Goal: Task Accomplishment & Management: Use online tool/utility

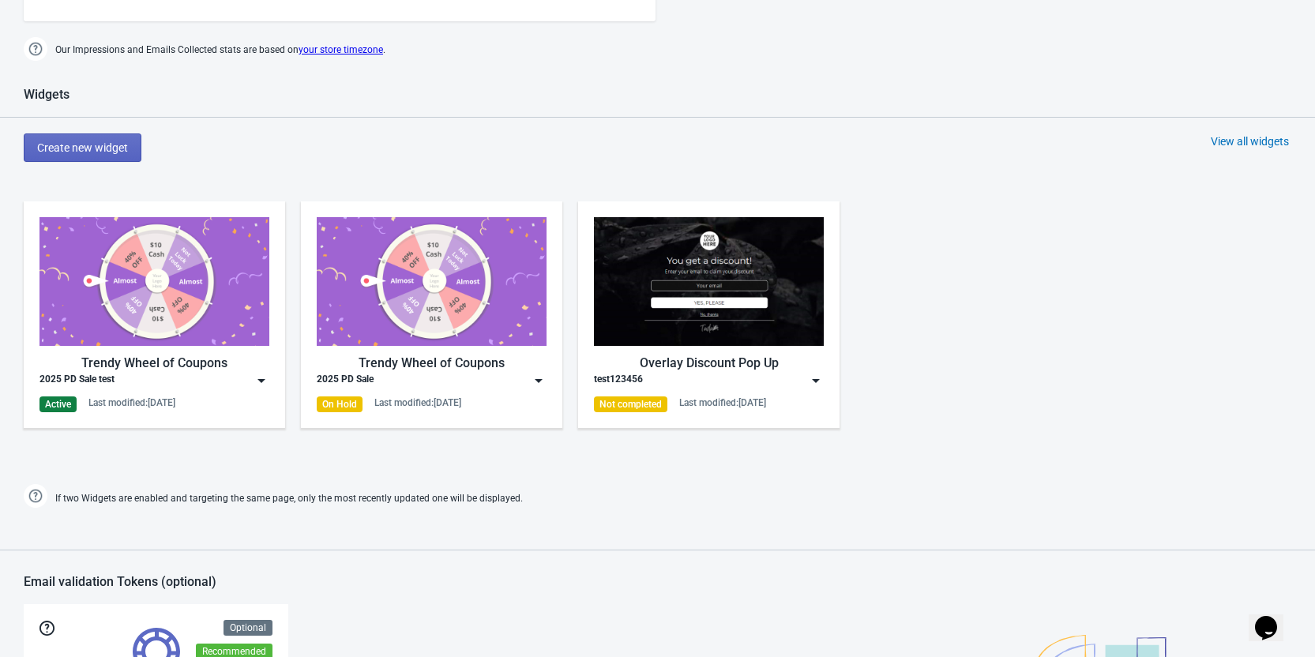
scroll to position [632, 0]
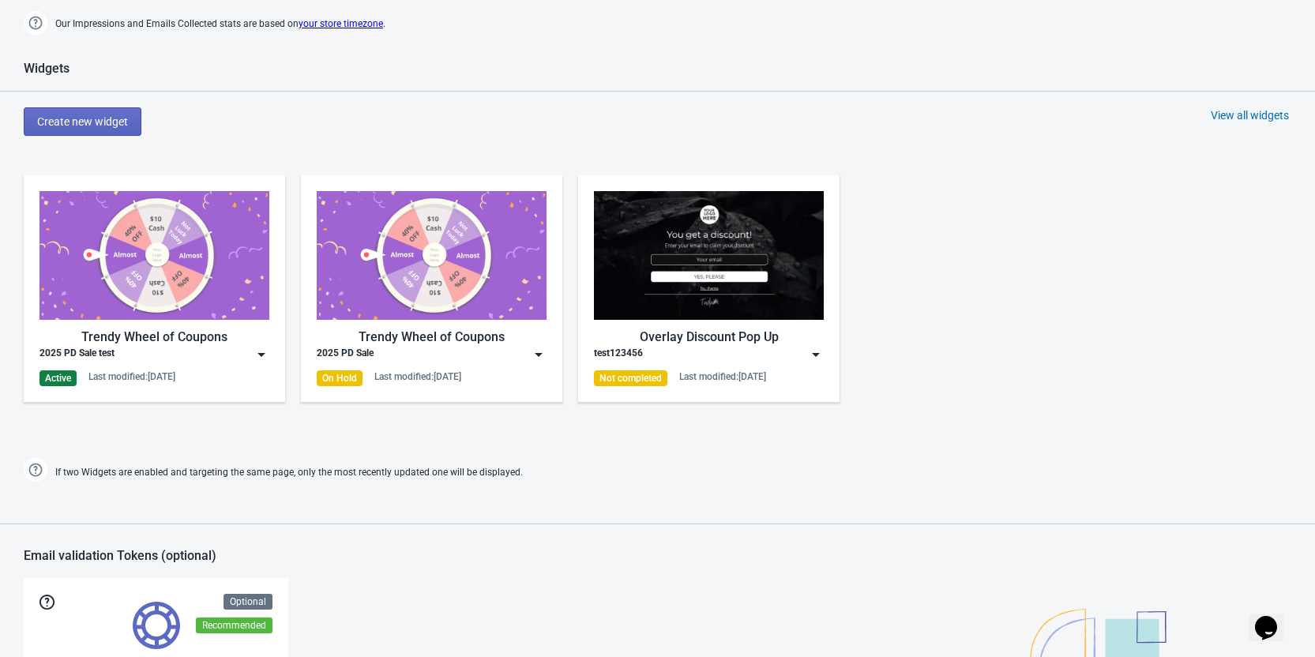
click at [253, 354] on div "2025 PD Sale test" at bounding box center [154, 355] width 230 height 16
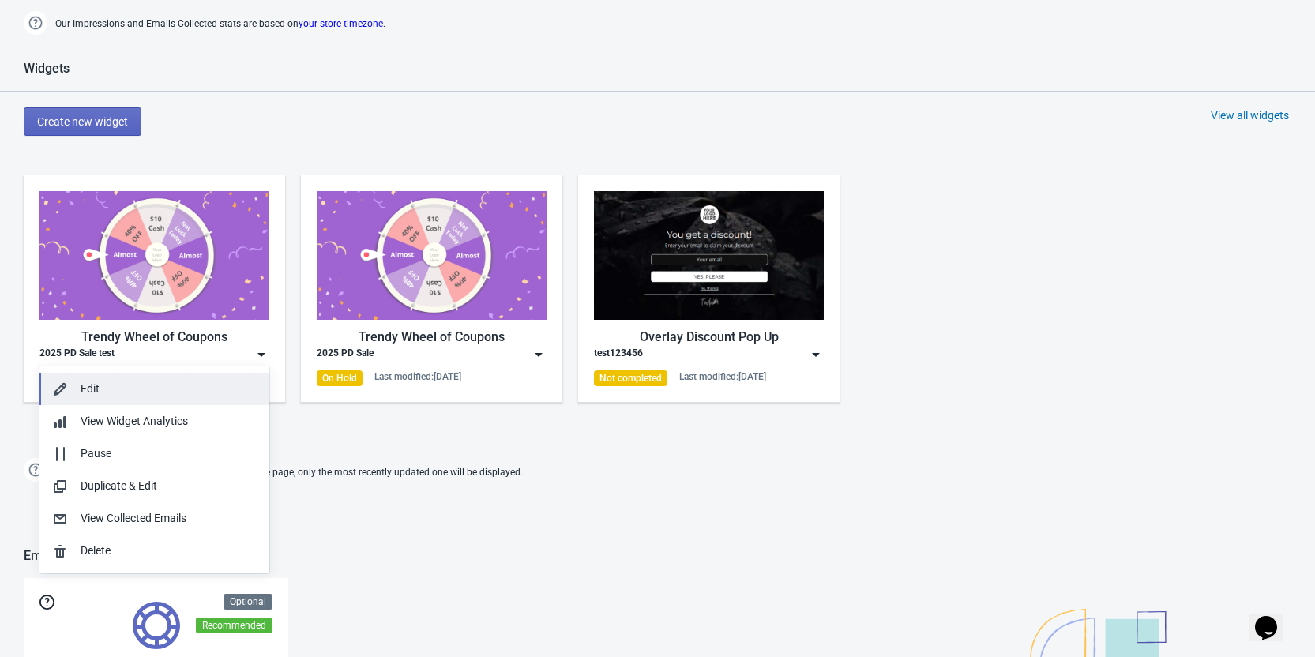
click at [194, 389] on div "Edit" at bounding box center [169, 389] width 176 height 17
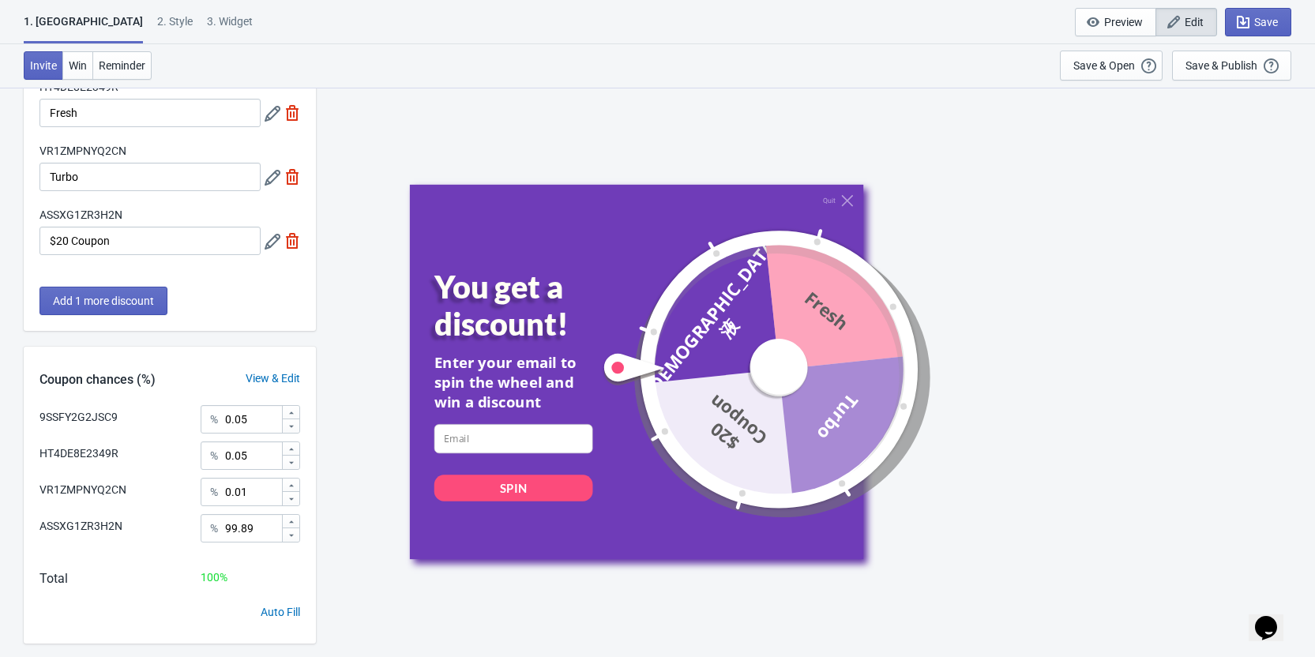
scroll to position [185, 0]
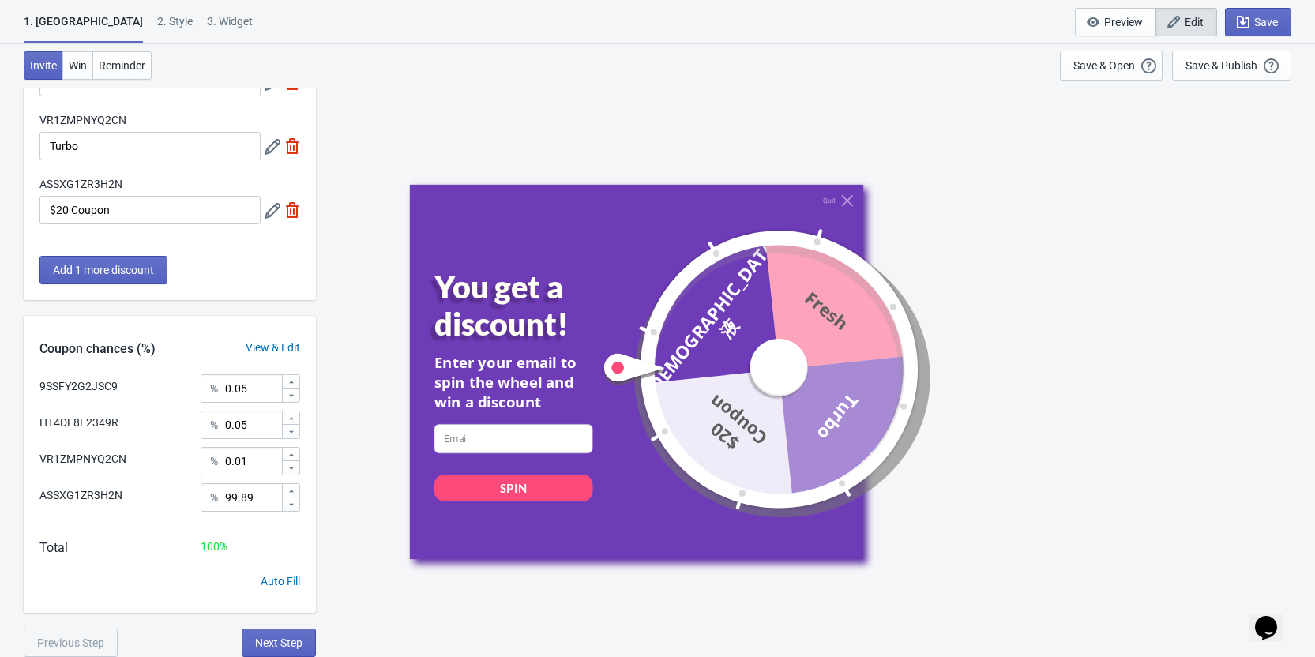
click at [207, 15] on div "3. Widget" at bounding box center [230, 27] width 46 height 28
select select "specificPages"
select select "once"
select select "1"
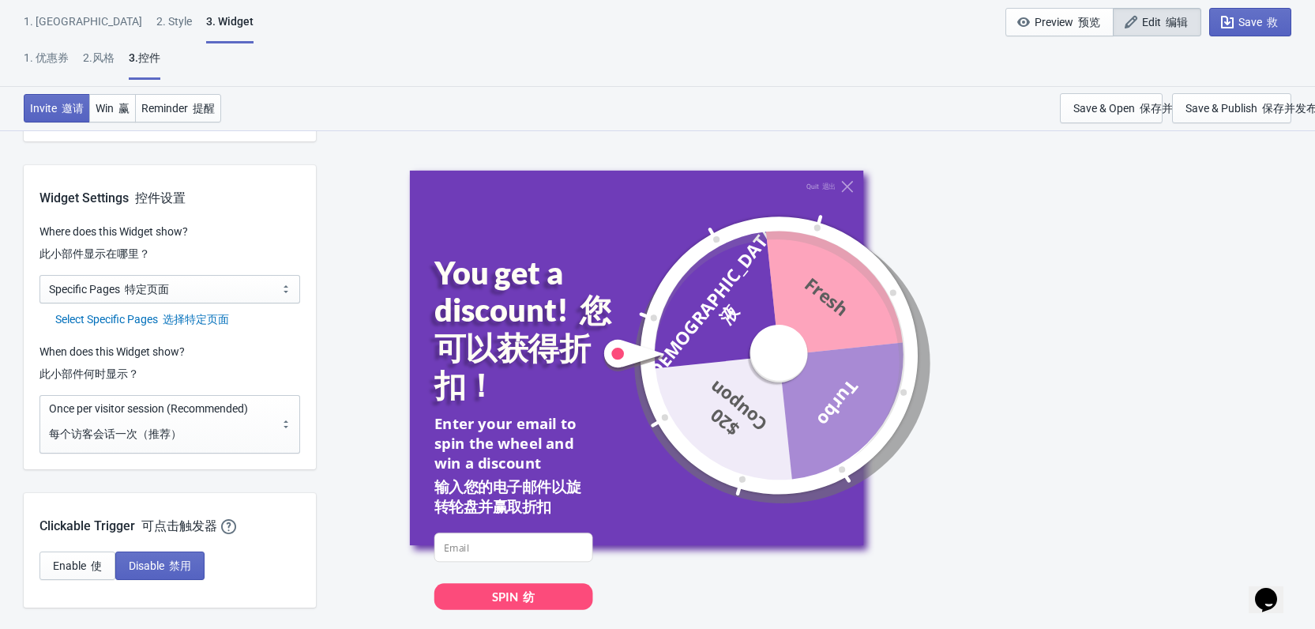
scroll to position [1327, 0]
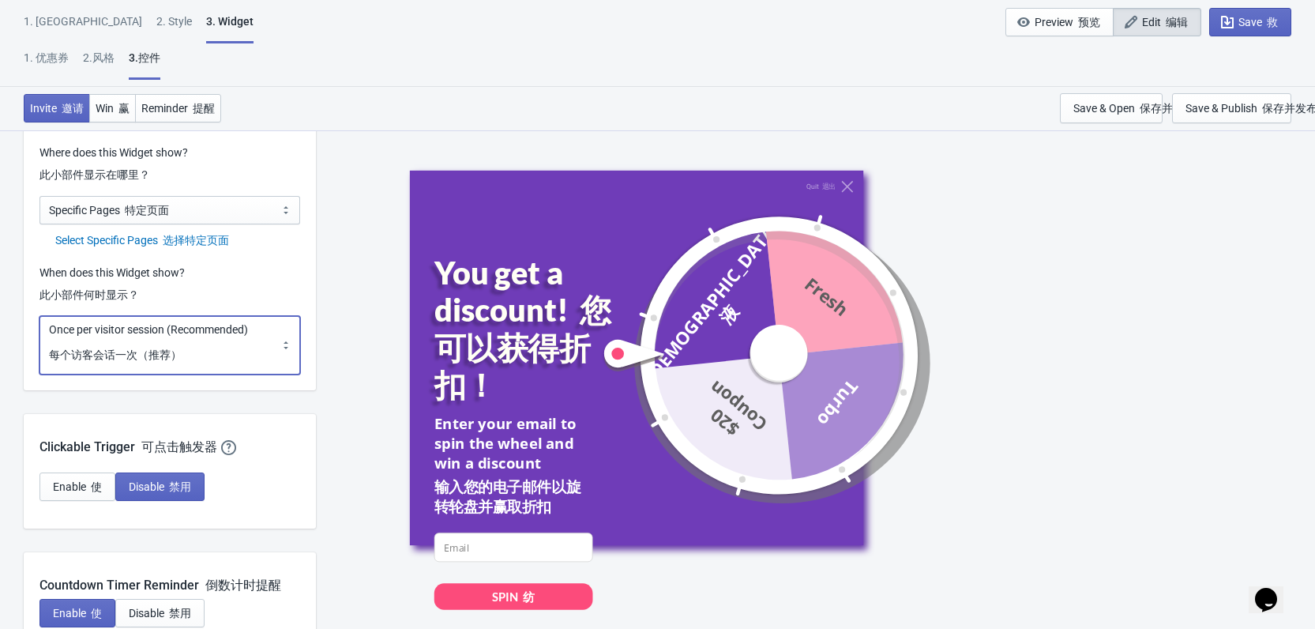
click at [185, 345] on select "Every new visit of page Once every period of time Once per visitor session (Rec…" at bounding box center [169, 345] width 261 height 58
click at [39, 316] on select "Every new visit of page Once every period of time Once per visitor session (Rec…" at bounding box center [169, 345] width 261 height 58
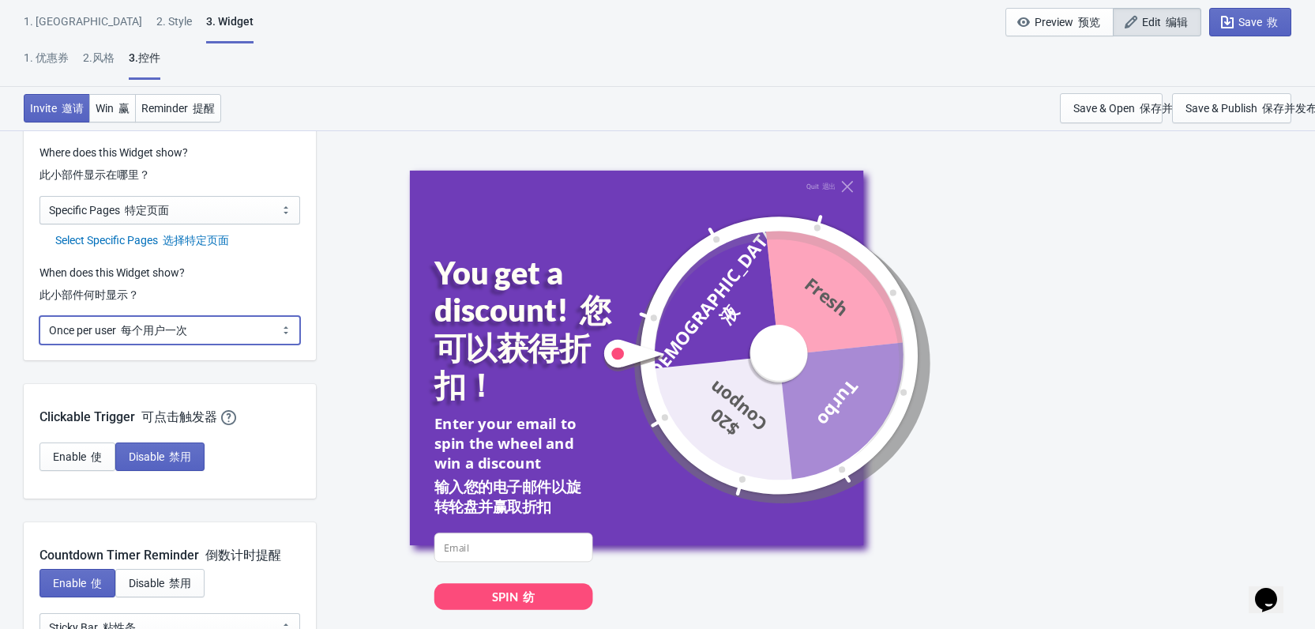
click at [240, 327] on select "Every new visit of page Once every period of time Once per visitor session (Rec…" at bounding box center [169, 330] width 261 height 28
select select "once"
click at [39, 316] on select "Every new visit of page Once every period of time Once per visitor session (Rec…" at bounding box center [169, 330] width 261 height 28
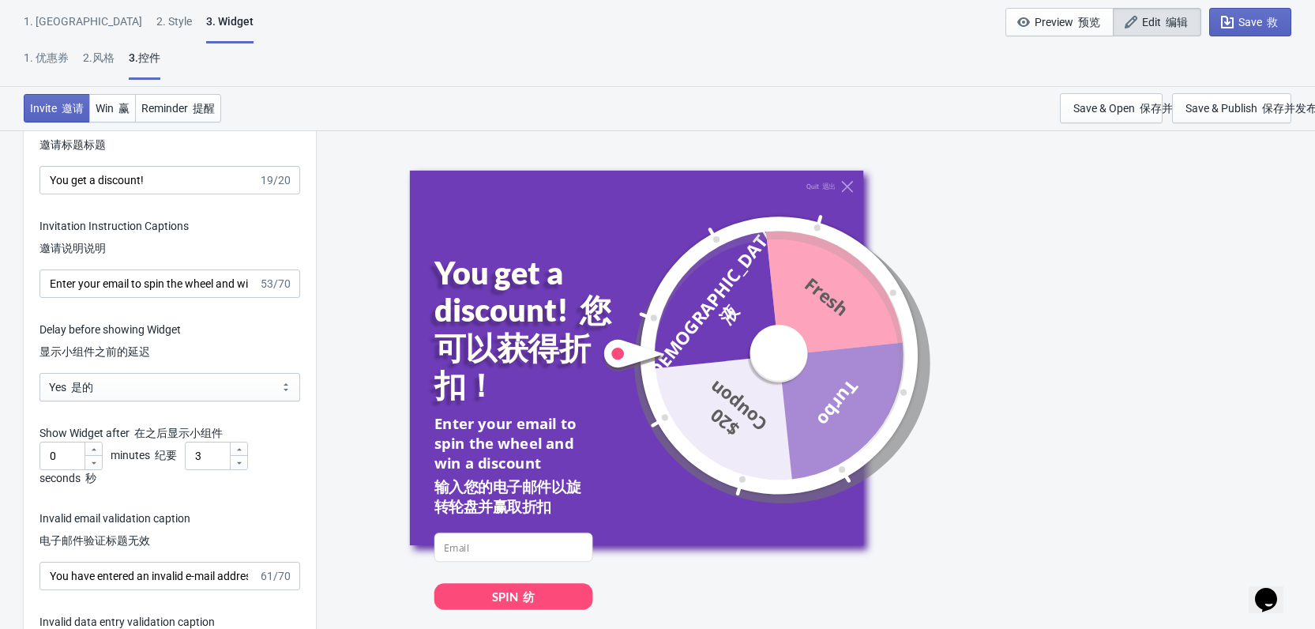
scroll to position [2511, 0]
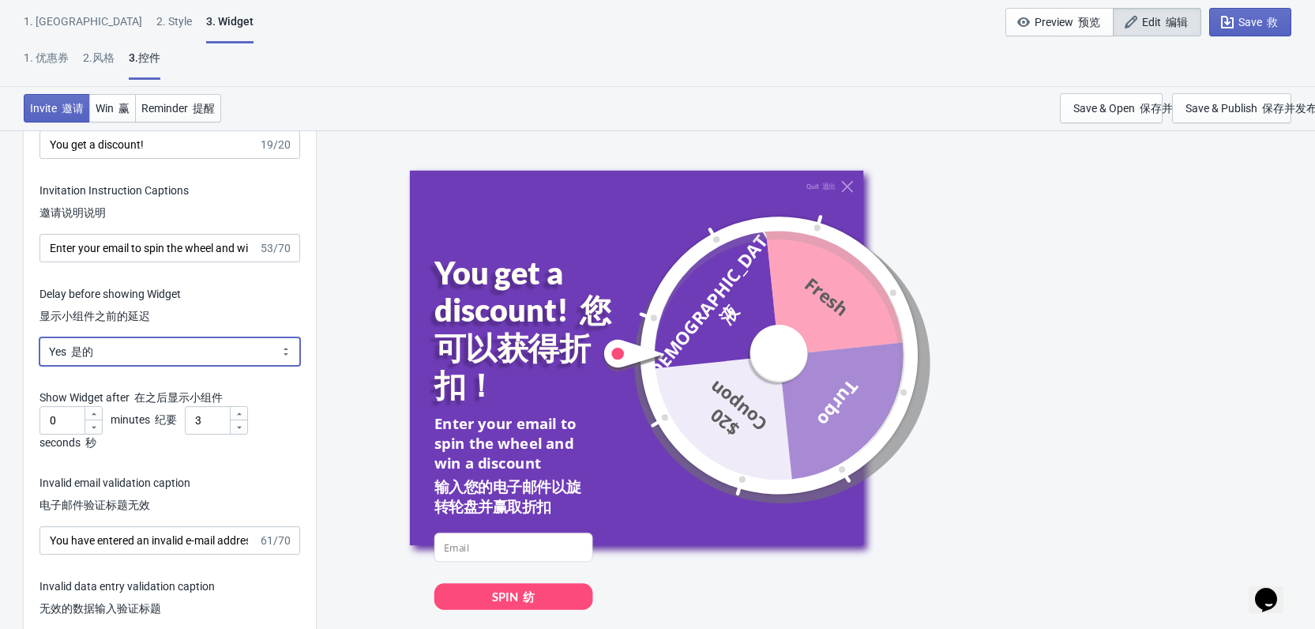
click at [152, 347] on select "Yes No" at bounding box center [169, 351] width 261 height 28
click at [225, 293] on div "Delay before showing Widget 显示小组件之前的延迟" at bounding box center [169, 310] width 261 height 48
click at [169, 354] on select "Yes No" at bounding box center [169, 351] width 261 height 28
select select "left"
click at [39, 337] on select "Yes No" at bounding box center [169, 351] width 261 height 28
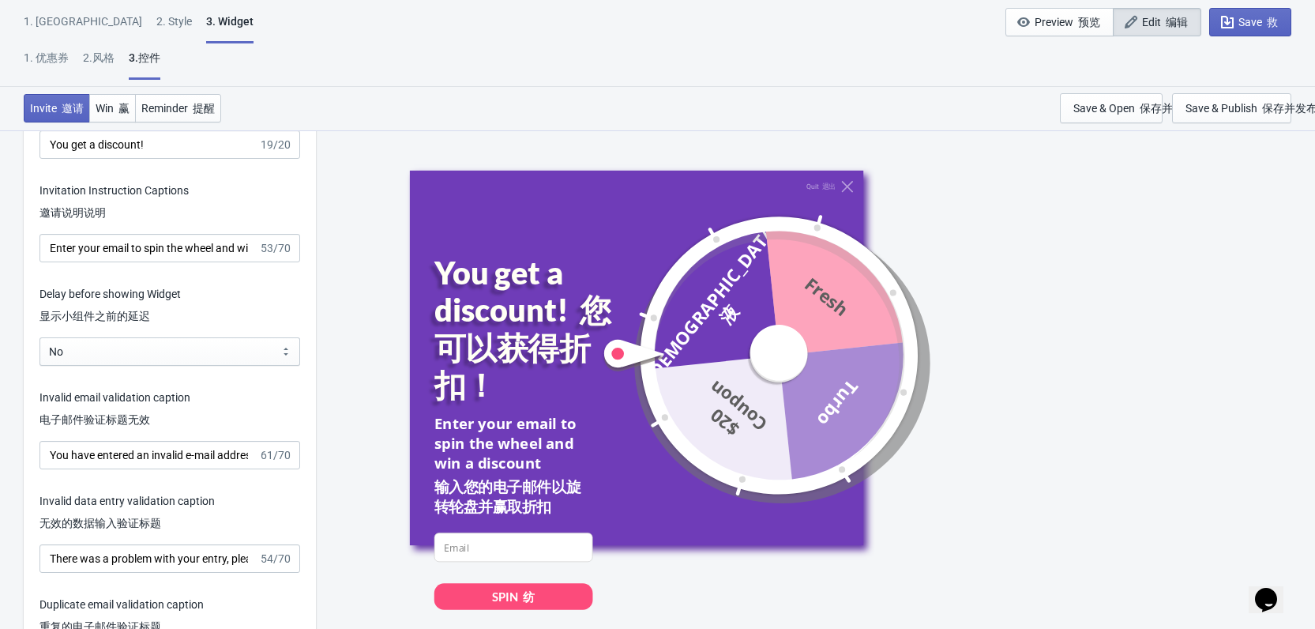
click at [324, 389] on div "Quit 退出 You get a discount! 您可以获得折扣！ Enter your email to spin the wheel and win…" at bounding box center [815, 357] width 983 height 541
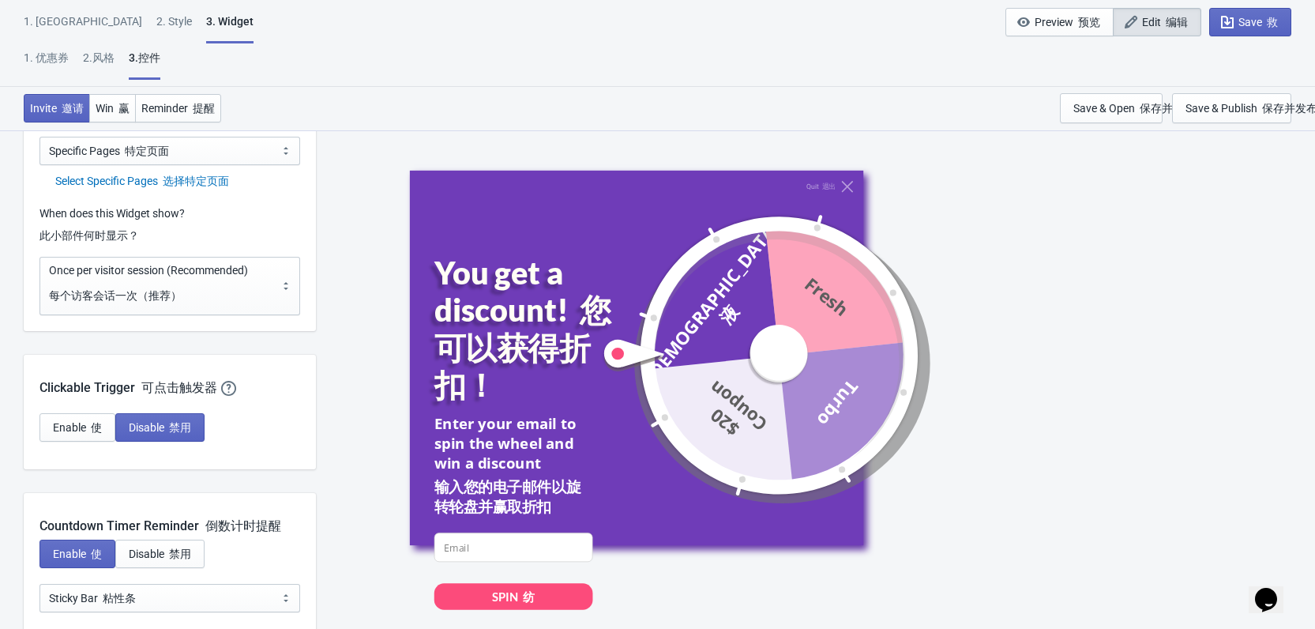
scroll to position [1327, 0]
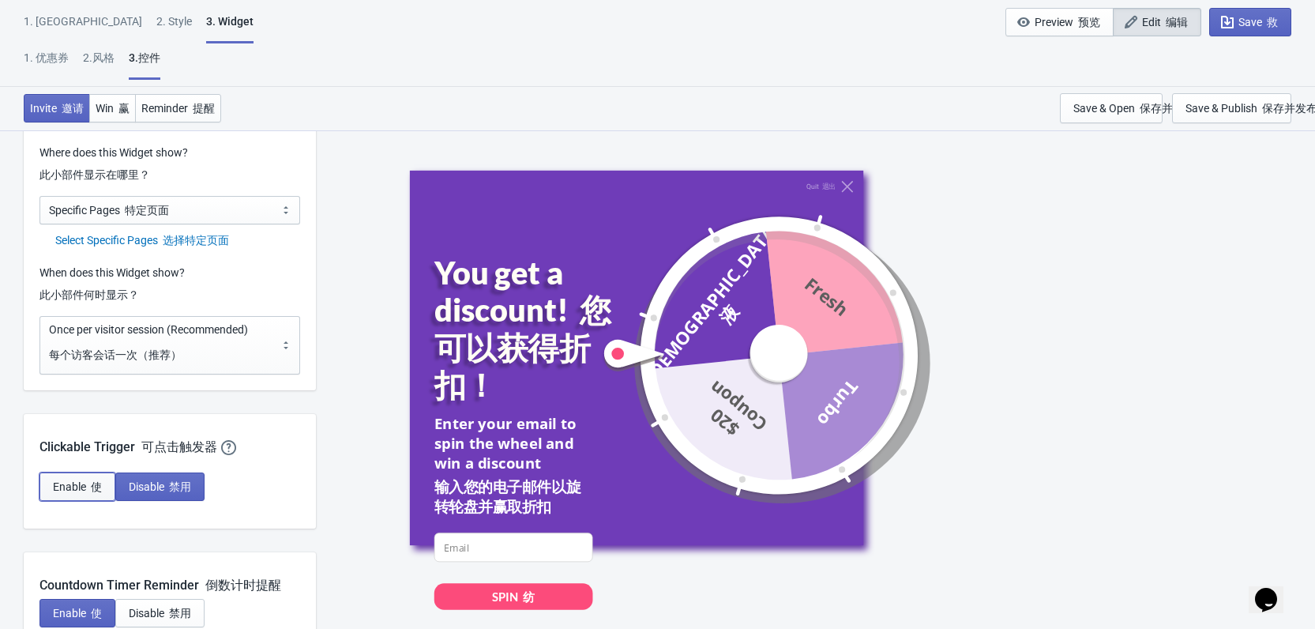
click at [102, 482] on font "使" at bounding box center [96, 486] width 11 height 13
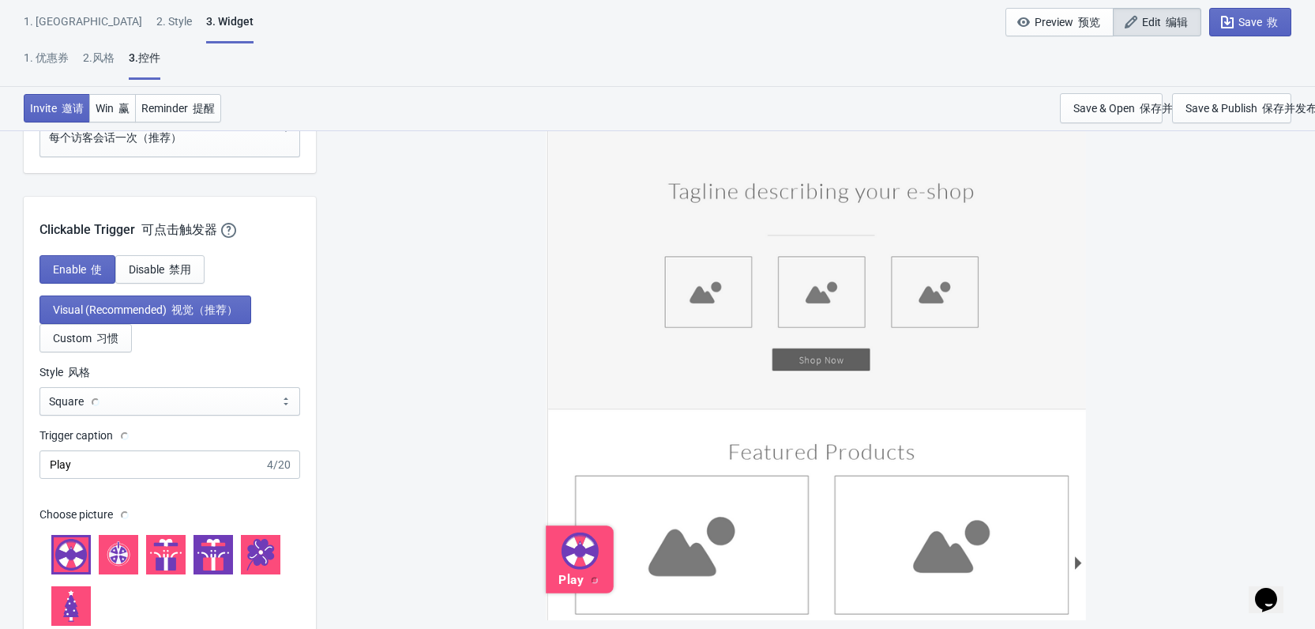
scroll to position [1564, 0]
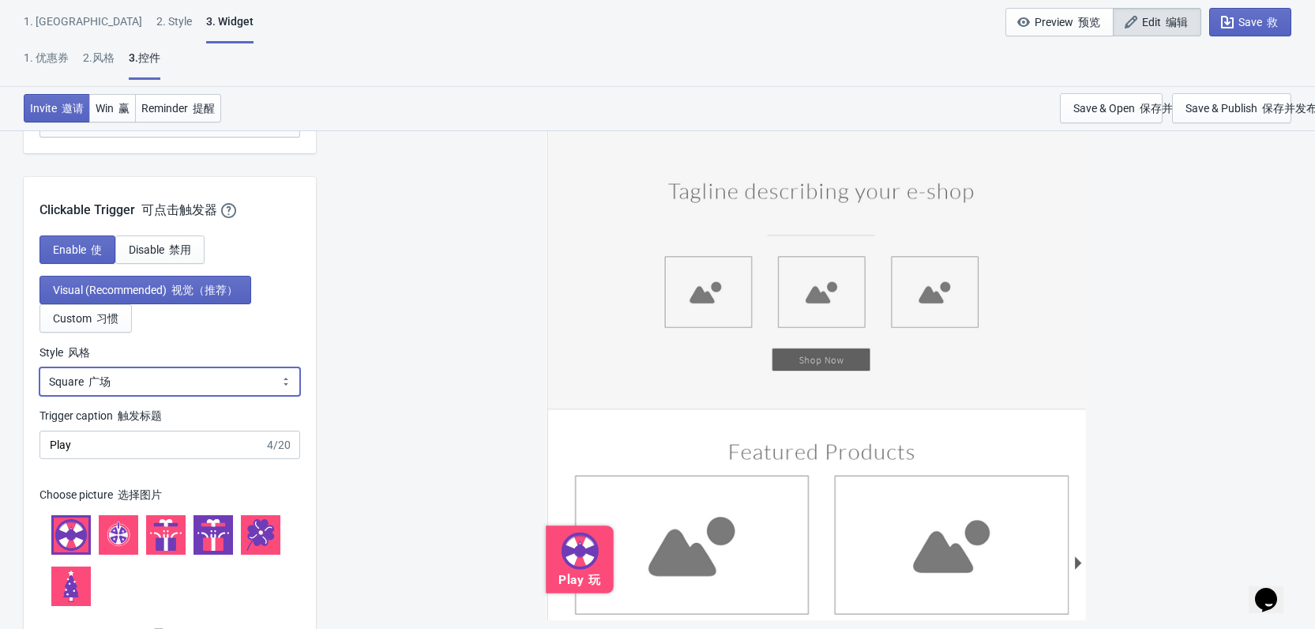
click at [160, 377] on select "Square Circle Tab" at bounding box center [169, 381] width 261 height 28
click at [296, 309] on div "Visual (Recommended) 视觉（推荐） Custom 习惯" at bounding box center [169, 304] width 261 height 57
click at [104, 327] on button "Custom 习惯" at bounding box center [85, 318] width 92 height 28
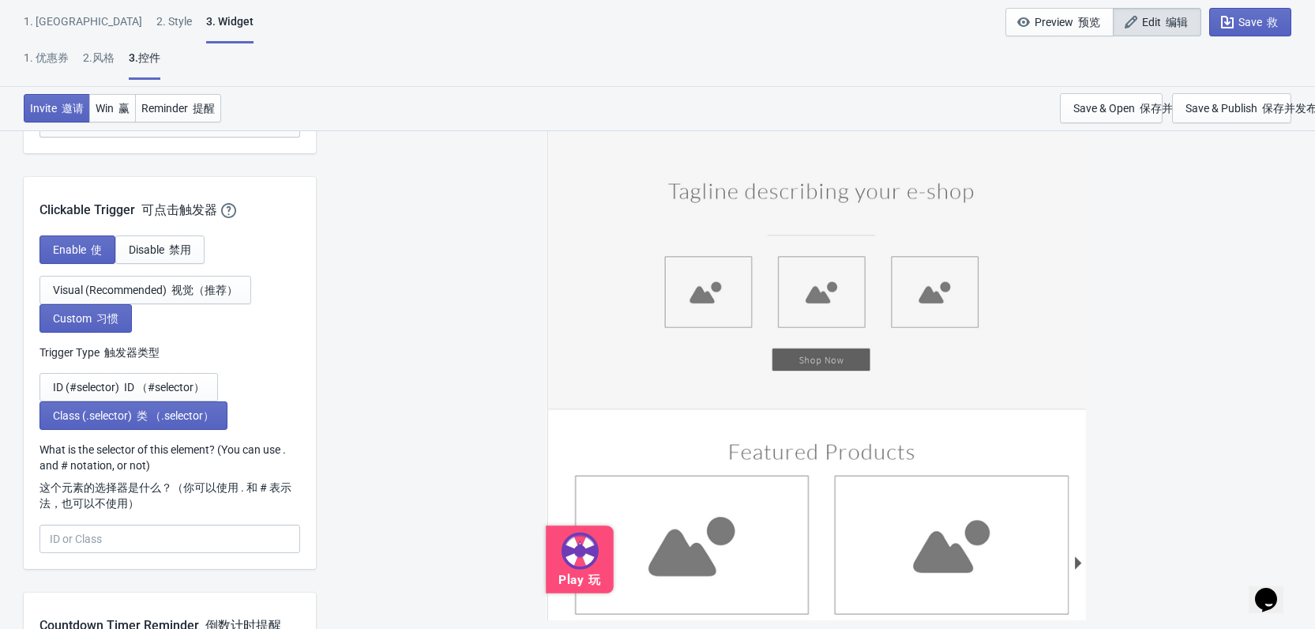
click at [146, 370] on div "Enable 使 Disable 禁用 Visual (Recommended) 视觉（推荐） Custom 习惯 Trigger Type 触发器类型 ID…" at bounding box center [170, 401] width 292 height 333
click at [161, 381] on font "ID （#selector）" at bounding box center [164, 387] width 81 height 13
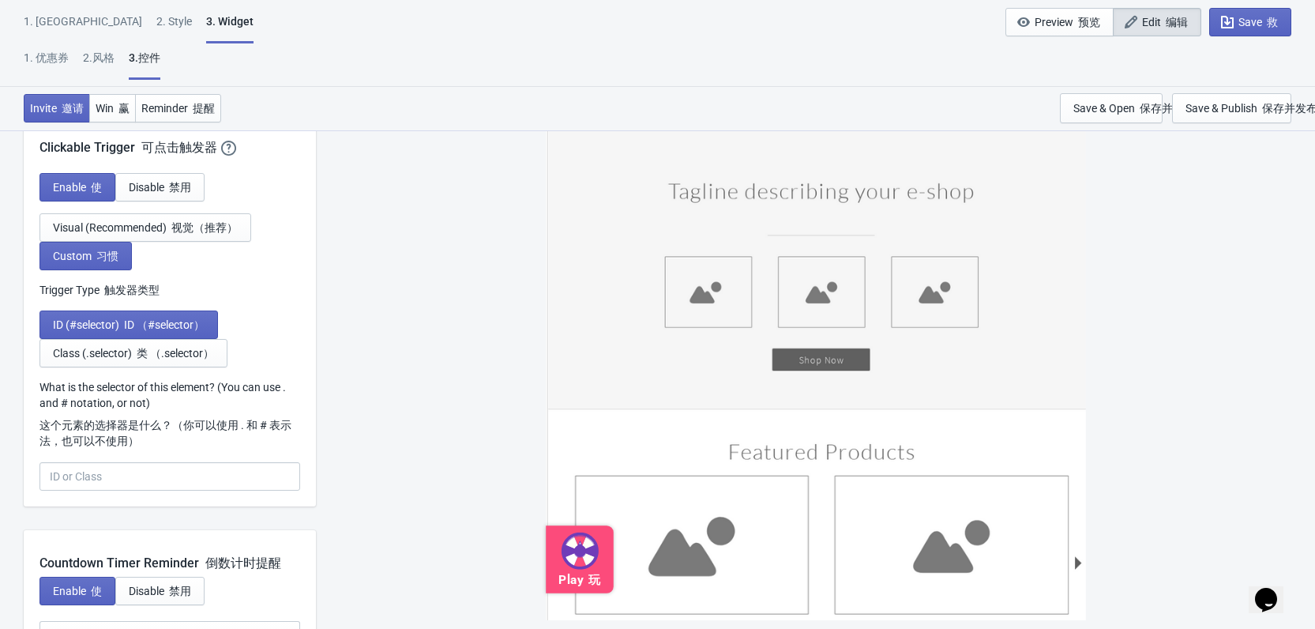
scroll to position [1721, 0]
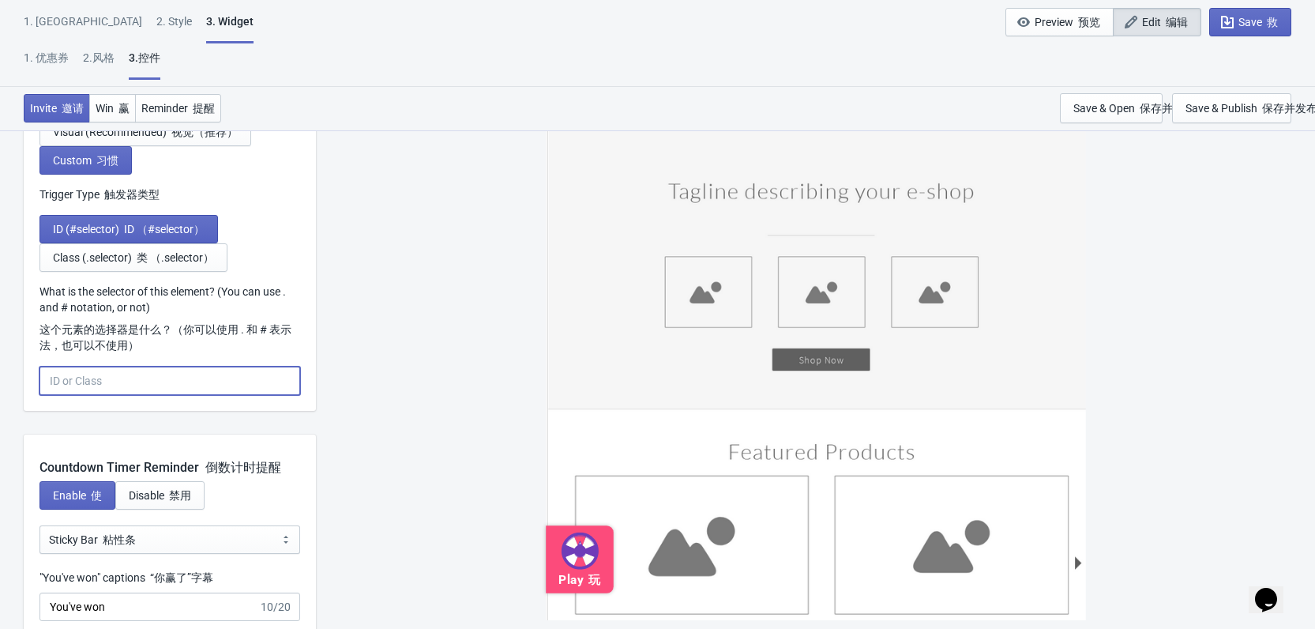
click at [156, 380] on input "What is the selector of this element? (You can use . and # notation, or not) 这个…" at bounding box center [169, 380] width 261 height 28
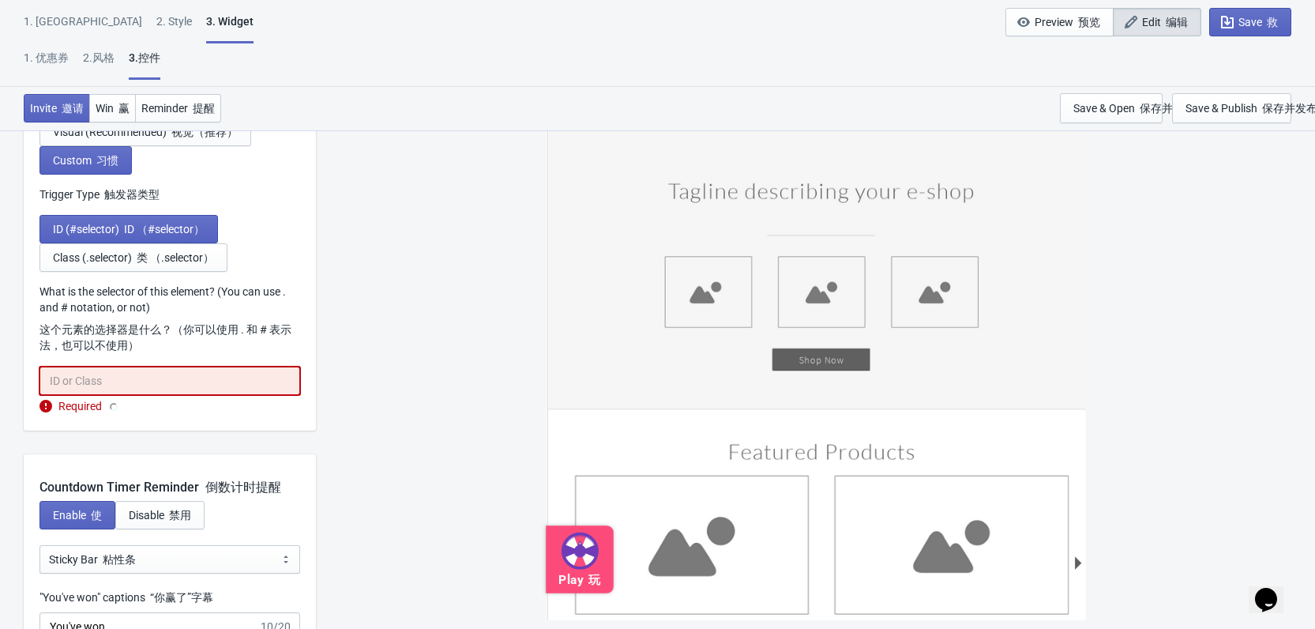
click at [128, 378] on input "What is the selector of this element? (You can use . and # notation, or not) 这个…" at bounding box center [169, 380] width 261 height 28
click at [138, 380] on input "#tada" at bounding box center [169, 380] width 261 height 28
type input "#tada-id"
click at [373, 370] on div "Play 玩" at bounding box center [815, 357] width 983 height 541
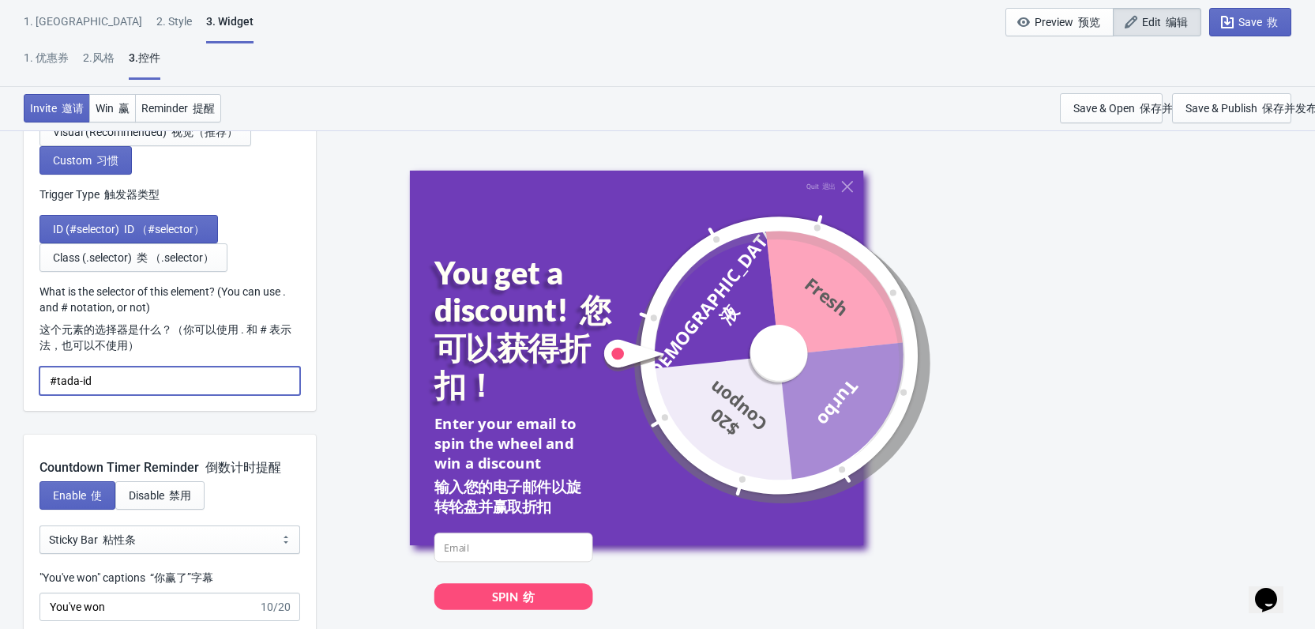
drag, startPoint x: 160, startPoint y: 381, endPoint x: 186, endPoint y: 381, distance: 26.1
click at [163, 381] on input "#tada-id" at bounding box center [169, 380] width 261 height 28
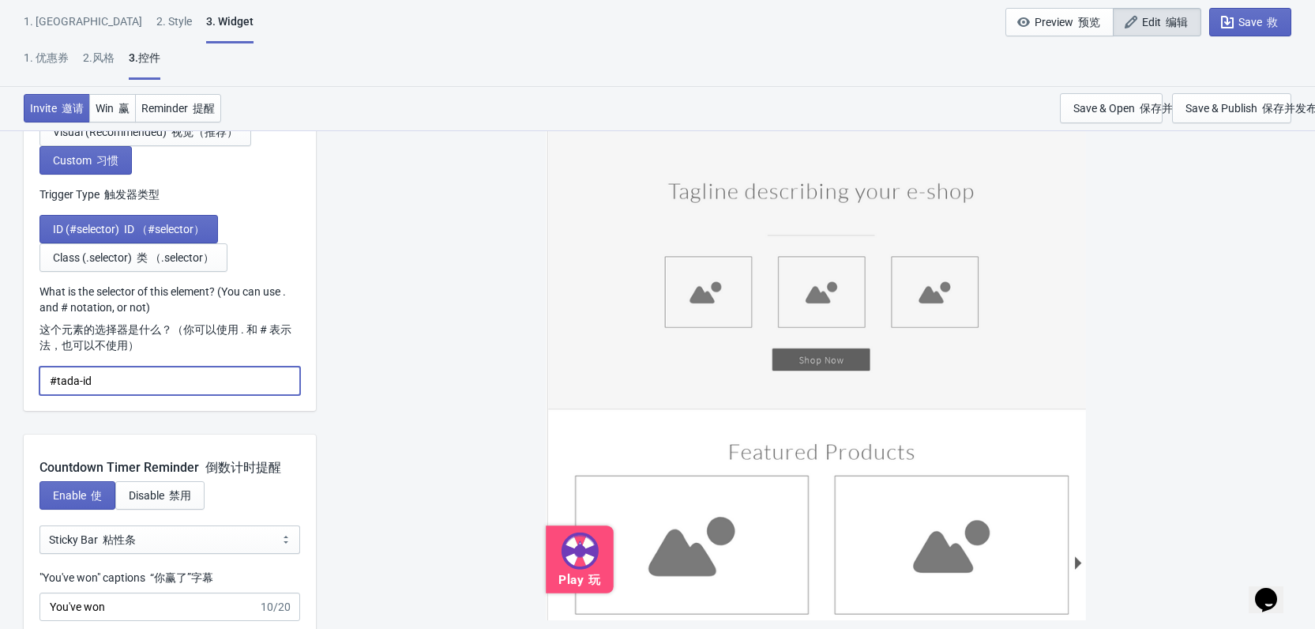
click at [186, 381] on input "#tada-id" at bounding box center [169, 380] width 261 height 28
click at [391, 332] on div "Play 玩" at bounding box center [815, 357] width 983 height 541
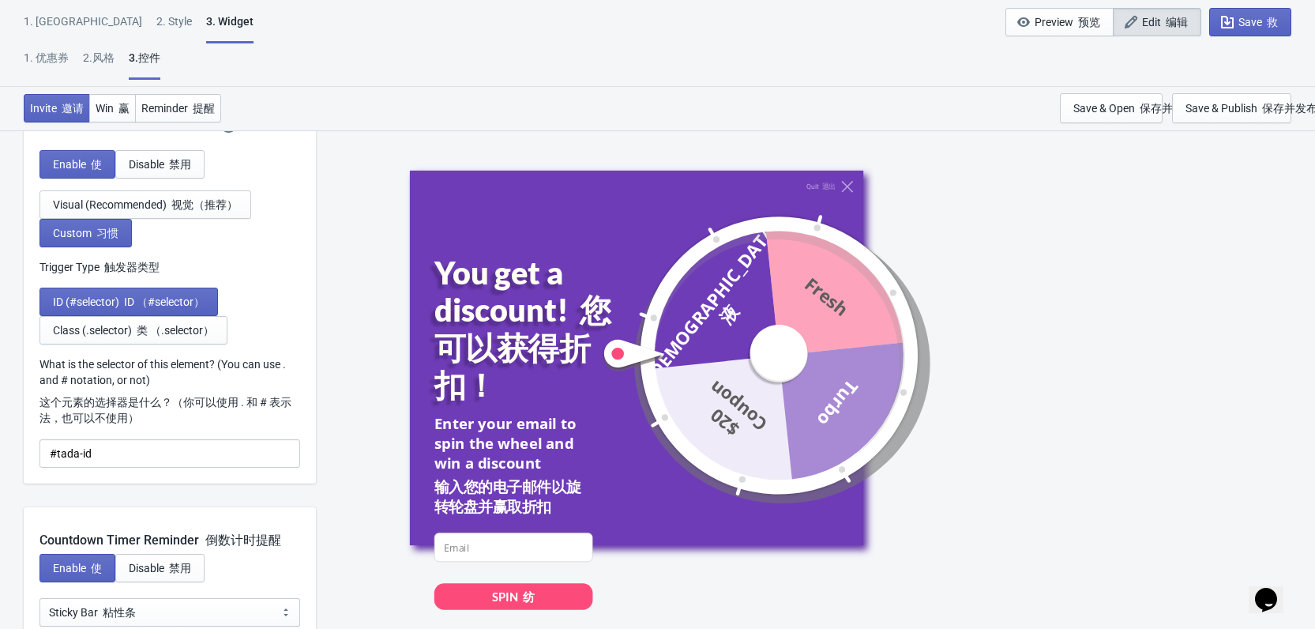
scroll to position [1642, 0]
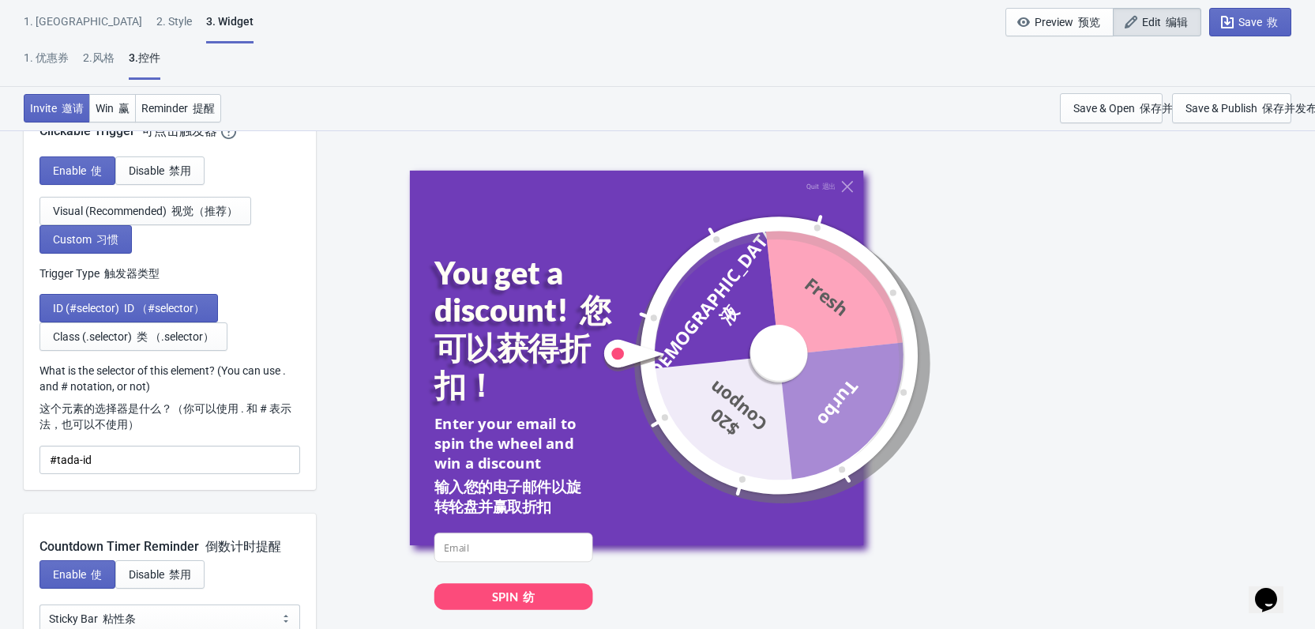
click at [517, 605] on div "SPIN 纺" at bounding box center [513, 596] width 159 height 26
click at [526, 594] on font "纺" at bounding box center [529, 595] width 12 height 14
click at [509, 539] on input at bounding box center [513, 546] width 159 height 29
drag, startPoint x: 961, startPoint y: 385, endPoint x: 877, endPoint y: 290, distance: 126.4
click at [961, 384] on div "Quit 退出 You get a discount! 您可以获得折扣！ Enter your email to spin the wheel and win…" at bounding box center [815, 357] width 812 height 374
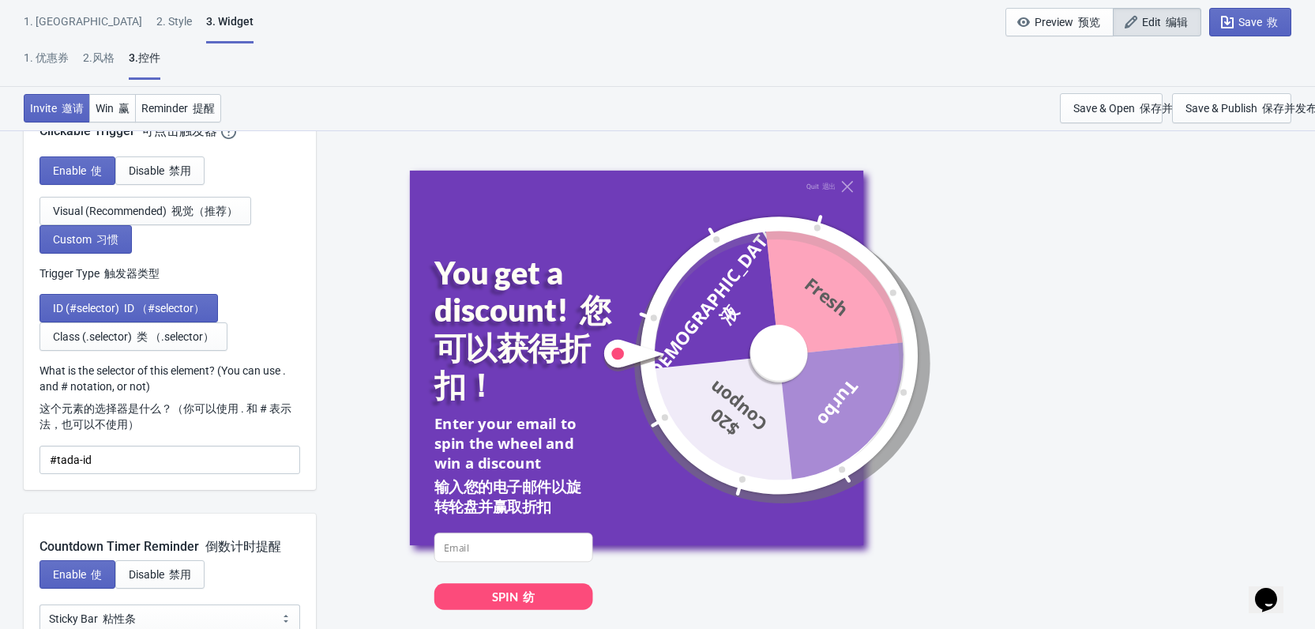
click at [850, 182] on div "Quit 退出" at bounding box center [635, 186] width 453 height 12
click at [1230, 105] on div "Save & Publish 保存并发布" at bounding box center [1251, 108] width 132 height 13
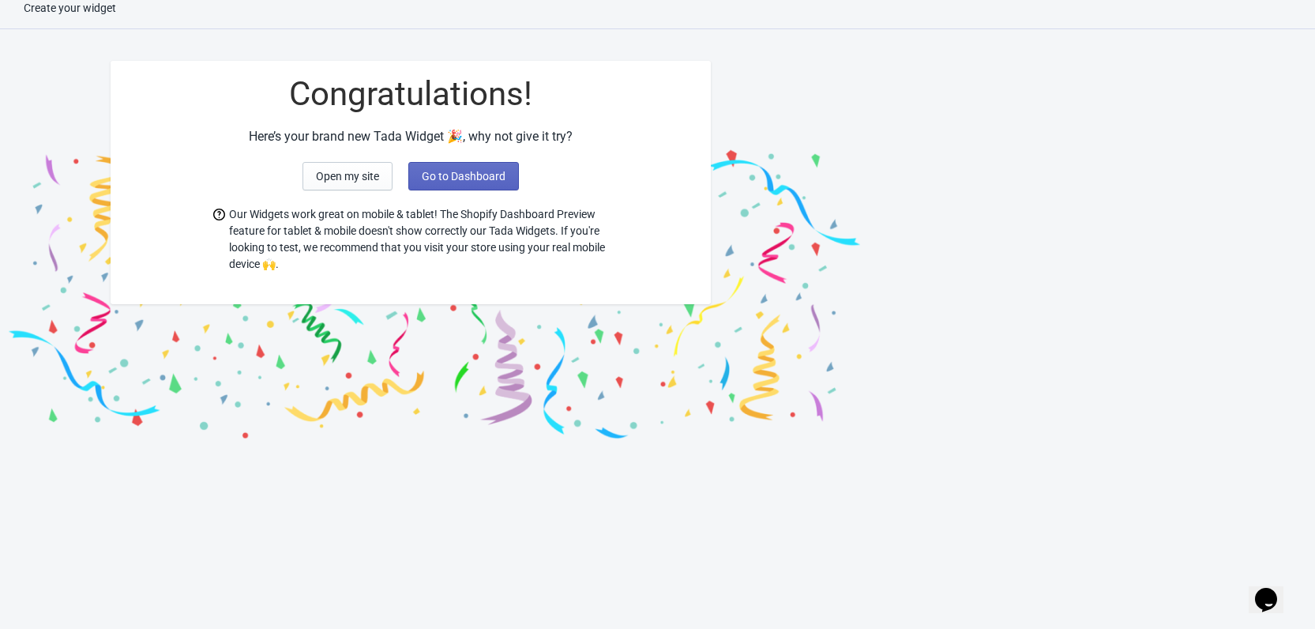
scroll to position [16, 0]
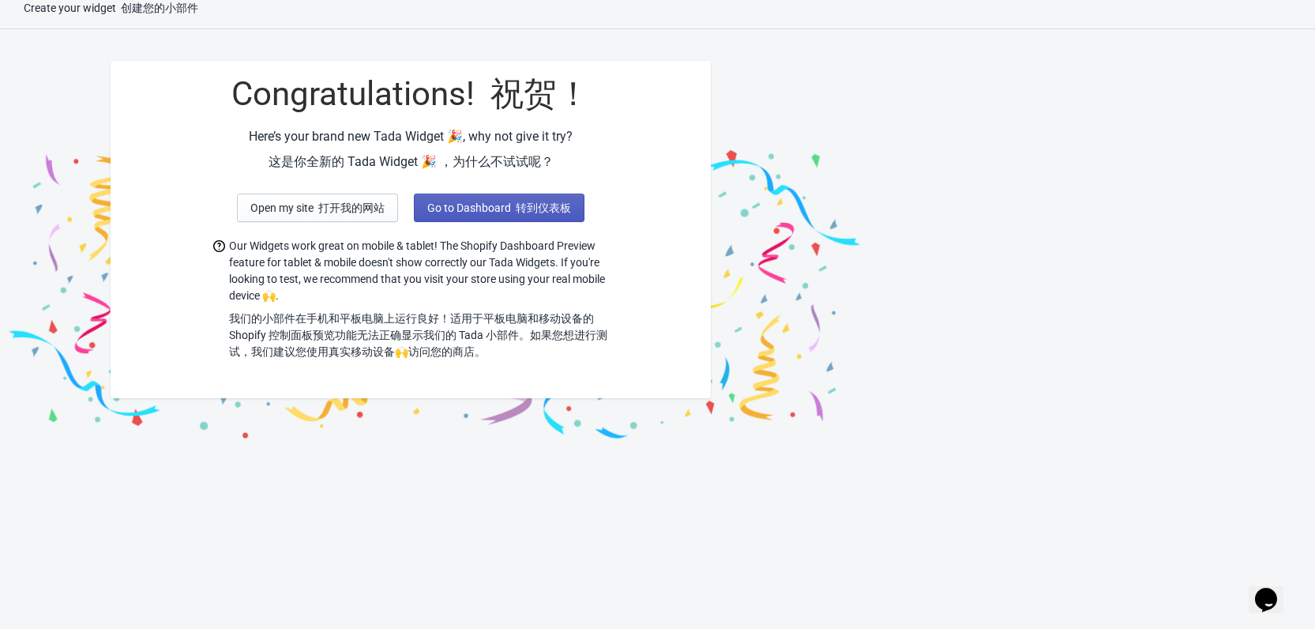
click at [513, 214] on button "Go to Dashboard 转到仪表板" at bounding box center [499, 207] width 171 height 28
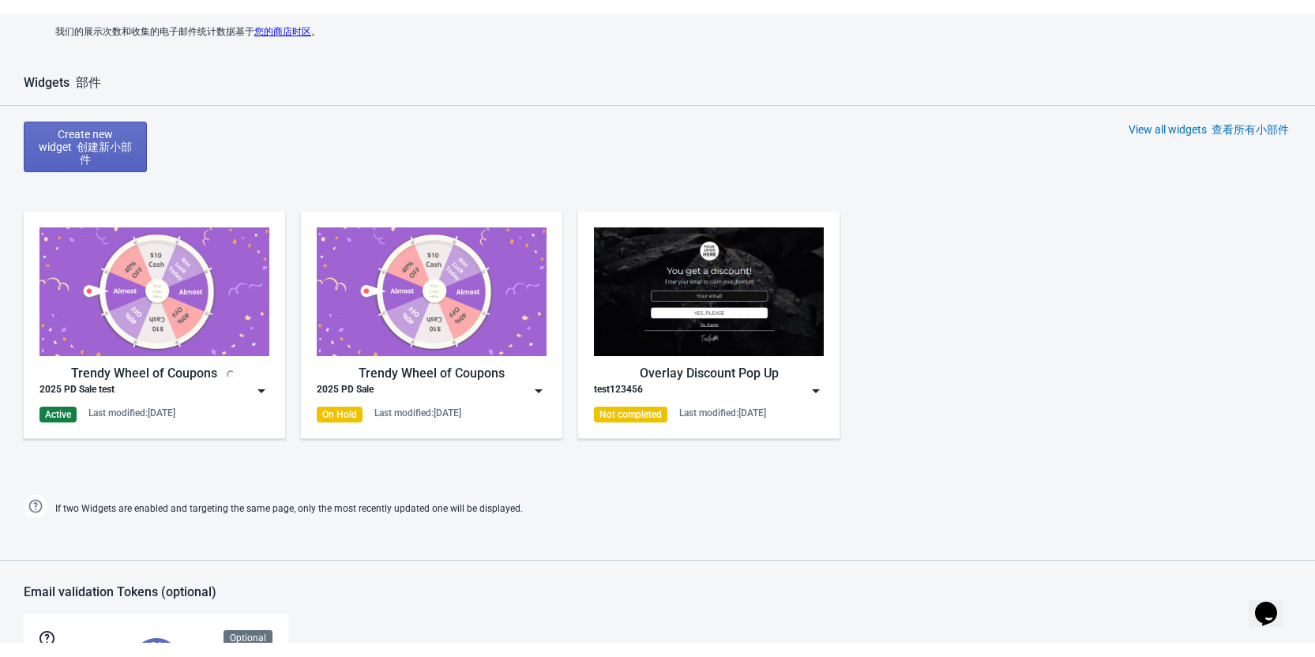
scroll to position [805, 0]
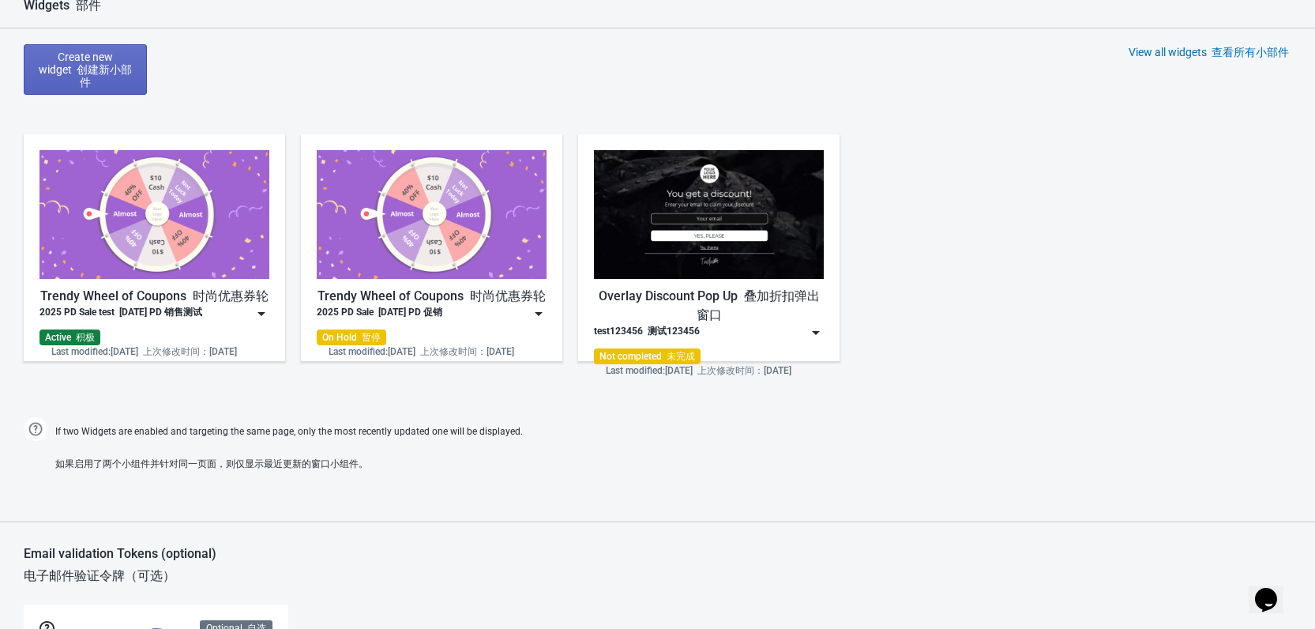
click at [261, 313] on img at bounding box center [261, 314] width 16 height 16
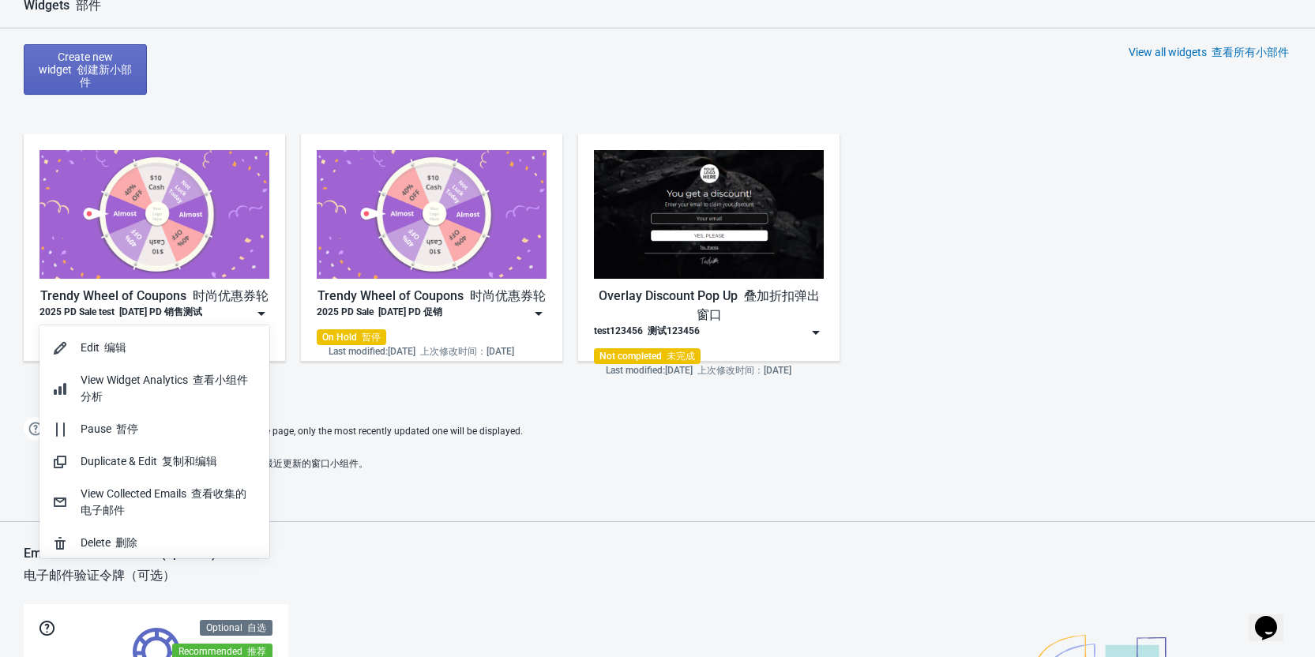
scroll to position [695, 0]
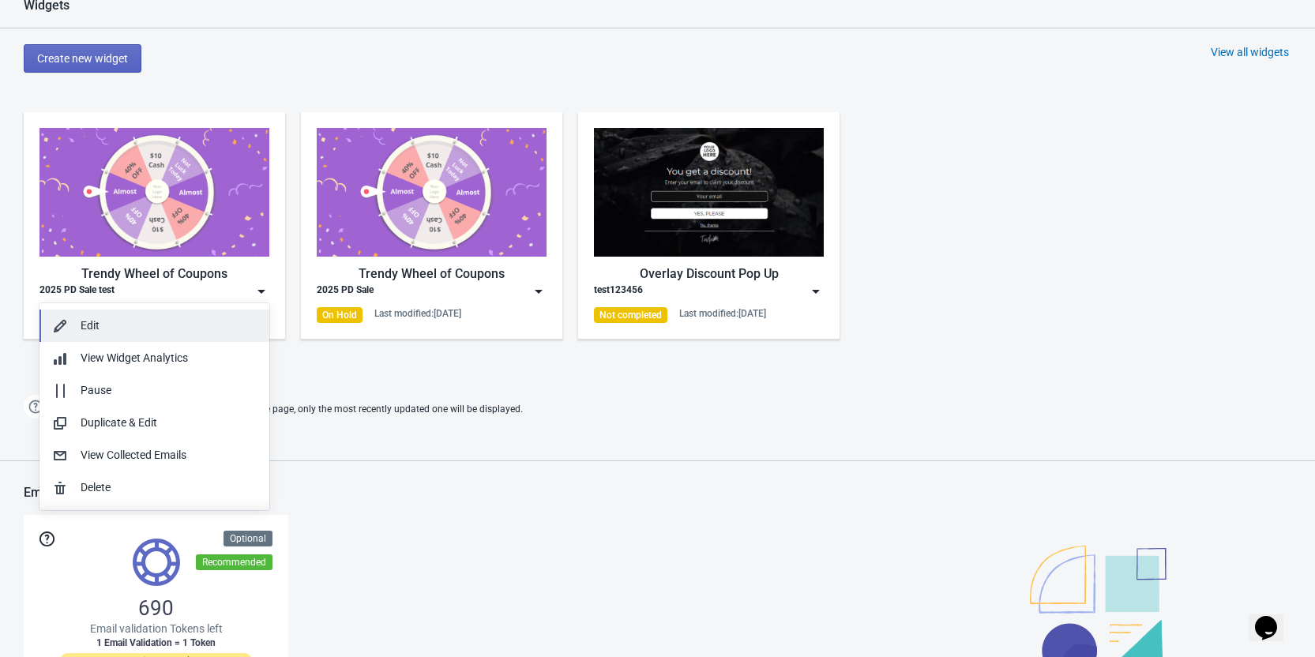
click at [140, 330] on div "Edit" at bounding box center [169, 325] width 176 height 17
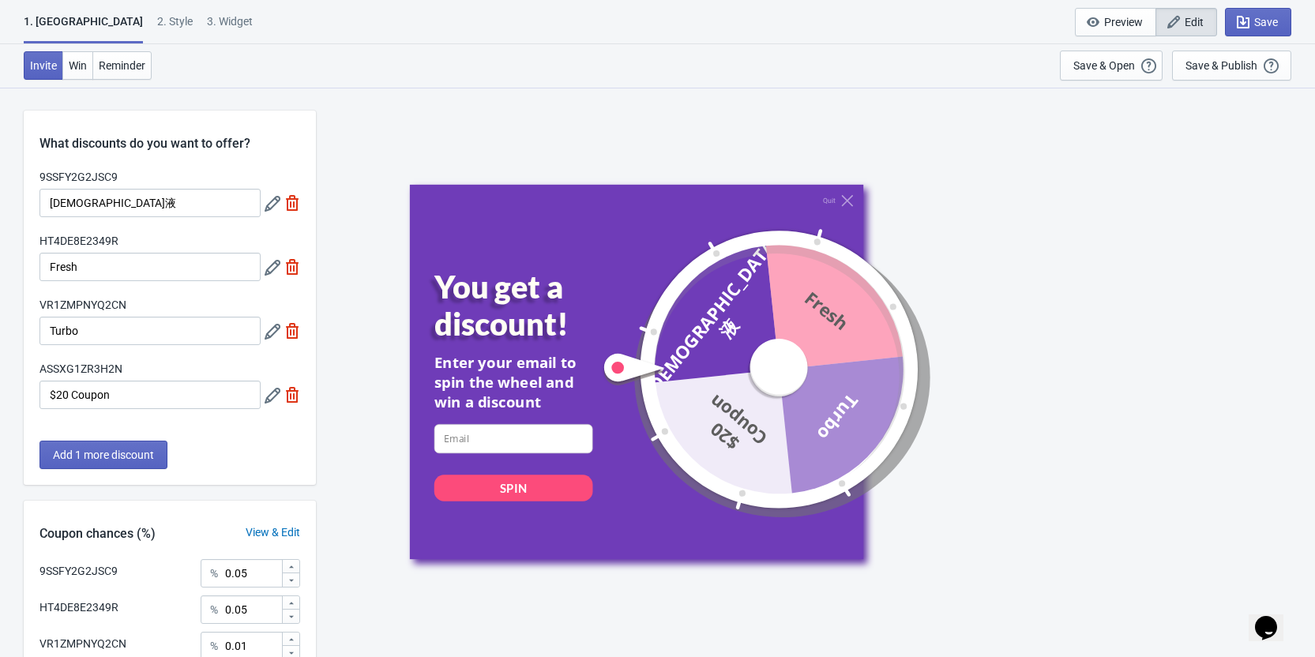
click at [207, 30] on div "3. Widget" at bounding box center [230, 27] width 46 height 28
select select "specificPages"
select select "once"
select select "1"
select select "left"
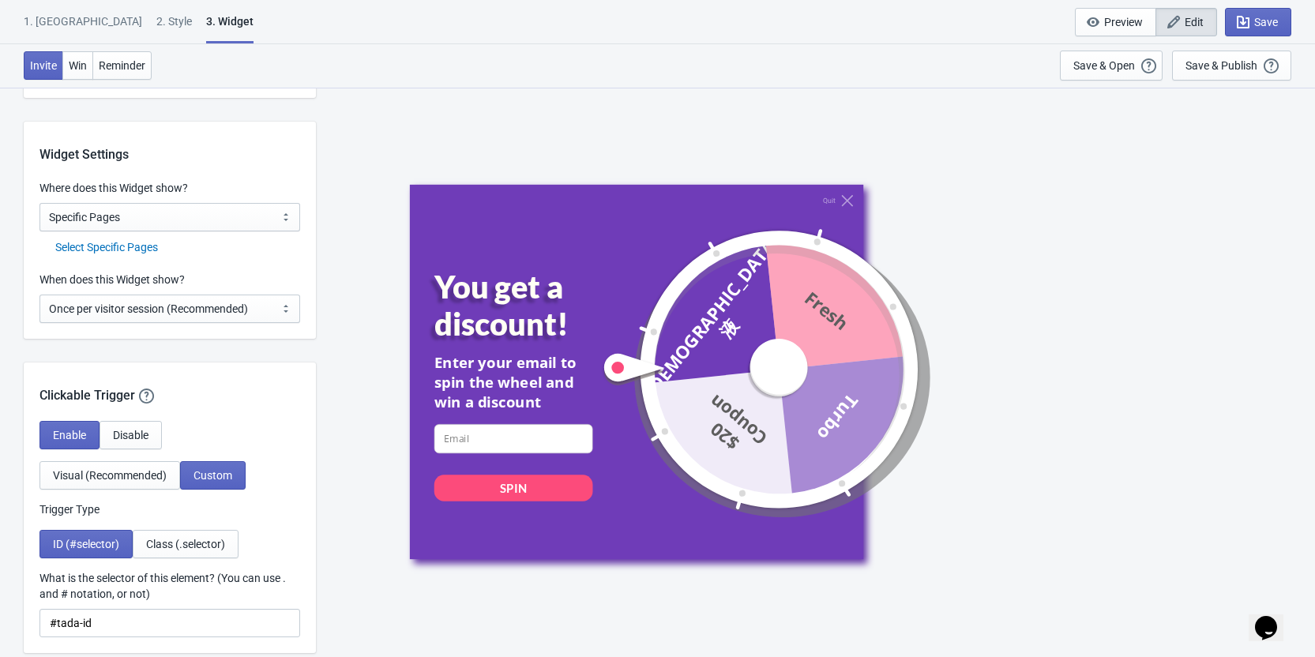
scroll to position [1184, 0]
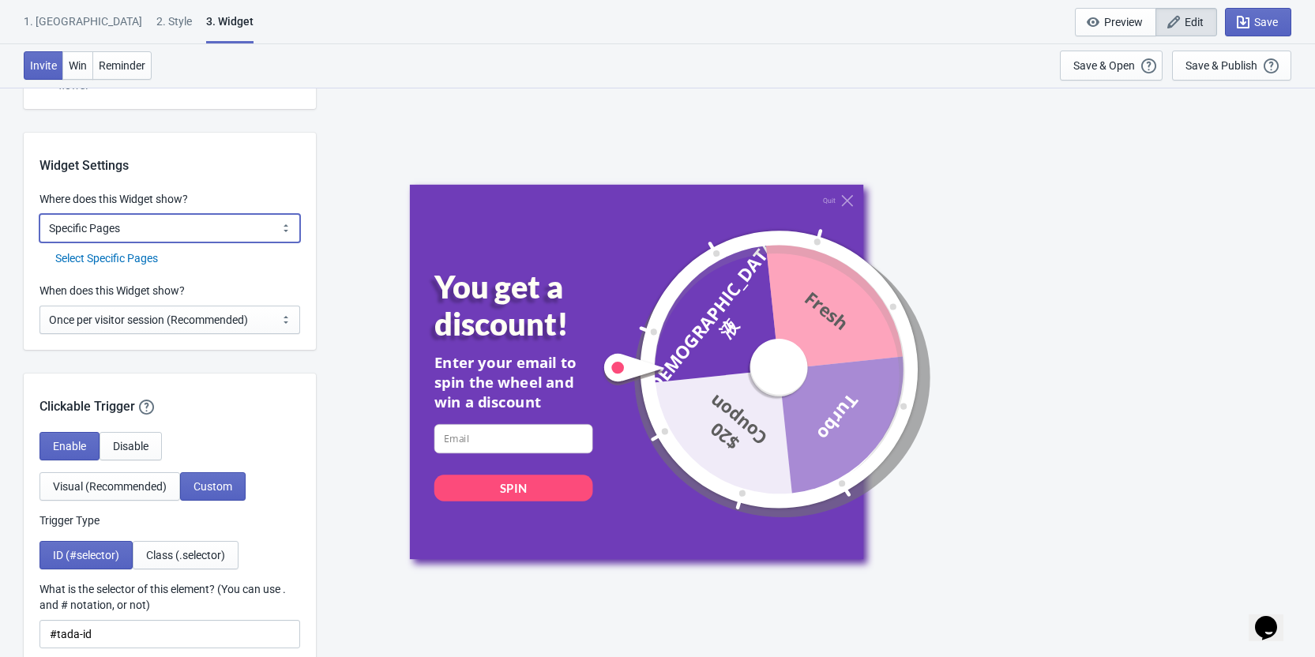
click at [213, 231] on select "All Pages All Product Pages All Blog Pages All Static Pages Specific Product(s)…" at bounding box center [169, 228] width 261 height 28
select select "specificURL"
click at [39, 214] on select "All Pages All Product Pages All Blog Pages All Static Pages Specific Product(s)…" at bounding box center [169, 228] width 261 height 28
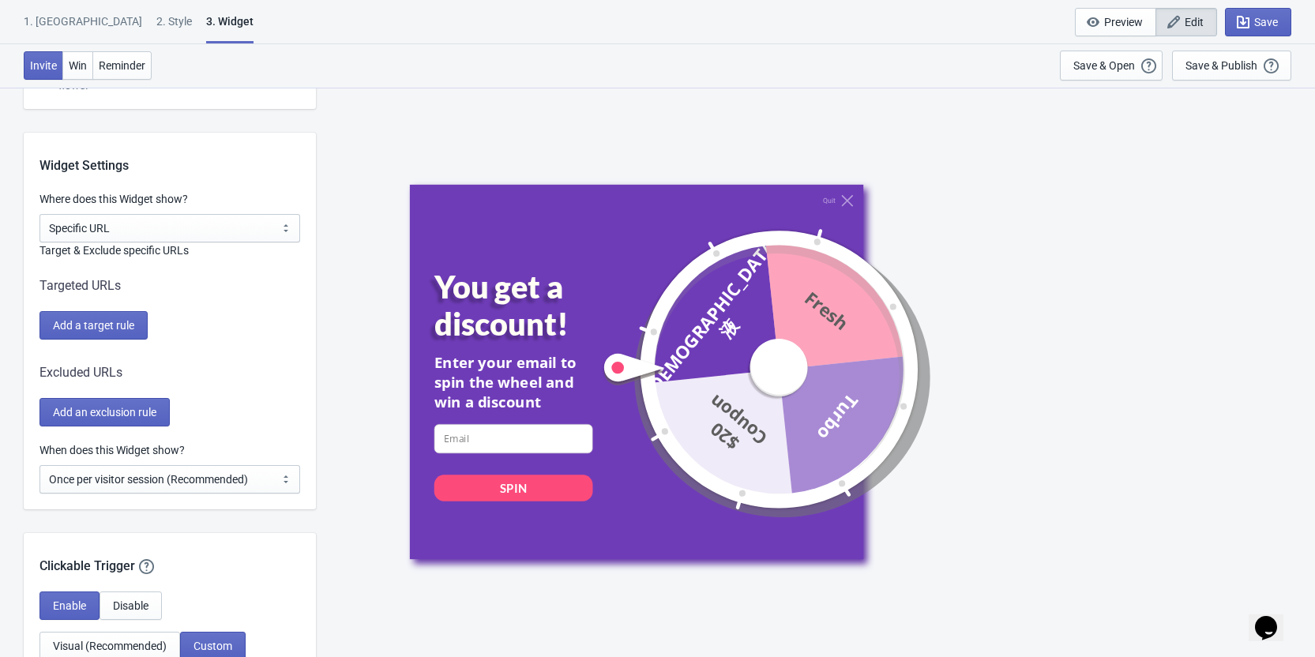
click at [126, 253] on label "Target & Exclude specific URLs" at bounding box center [169, 250] width 261 height 16
click at [111, 329] on span "Add a target rule" at bounding box center [93, 325] width 81 height 13
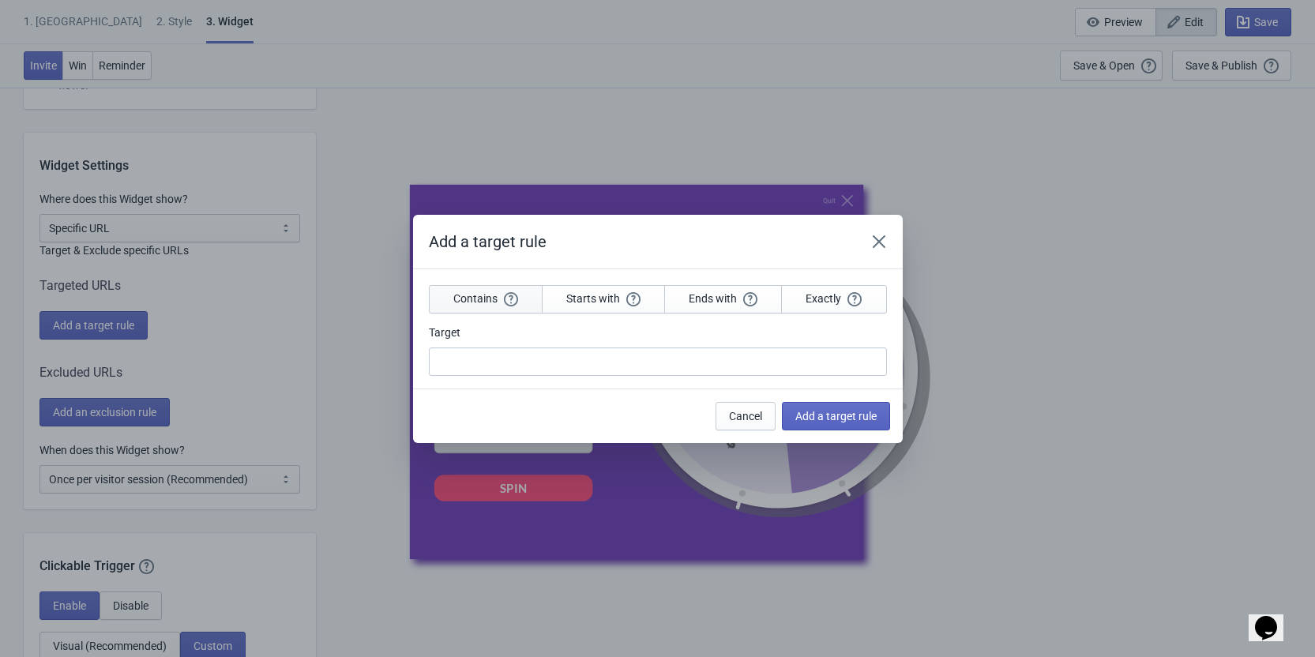
click at [486, 295] on span "Contains" at bounding box center [485, 298] width 65 height 14
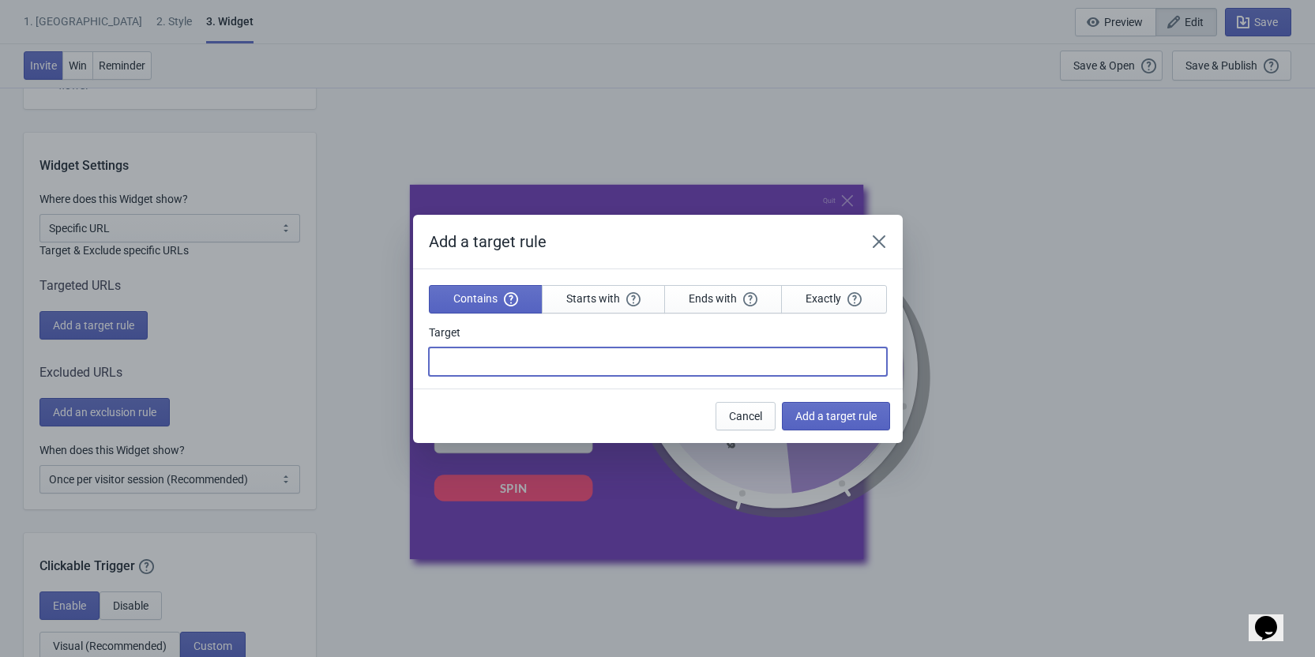
click at [522, 349] on input "Target" at bounding box center [658, 361] width 458 height 28
paste input "test1"
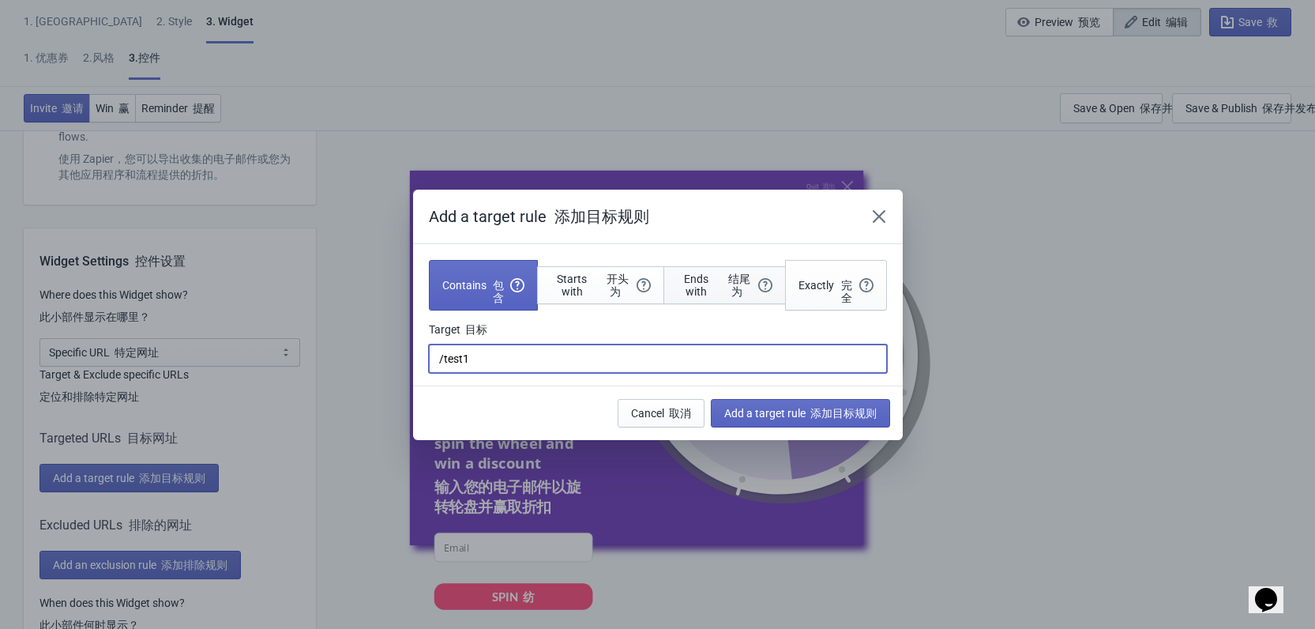
type input "/test1"
click at [726, 283] on font "button" at bounding box center [725, 278] width 5 height 13
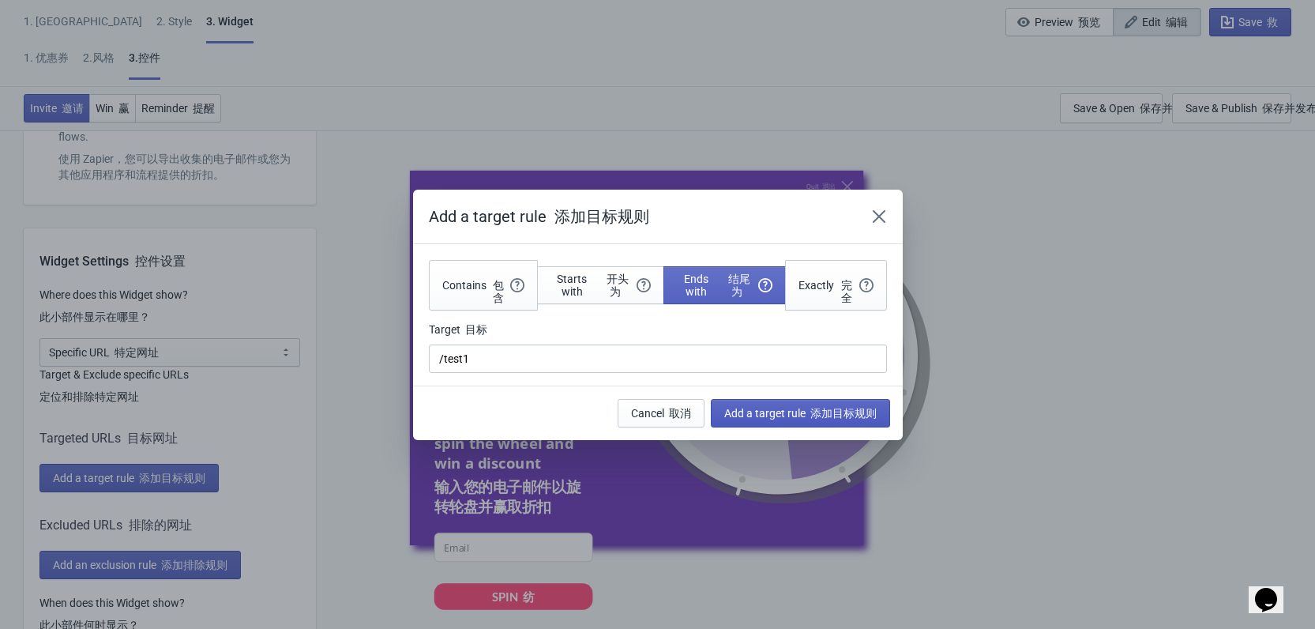
click at [814, 415] on font "添加目标规则" at bounding box center [843, 413] width 66 height 13
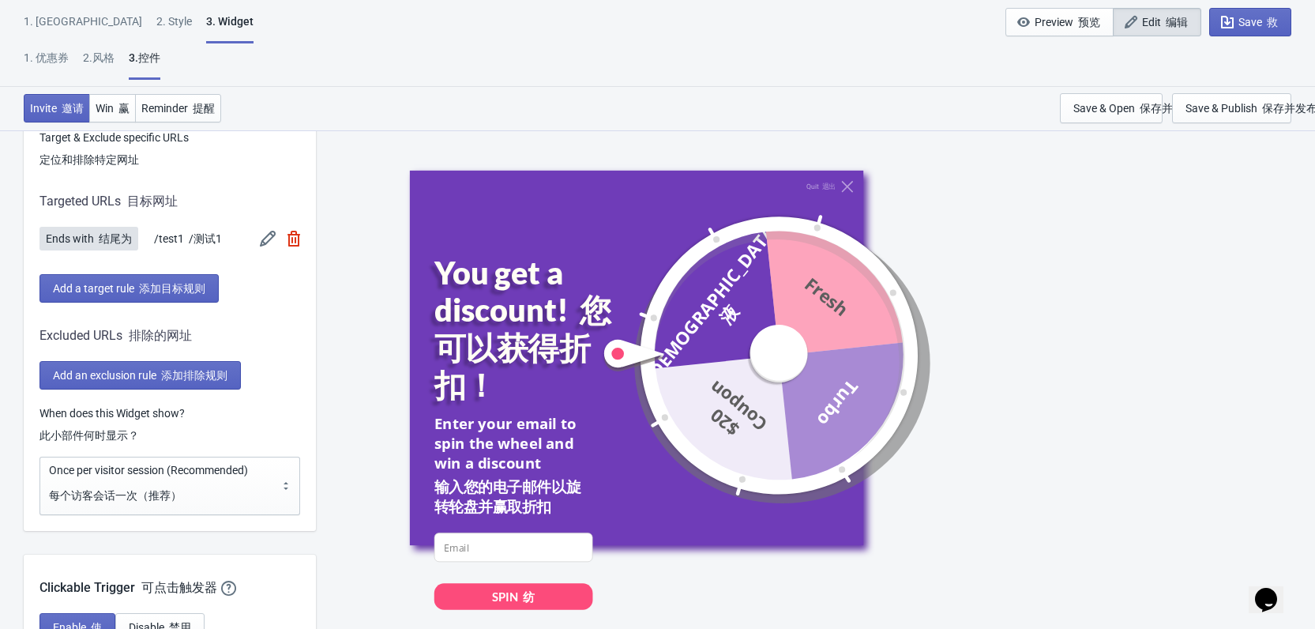
scroll to position [1500, 0]
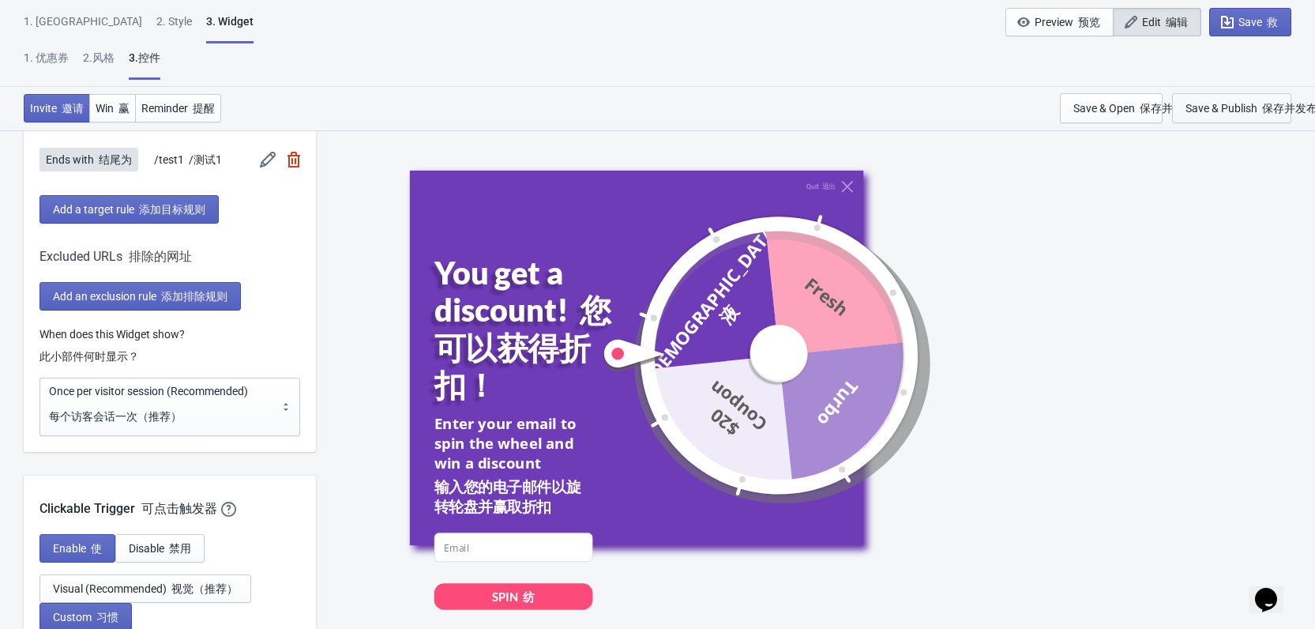
click at [1241, 110] on div "Save & Publish 保存并发布" at bounding box center [1251, 108] width 132 height 13
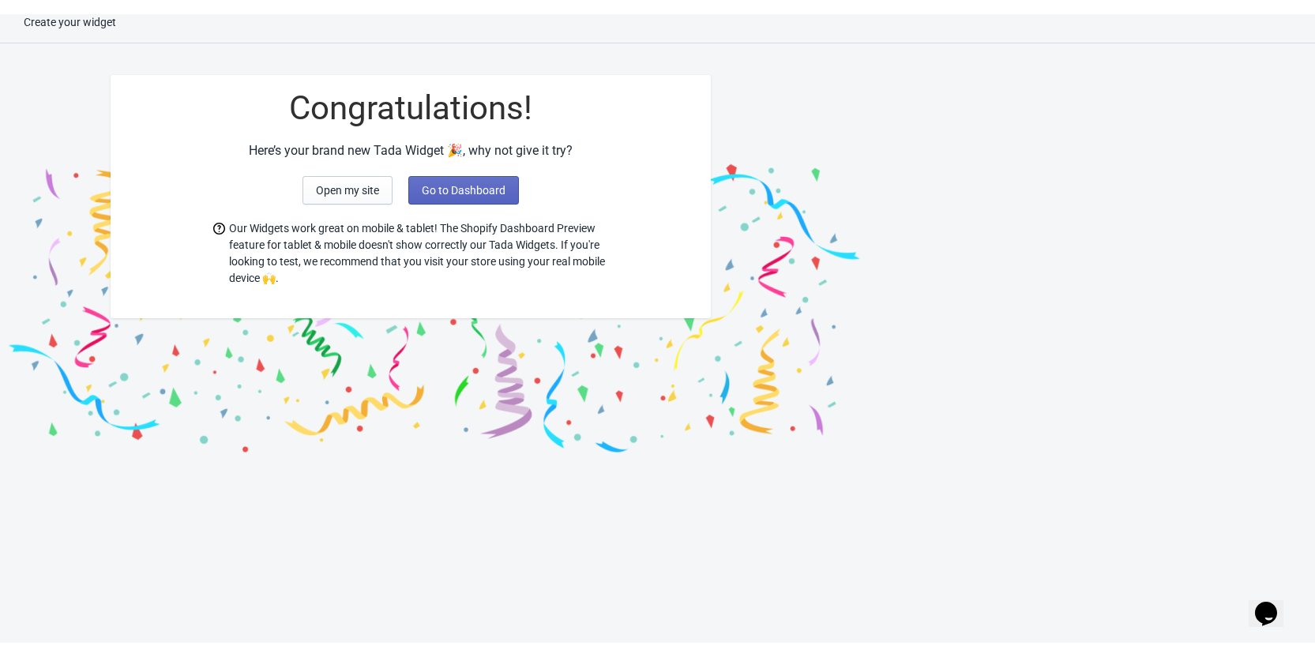
scroll to position [16, 0]
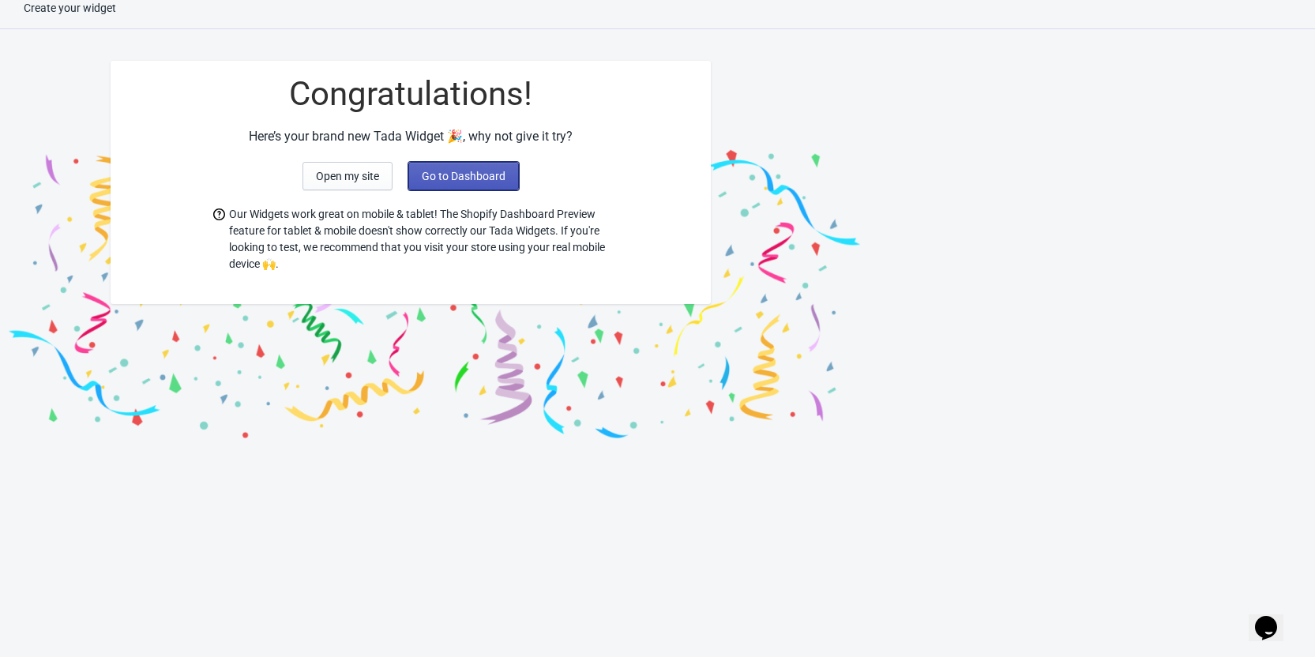
click at [494, 178] on span "Go to Dashboard" at bounding box center [464, 176] width 84 height 13
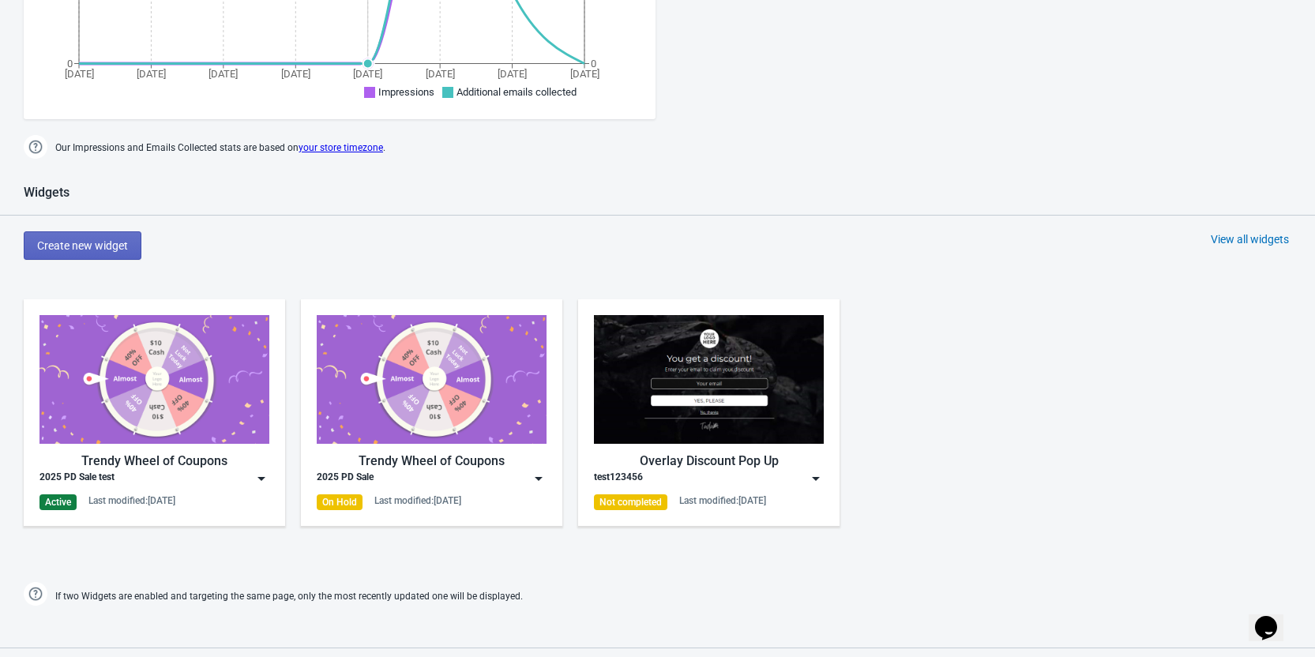
scroll to position [648, 0]
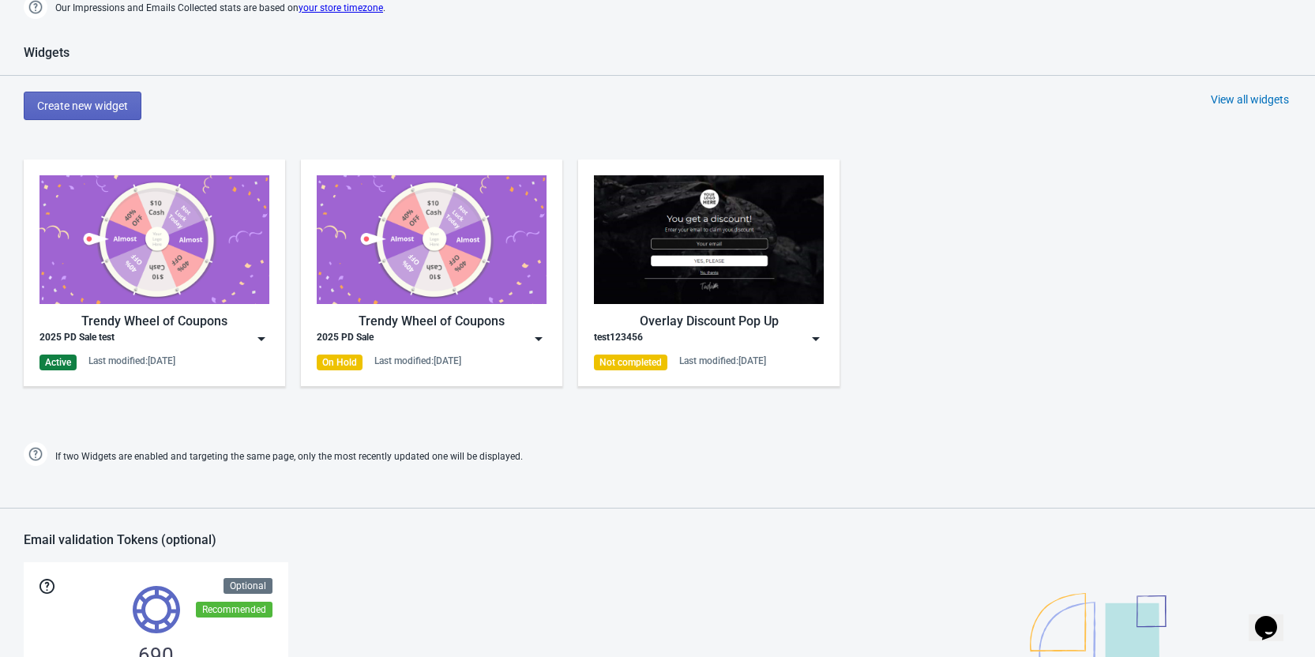
click at [255, 340] on img at bounding box center [261, 339] width 16 height 16
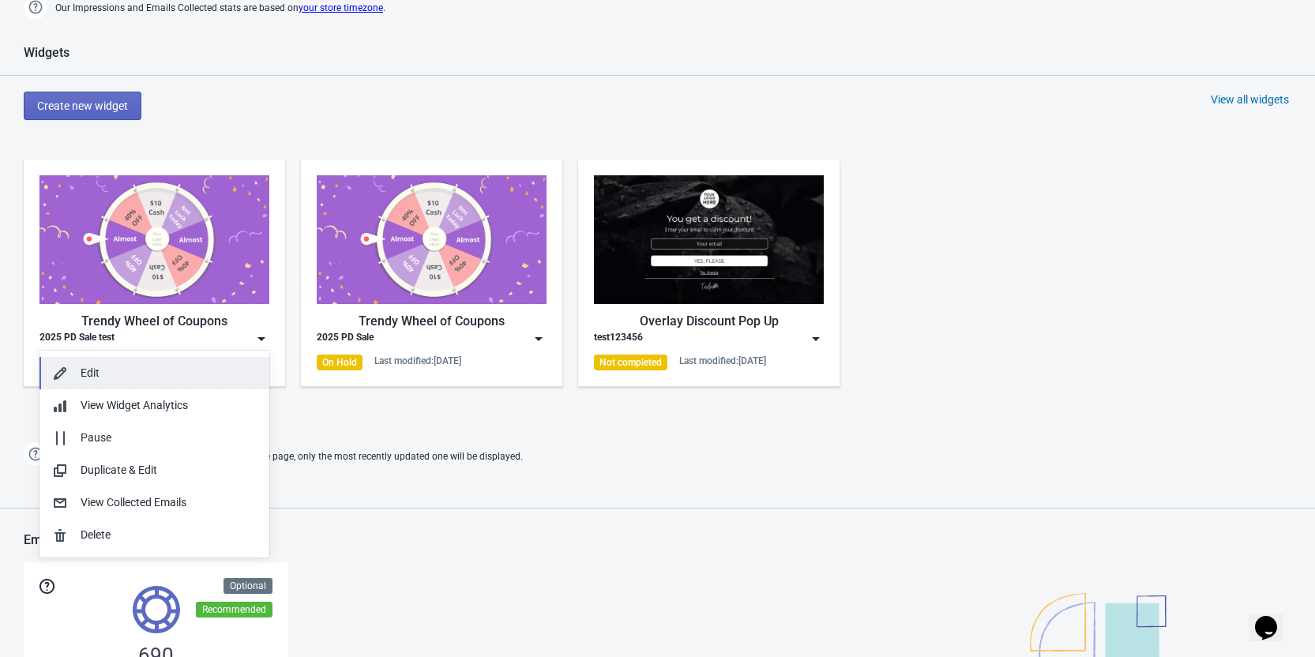
click at [178, 375] on div "Edit" at bounding box center [169, 373] width 176 height 17
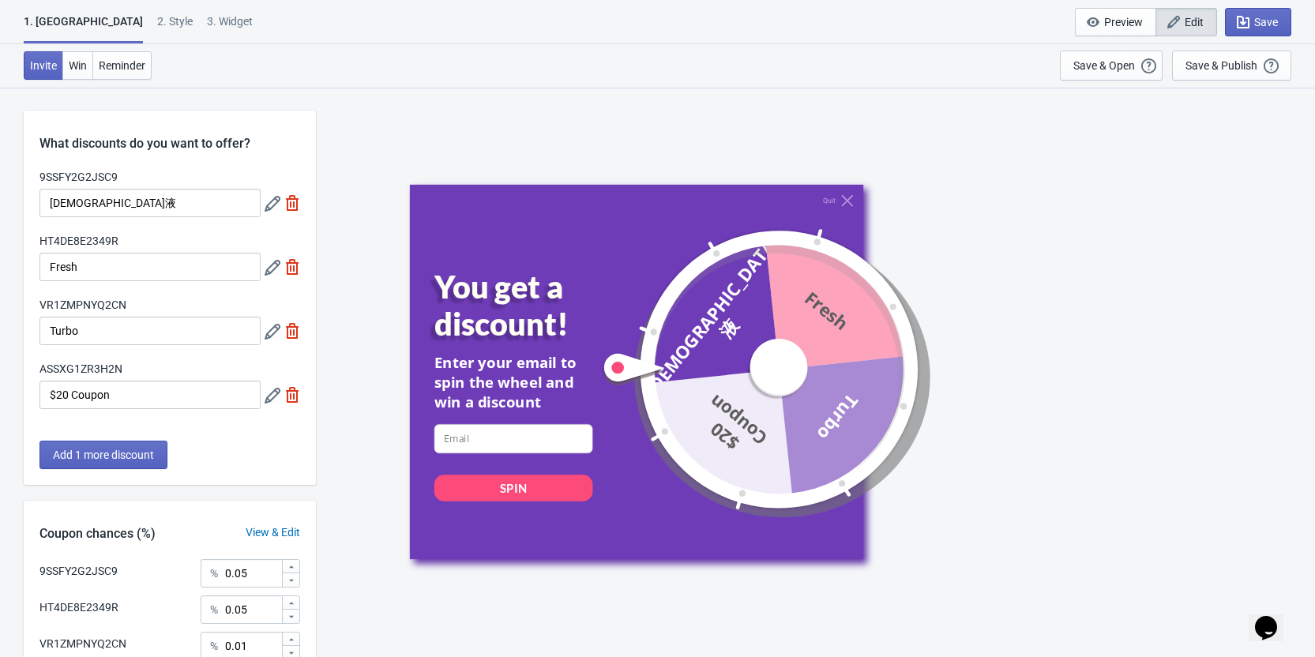
click at [207, 23] on div "3. Widget" at bounding box center [230, 27] width 46 height 28
select select "specificURL"
select select "once"
select select "1"
select select "left"
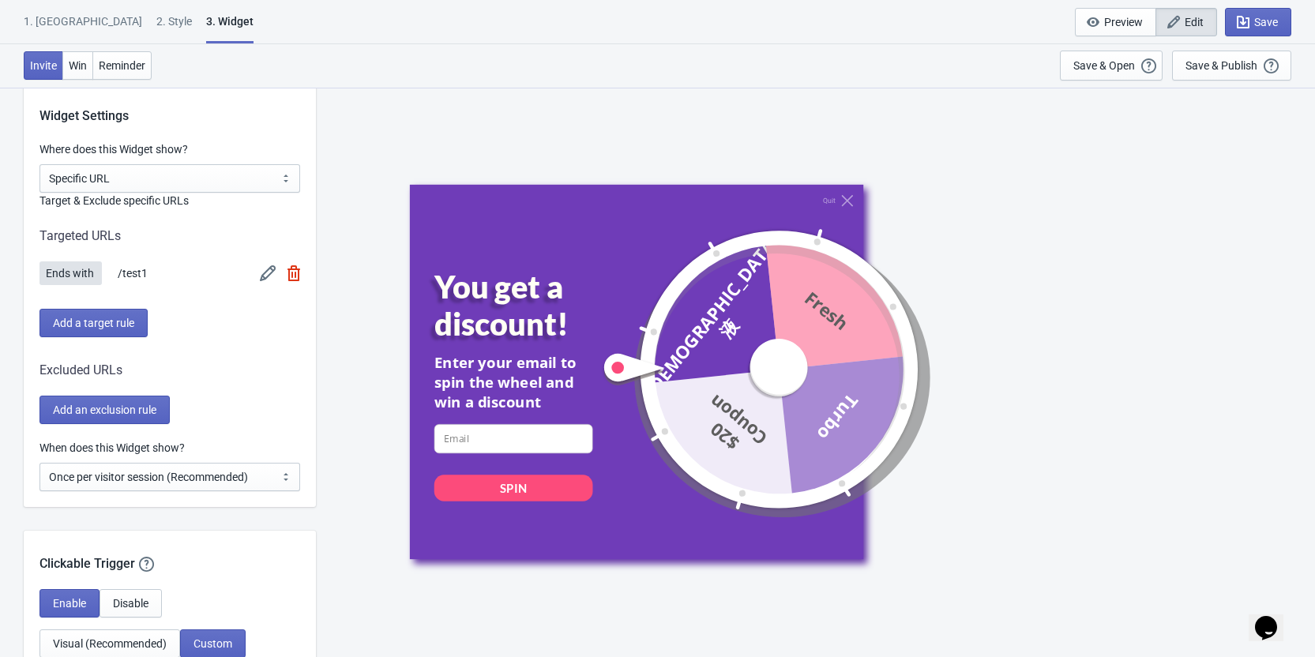
scroll to position [1263, 0]
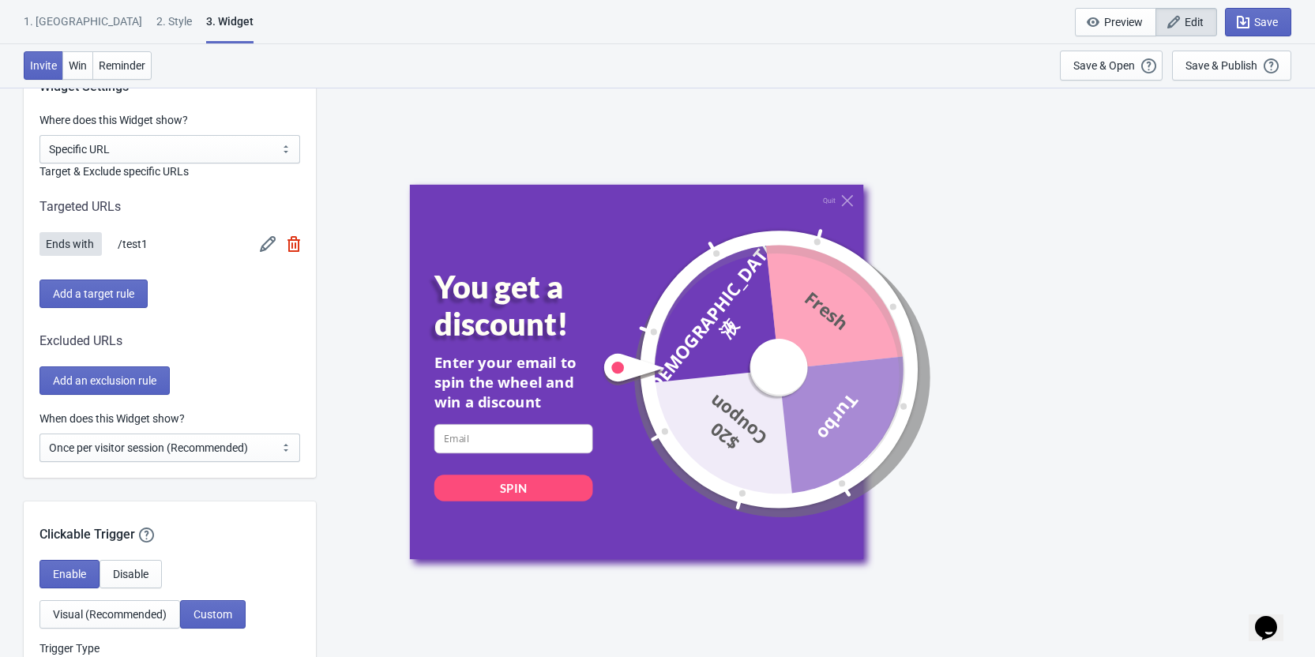
click at [270, 246] on img at bounding box center [268, 244] width 16 height 16
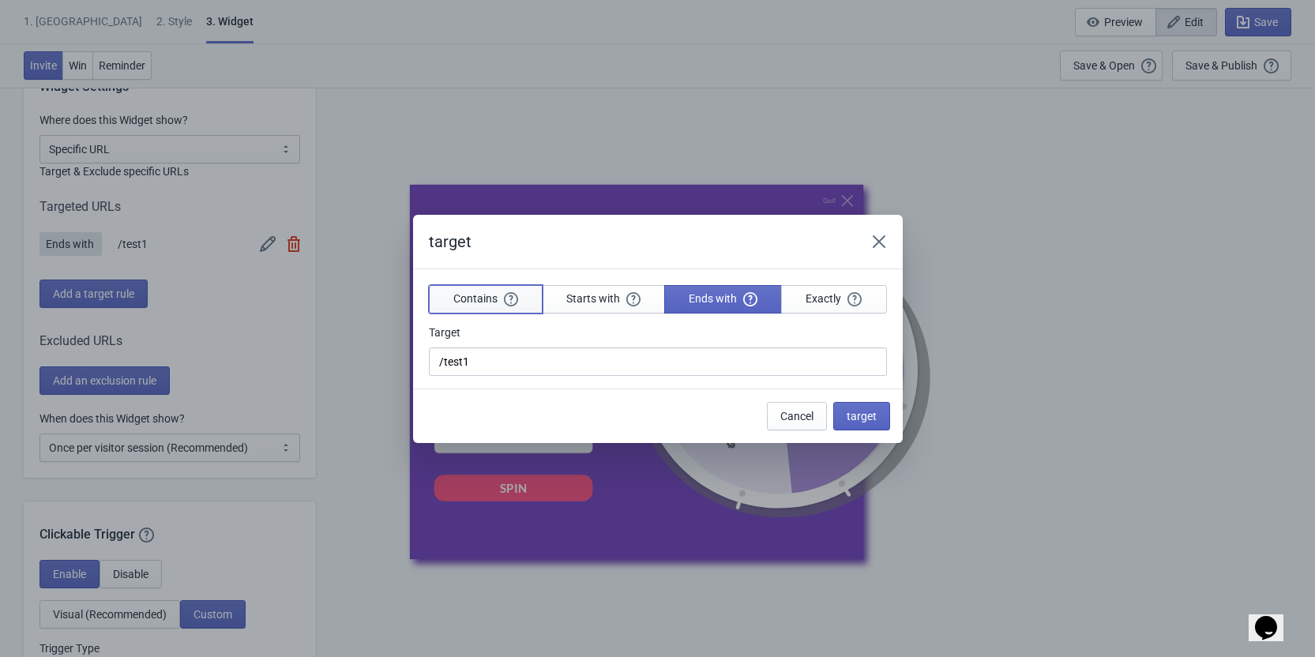
click at [469, 295] on span "Contains" at bounding box center [485, 298] width 65 height 14
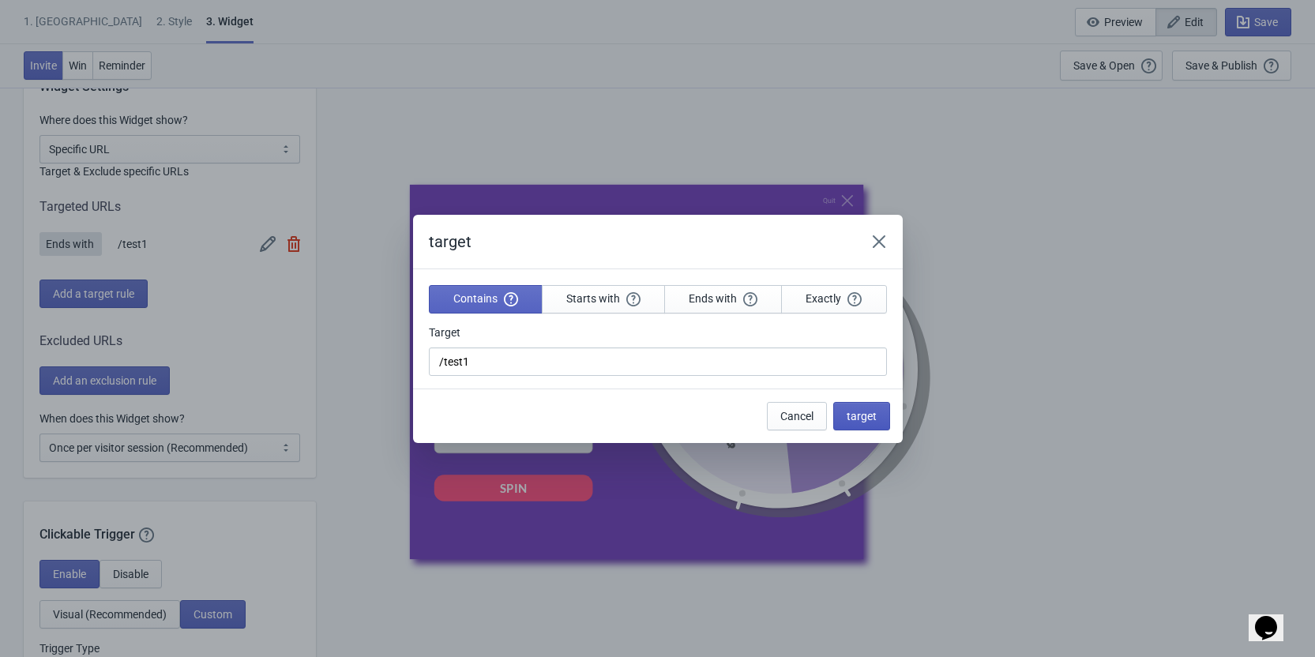
click at [861, 418] on span "target" at bounding box center [862, 416] width 30 height 13
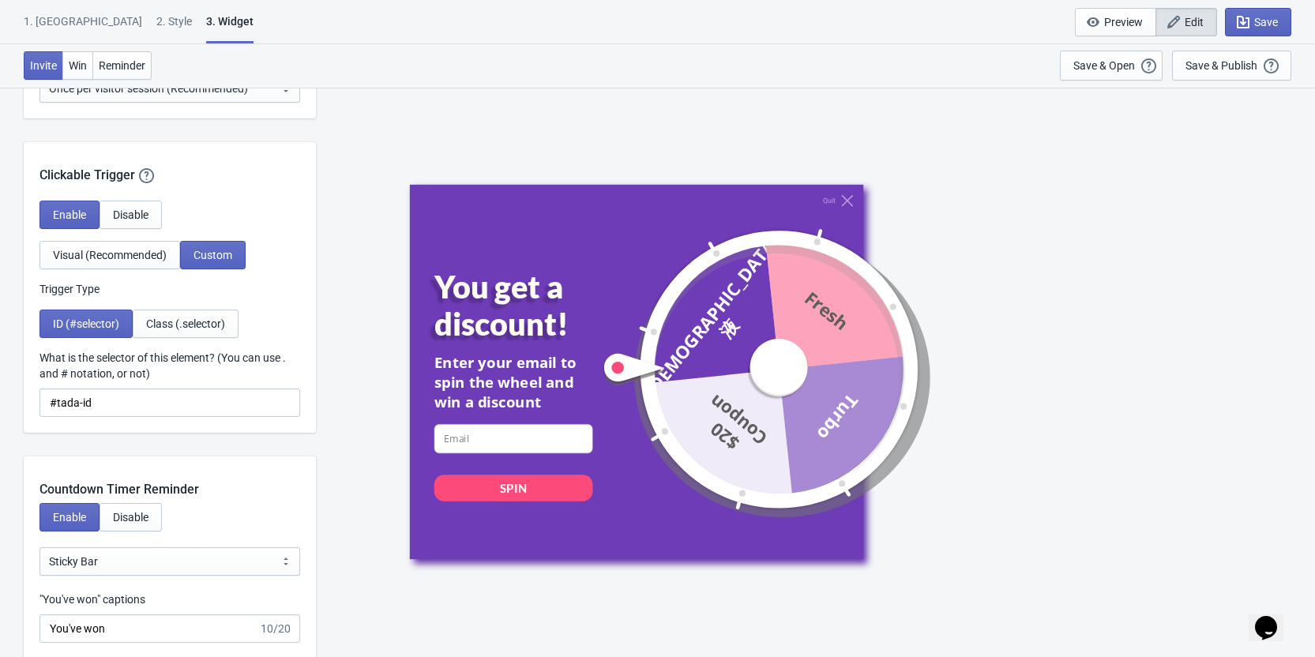
scroll to position [1658, 0]
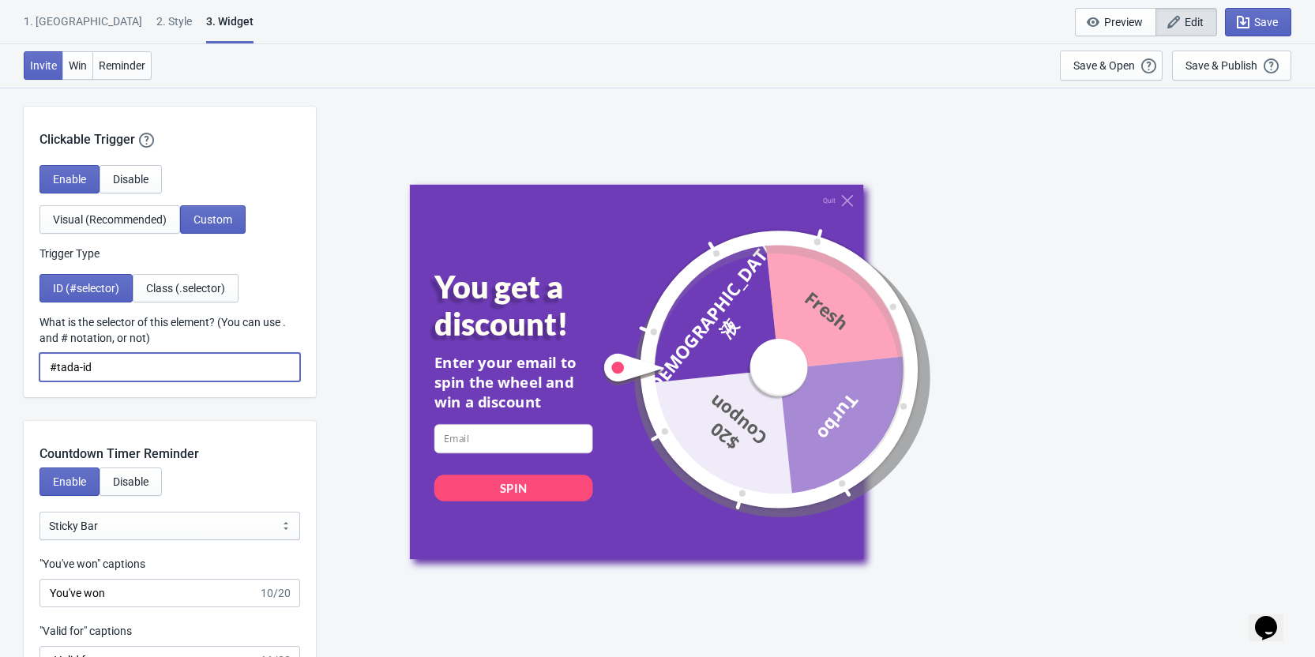
click at [51, 365] on input "#tada-id" at bounding box center [169, 367] width 261 height 28
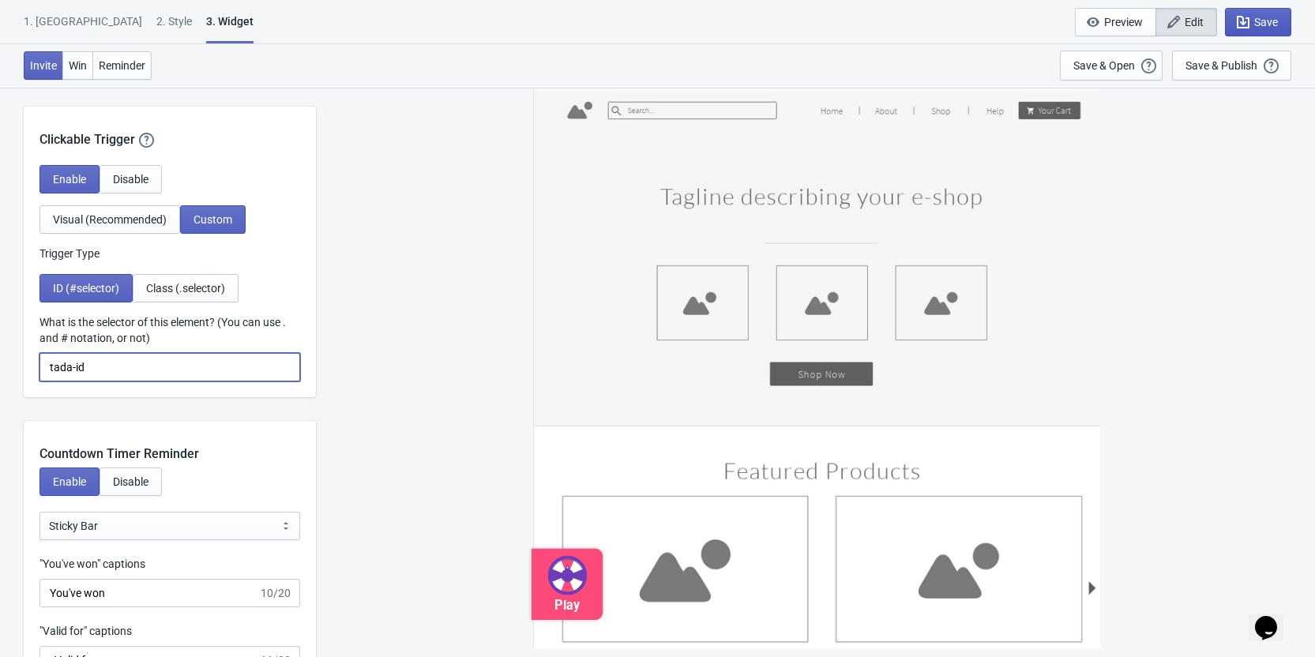
type input "tada-id"
click at [1260, 25] on span "Save" at bounding box center [1266, 22] width 24 height 13
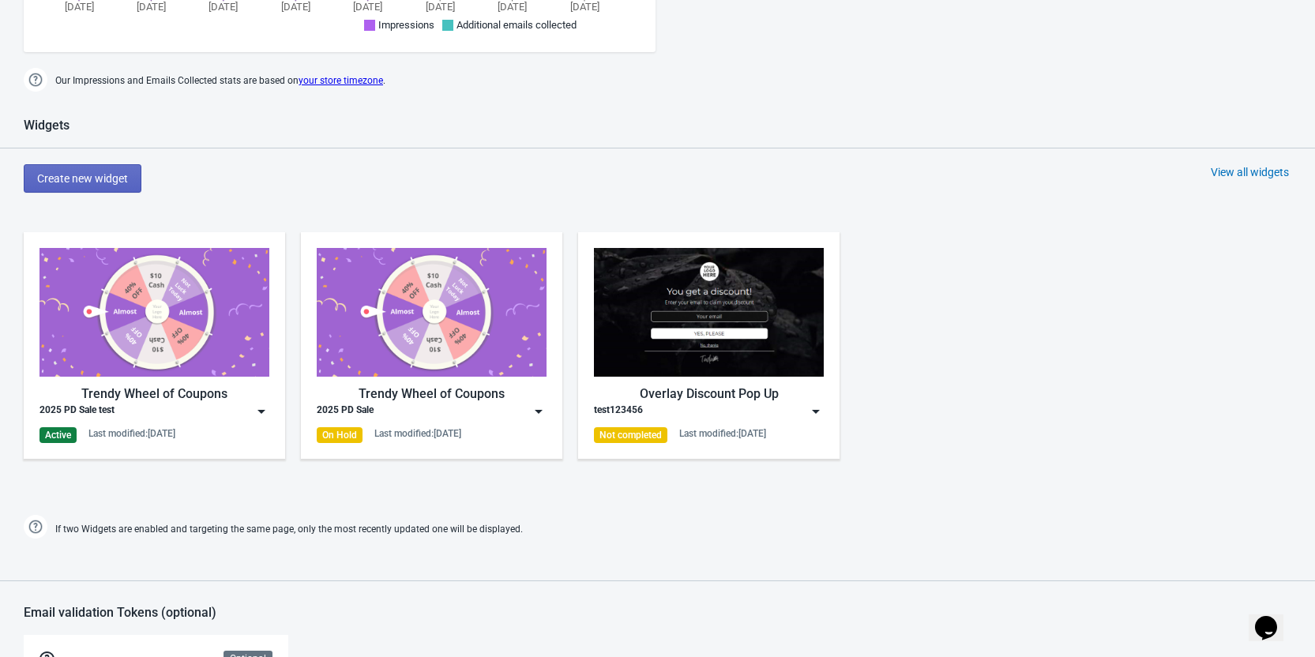
scroll to position [790, 0]
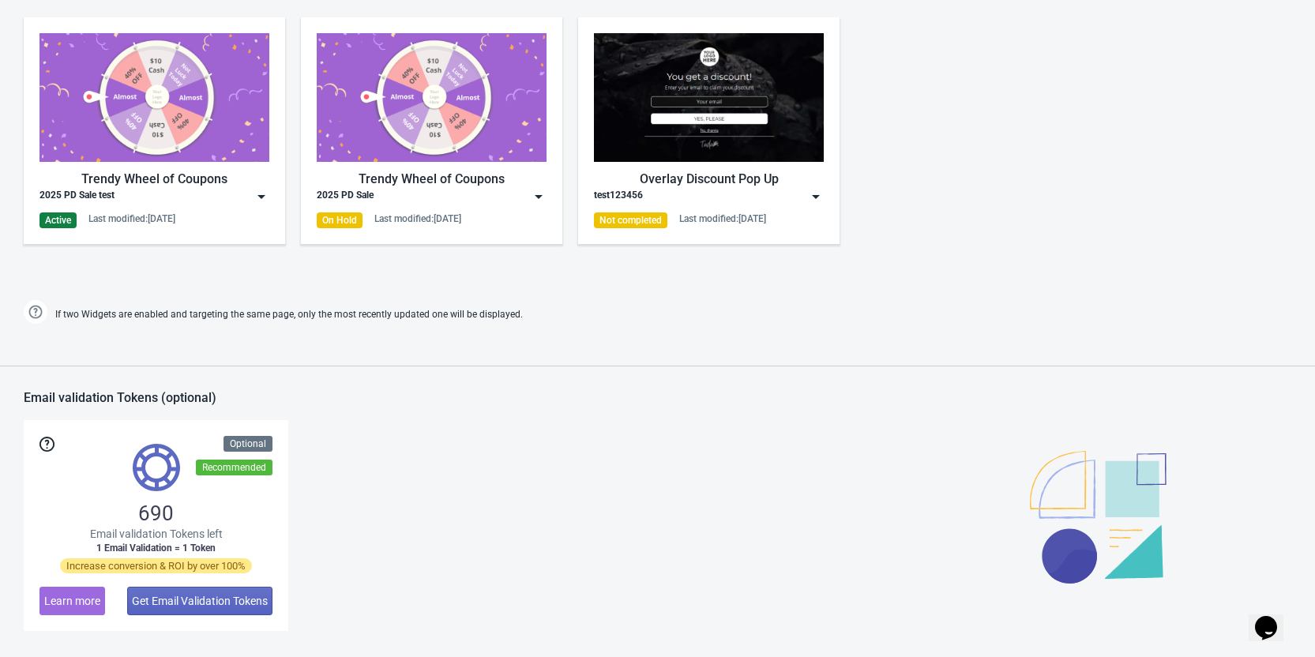
click at [262, 202] on img at bounding box center [261, 197] width 16 height 16
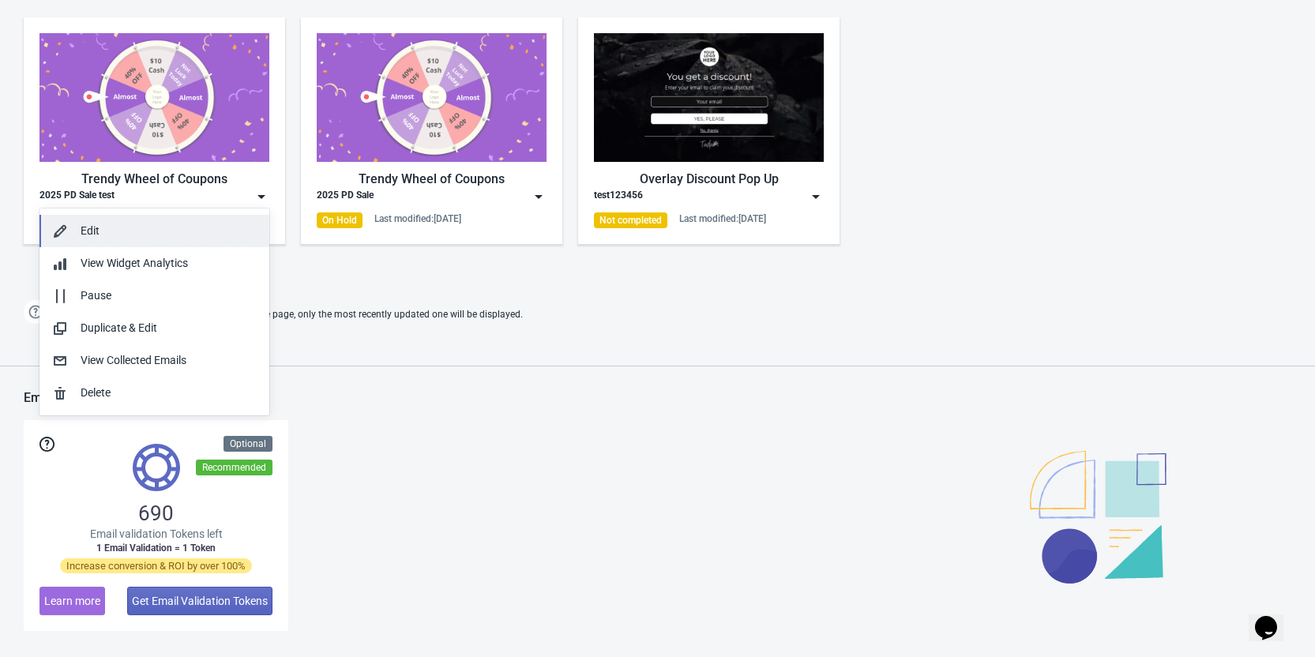
click at [201, 235] on div "Edit" at bounding box center [169, 231] width 176 height 17
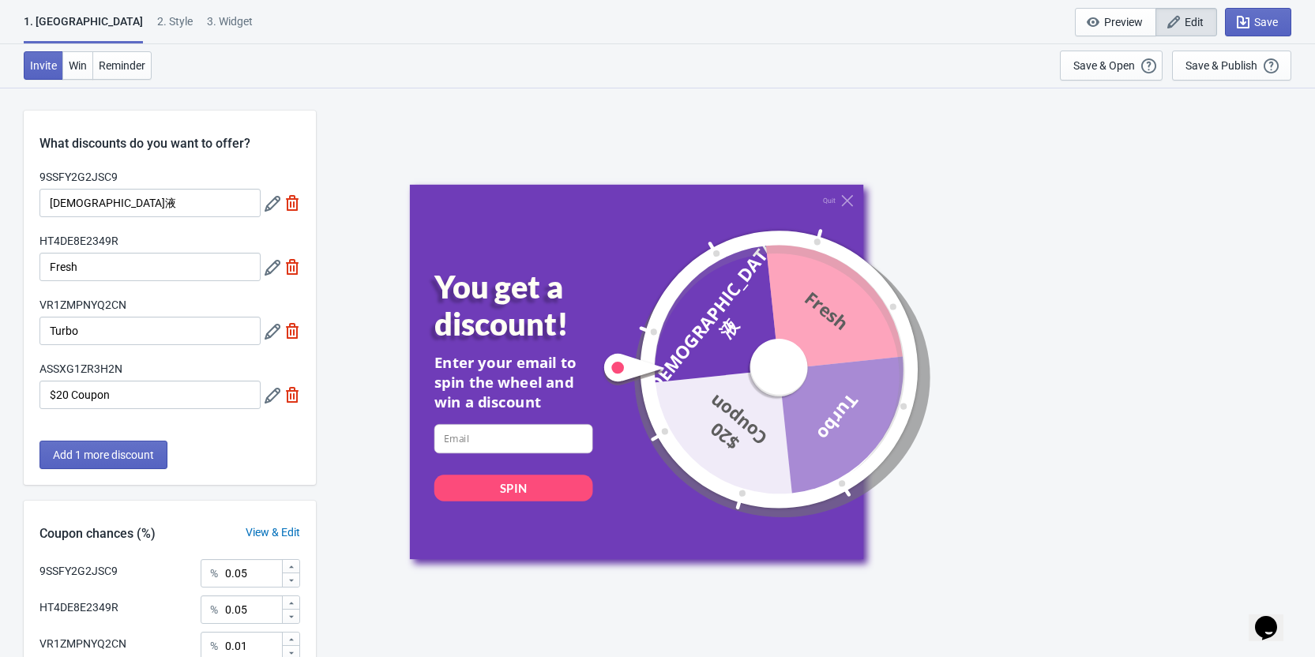
click at [207, 26] on div "3. Widget" at bounding box center [230, 27] width 46 height 28
select select "specificURL"
select select "once"
select select "1"
select select "left"
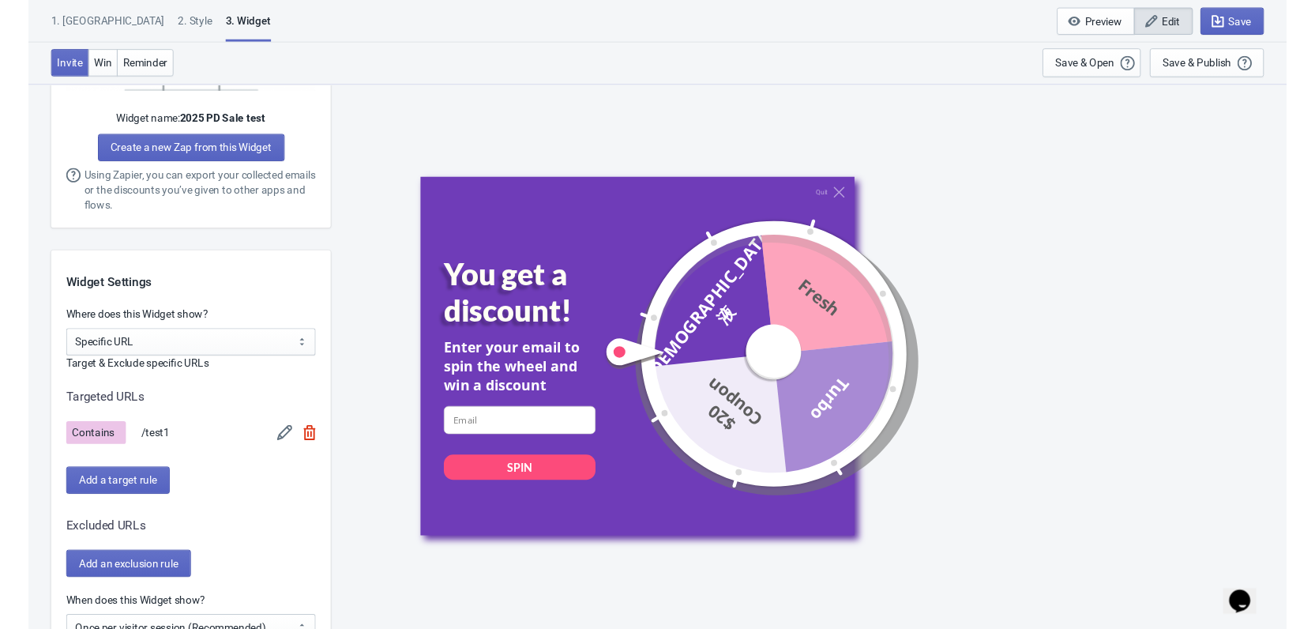
scroll to position [1106, 0]
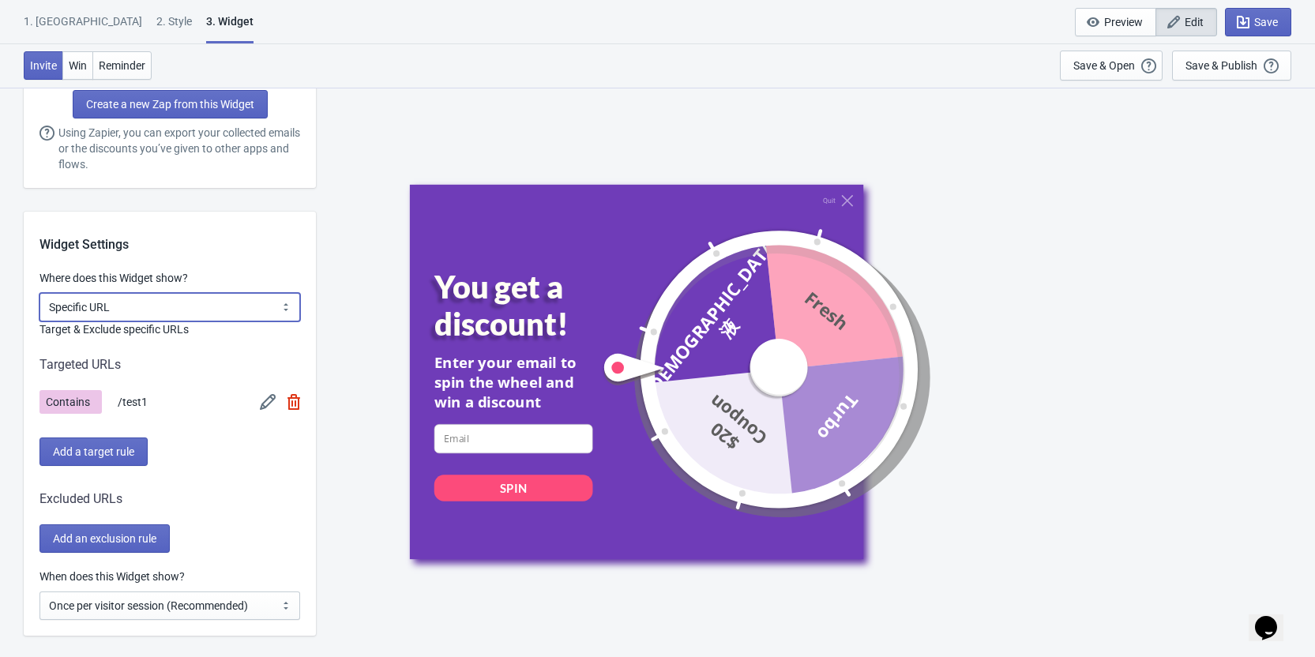
click at [175, 301] on select "All Pages All Product Pages All Blog Pages All Static Pages Specific Product(s)…" at bounding box center [169, 307] width 261 height 28
select select "specificPages"
click at [39, 293] on select "All Pages All Product Pages All Blog Pages All Static Pages Specific Product(s)…" at bounding box center [169, 307] width 261 height 28
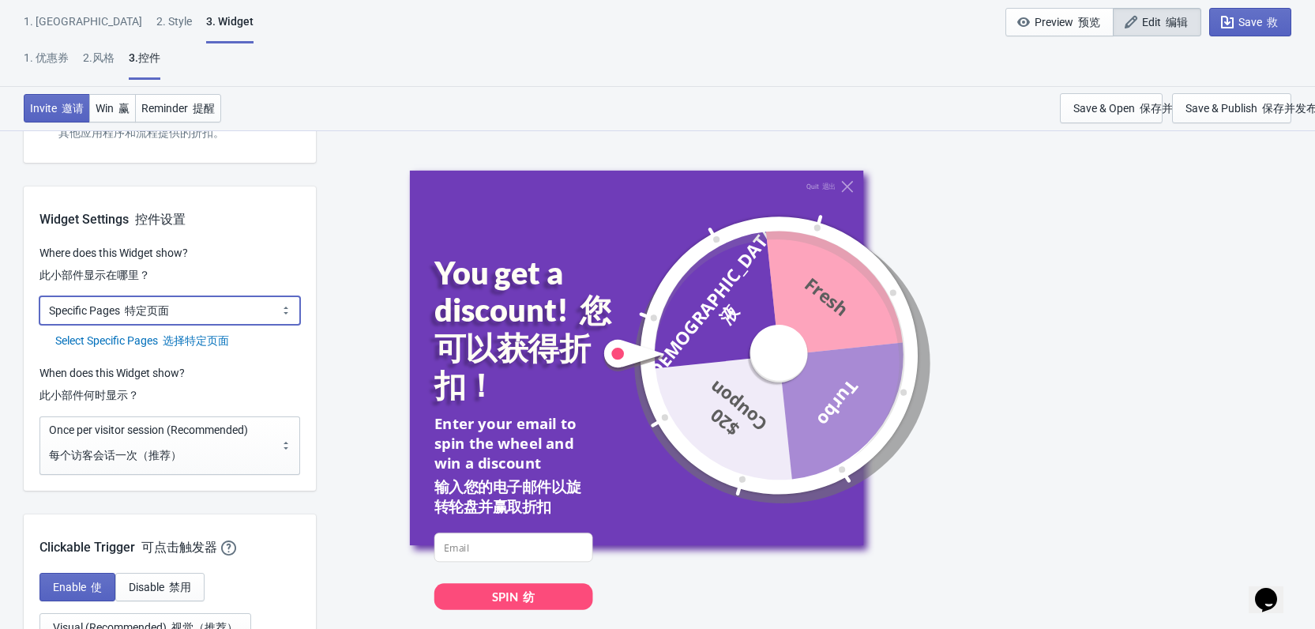
scroll to position [1263, 0]
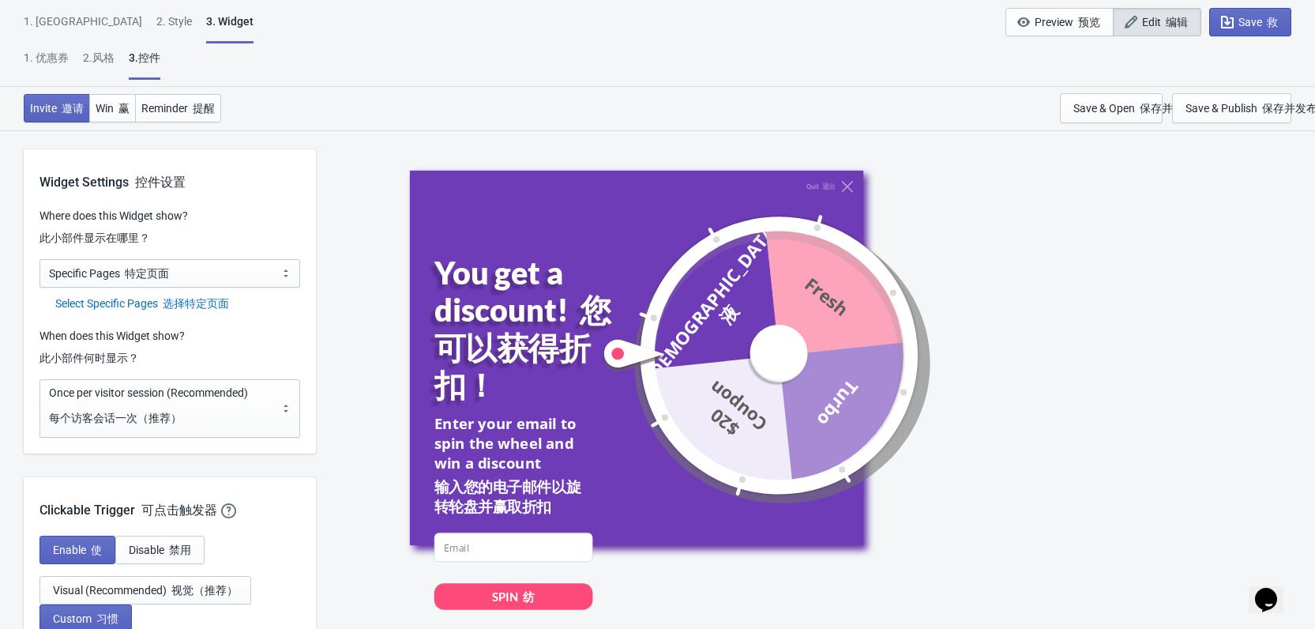
click at [187, 302] on font "选择特定页面" at bounding box center [196, 303] width 66 height 13
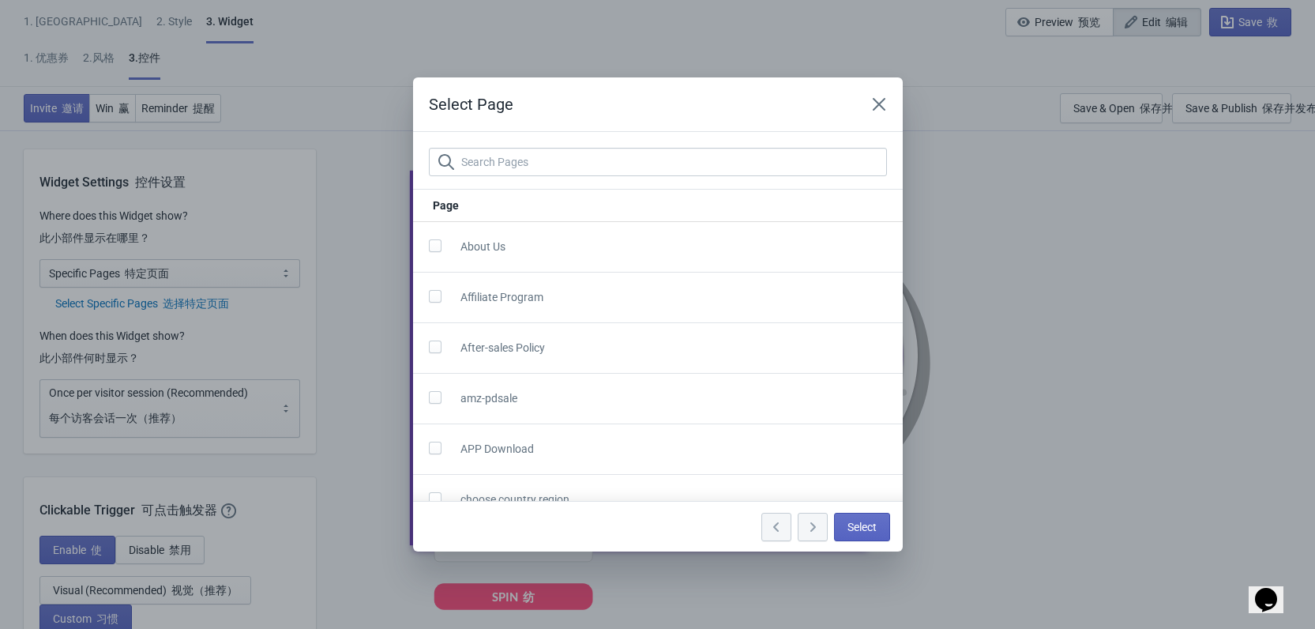
scroll to position [0, 0]
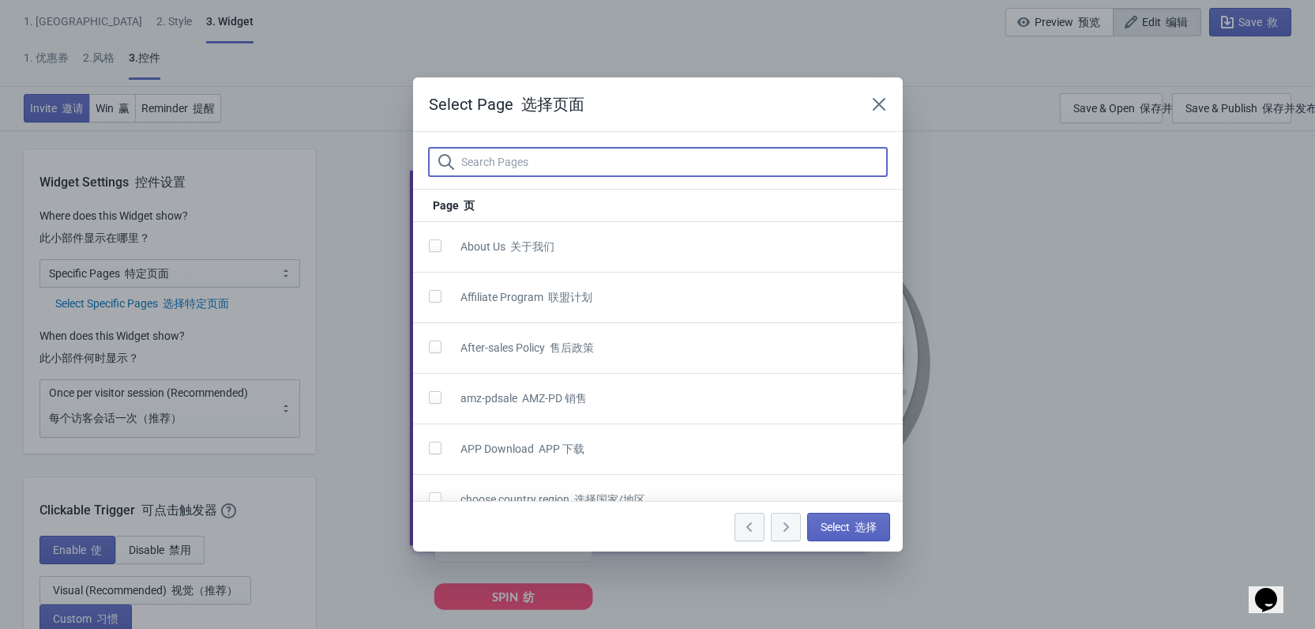
click at [554, 167] on input "text" at bounding box center [673, 162] width 426 height 28
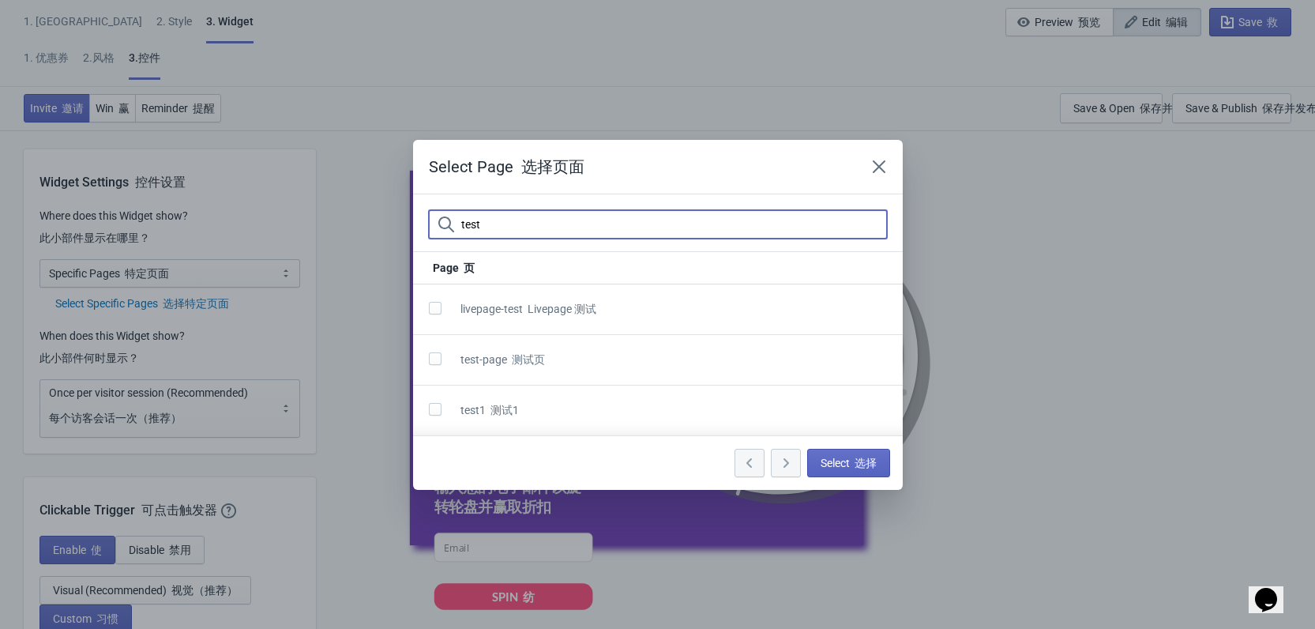
type input "test"
click at [435, 410] on span at bounding box center [435, 409] width 13 height 13
click at [430, 410] on input "checkbox" at bounding box center [429, 417] width 1 height 28
checkbox input "true"
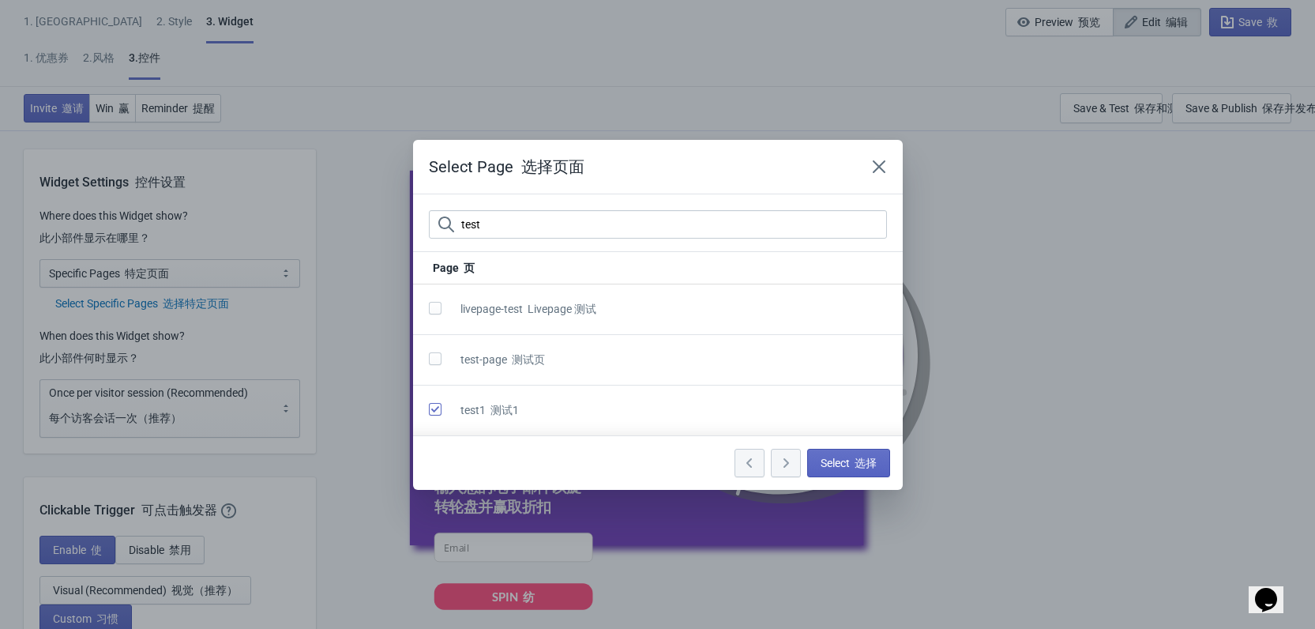
click at [431, 364] on span at bounding box center [435, 358] width 13 height 13
click at [430, 364] on input "checkbox" at bounding box center [429, 366] width 1 height 28
checkbox input "true"
click at [851, 467] on font "button" at bounding box center [852, 462] width 5 height 13
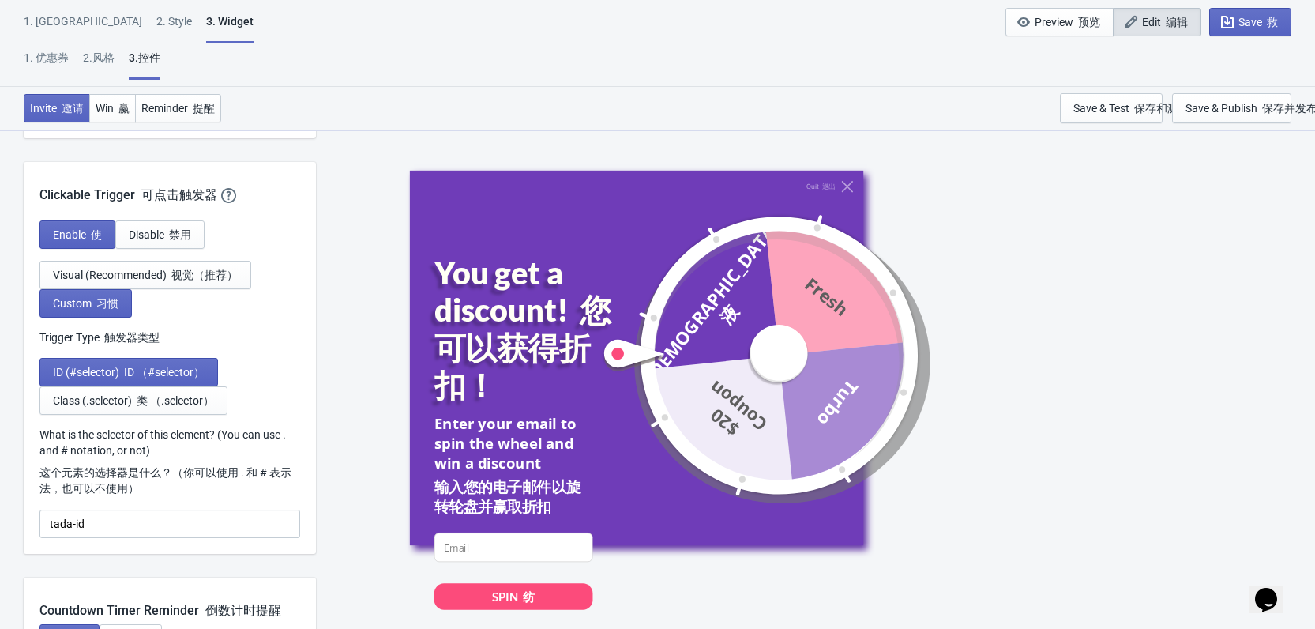
scroll to position [1579, 0]
click at [1238, 25] on span "Save 救" at bounding box center [1257, 22] width 39 height 13
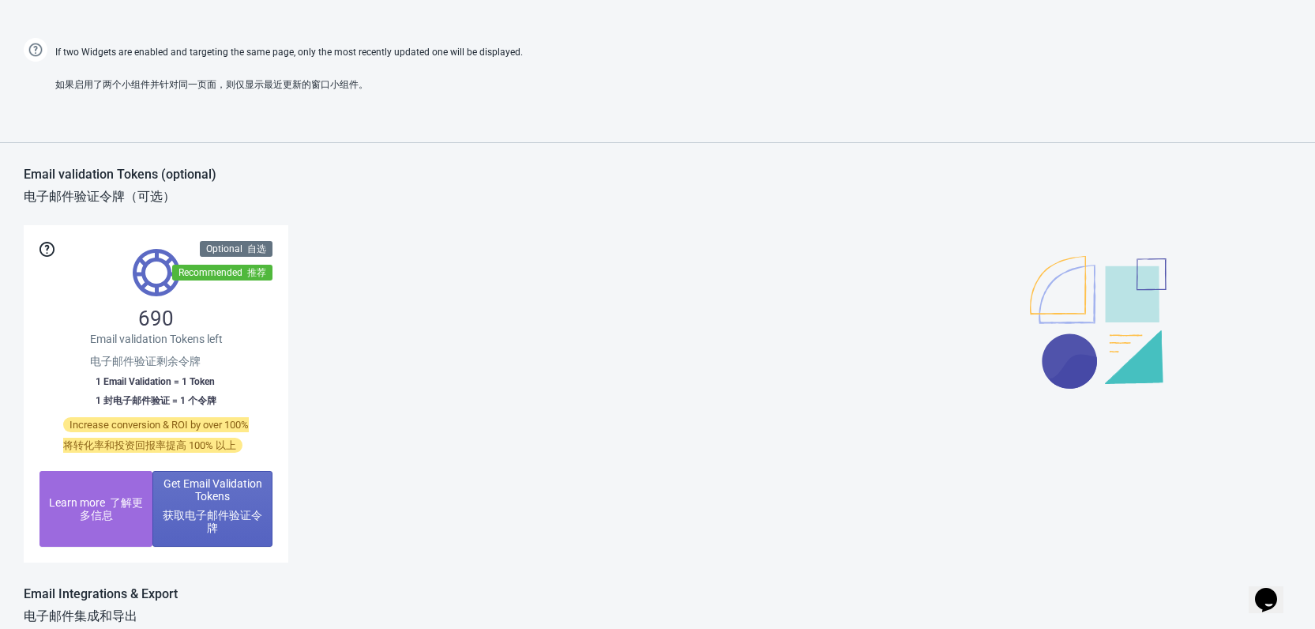
scroll to position [790, 0]
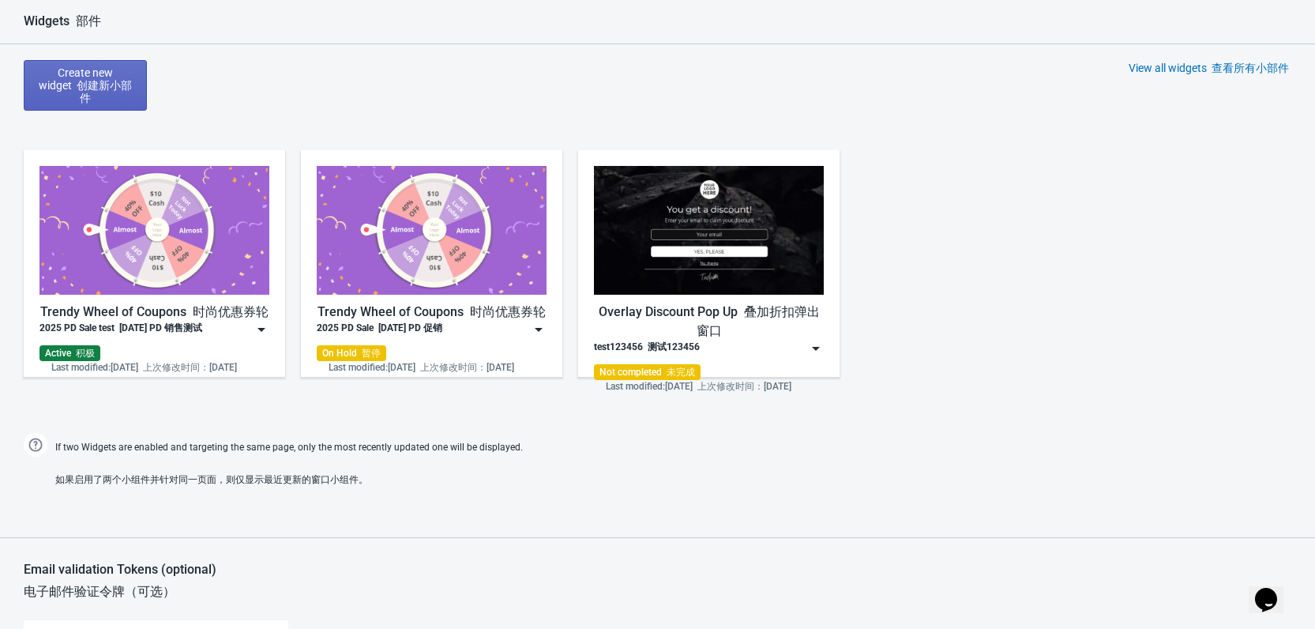
click at [256, 324] on img at bounding box center [261, 329] width 16 height 16
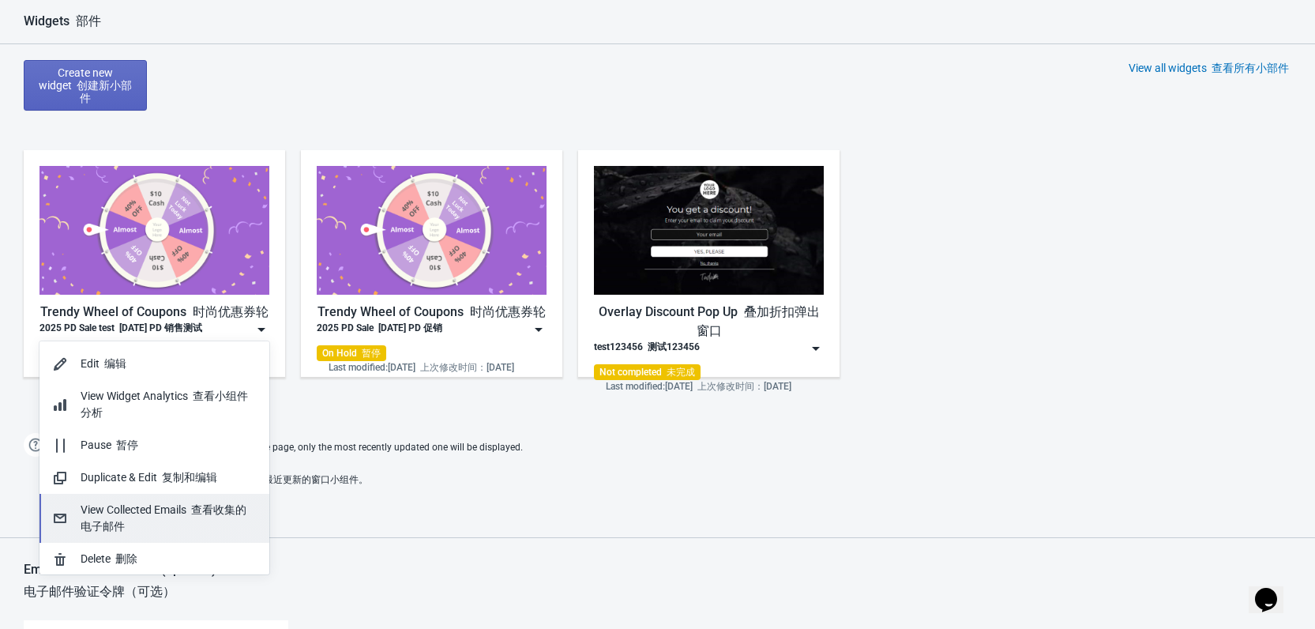
click at [173, 512] on div "View Collected Emails 查看收集的电子邮件" at bounding box center [169, 517] width 176 height 33
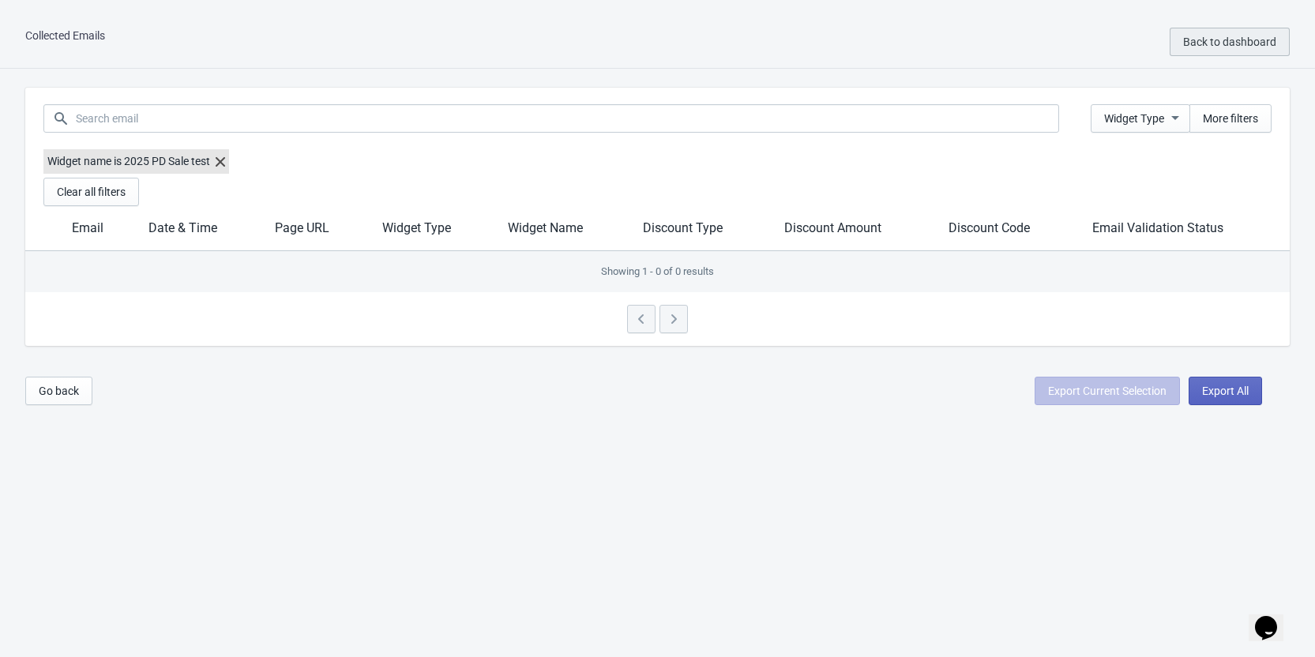
click at [1237, 36] on span "Back to dashboard" at bounding box center [1229, 42] width 93 height 13
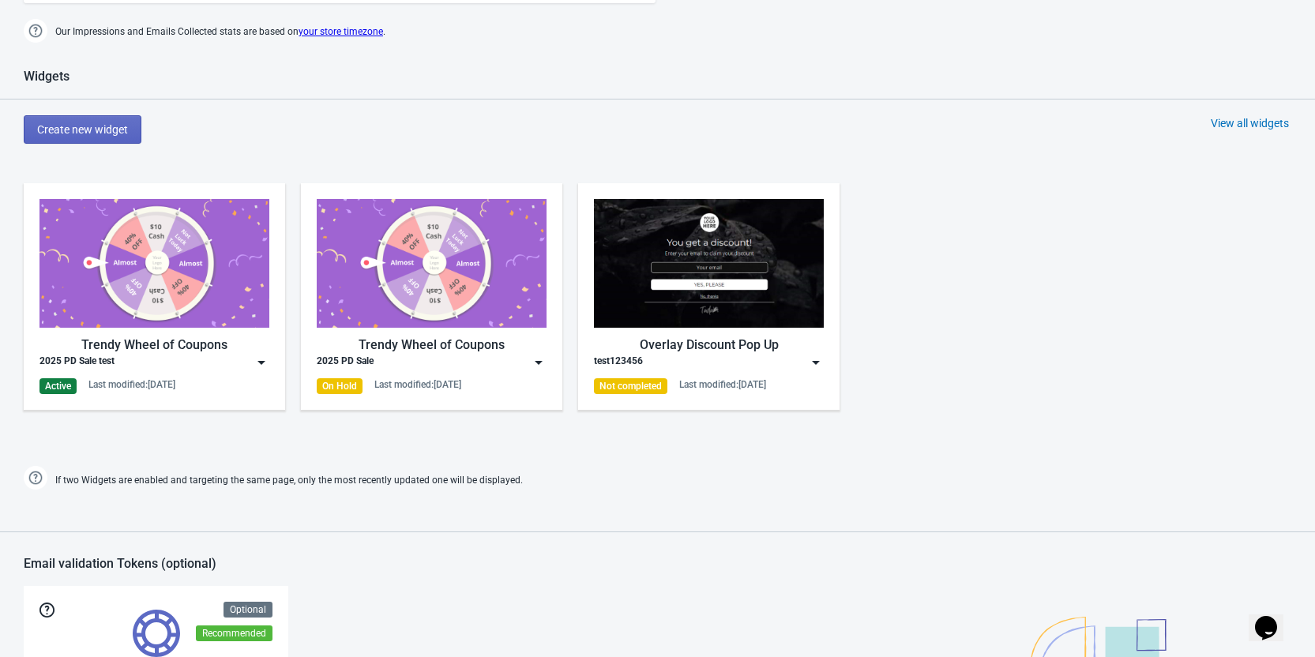
scroll to position [790, 0]
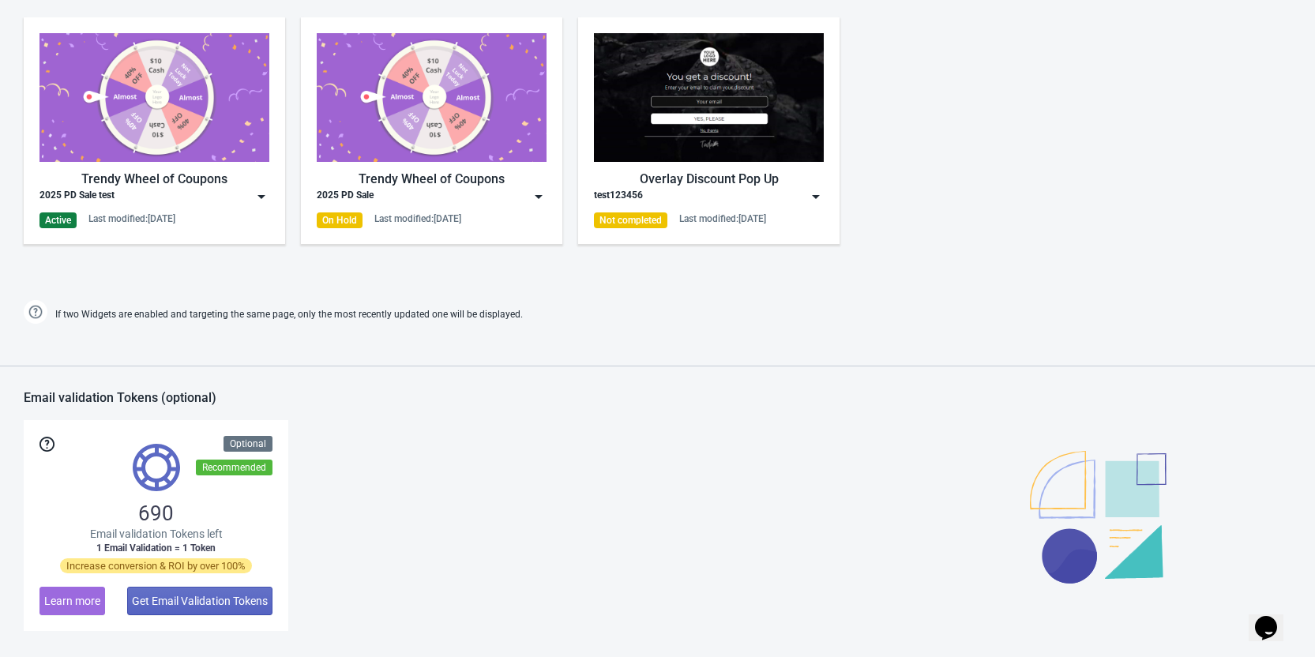
click at [259, 200] on img at bounding box center [261, 197] width 16 height 16
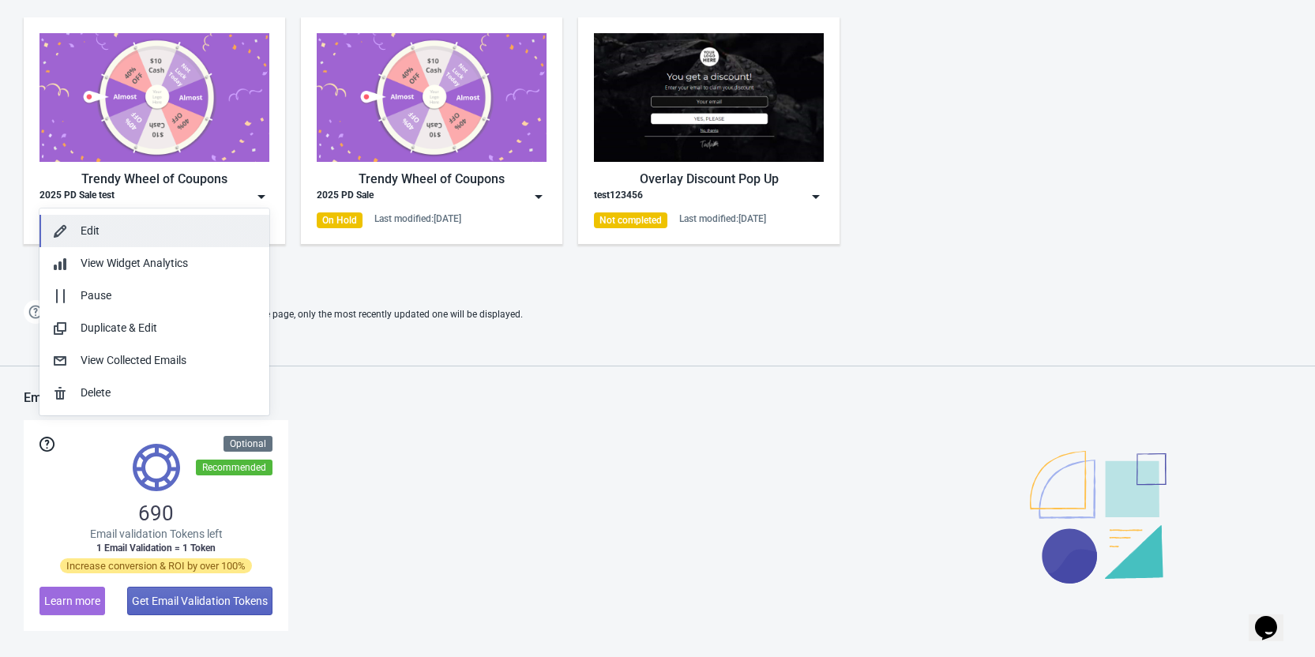
click at [189, 237] on div "Edit" at bounding box center [169, 231] width 176 height 17
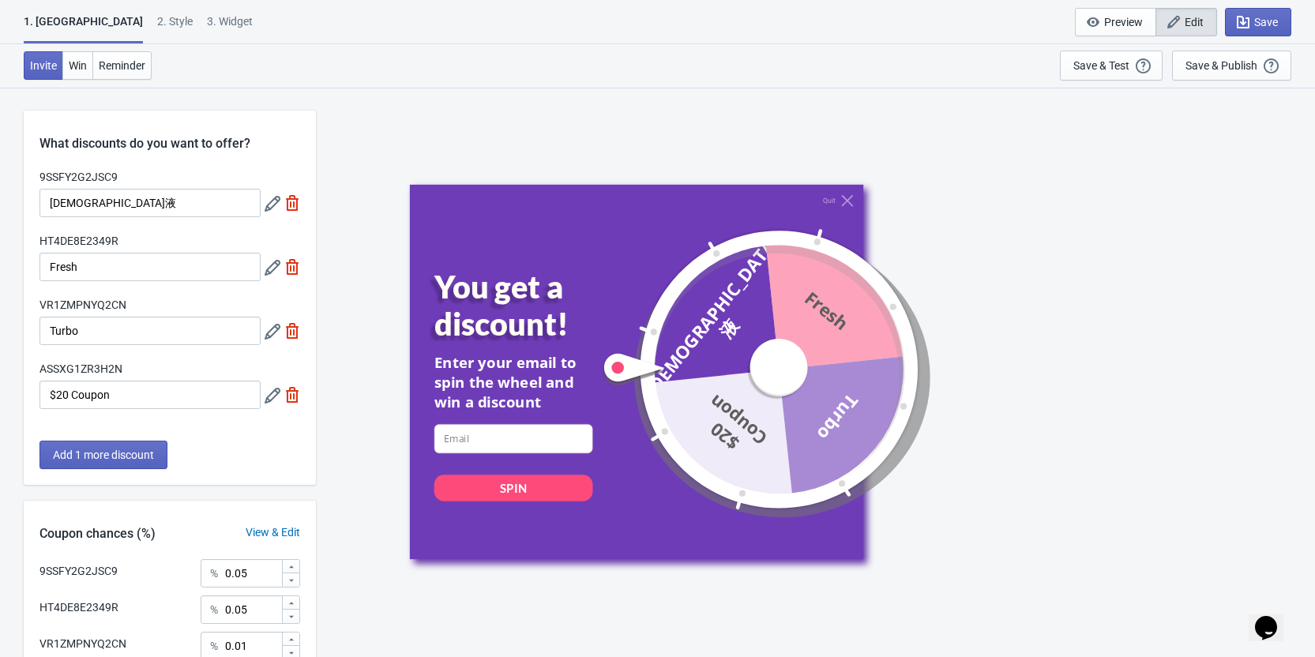
click at [207, 25] on div "3. Widget" at bounding box center [230, 27] width 46 height 28
select select "specificPages"
select select "once"
select select "1"
select select "left"
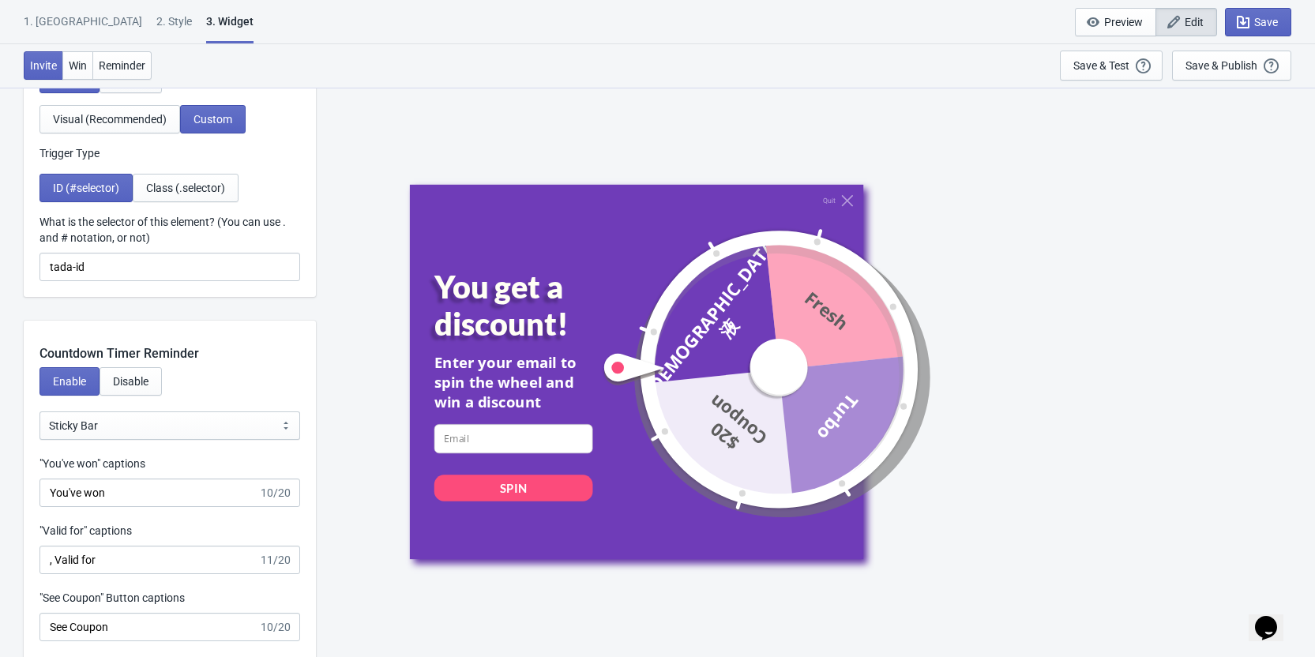
scroll to position [1579, 0]
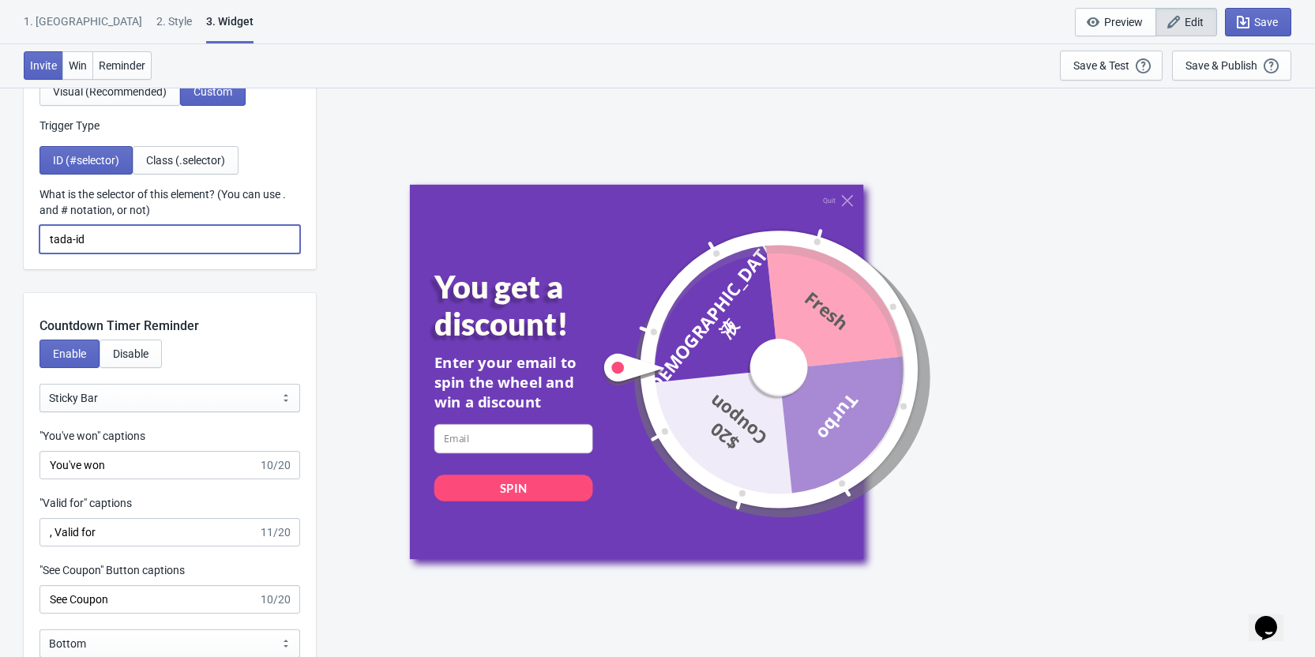
click at [120, 232] on input "tada-id" at bounding box center [169, 239] width 261 height 28
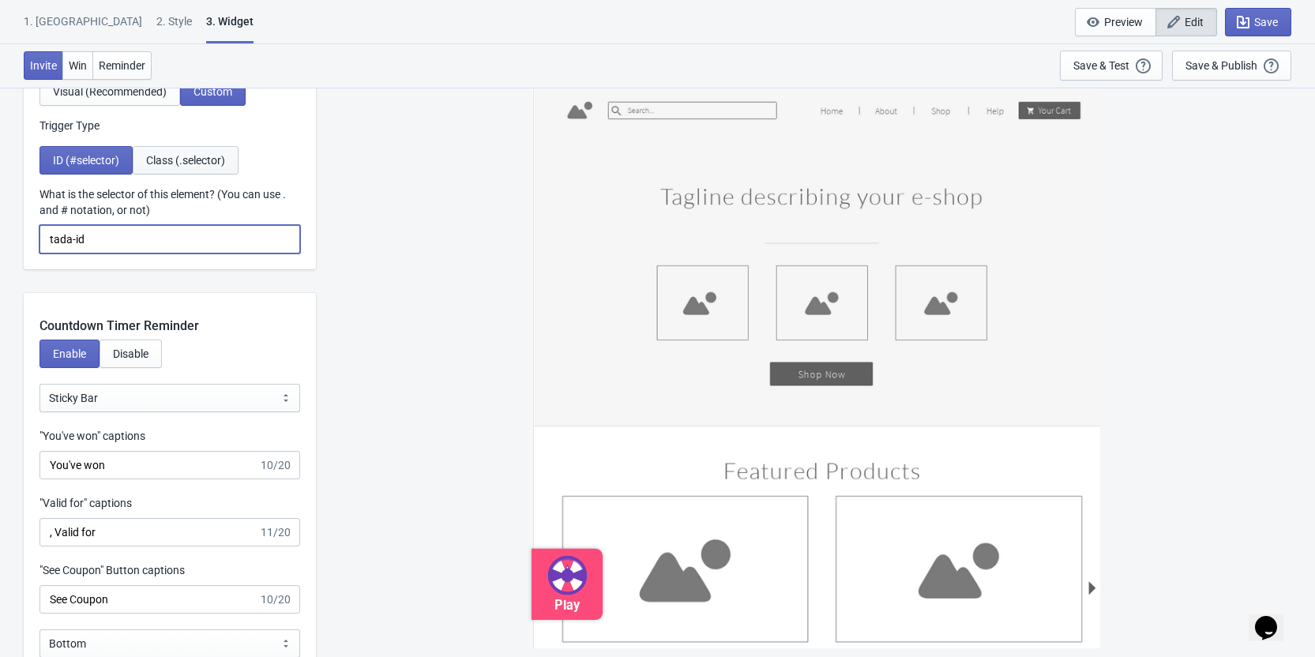
paste input ".trigger-element"
type input ".trigger-element"
click at [178, 160] on span "Class (.selector)" at bounding box center [185, 160] width 79 height 13
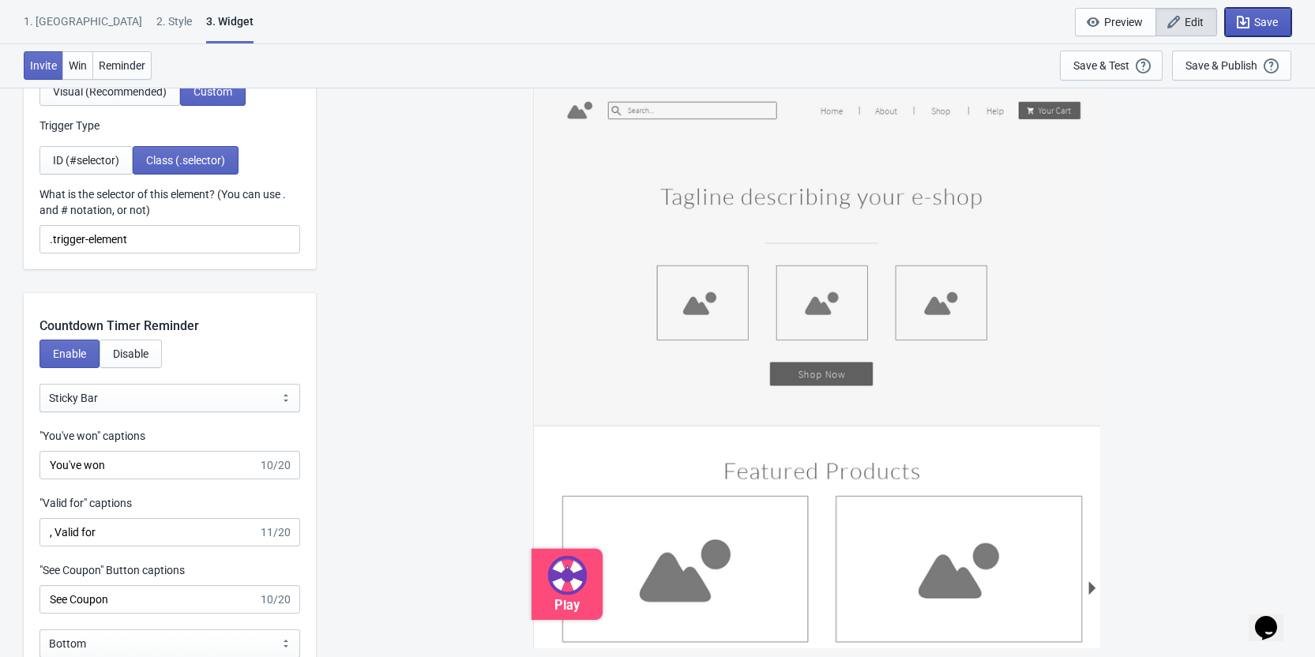
click at [1241, 21] on icon "button" at bounding box center [1243, 22] width 16 height 16
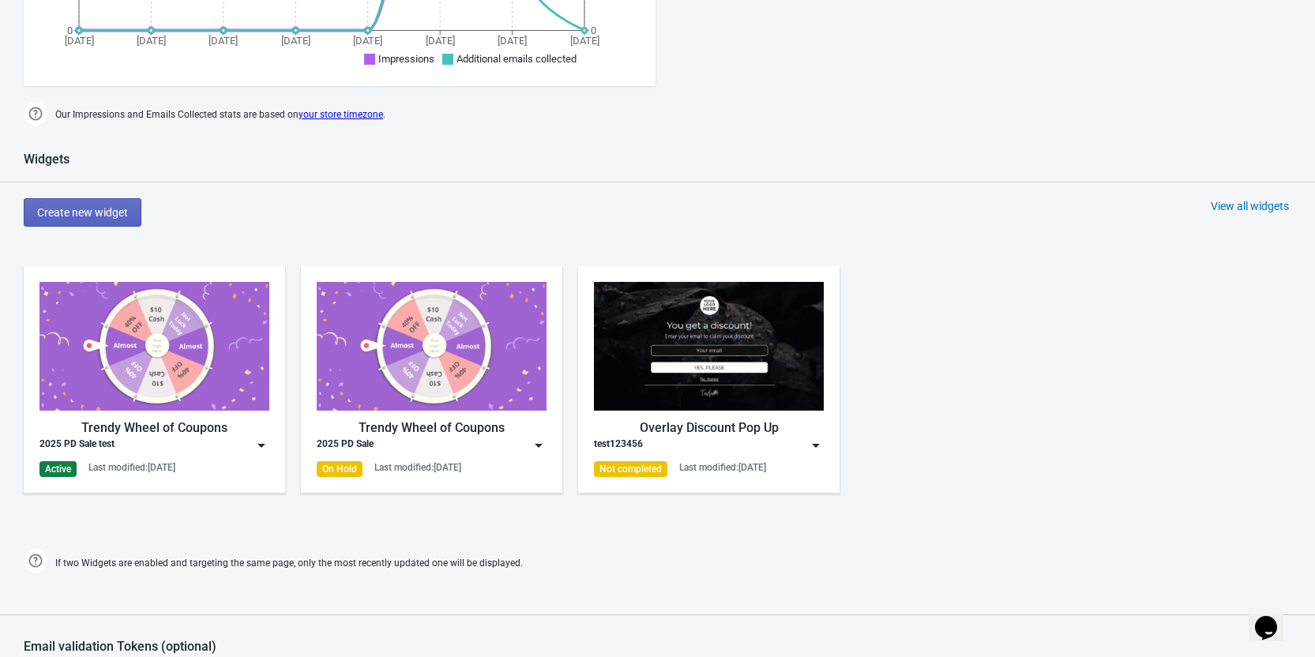
scroll to position [543, 0]
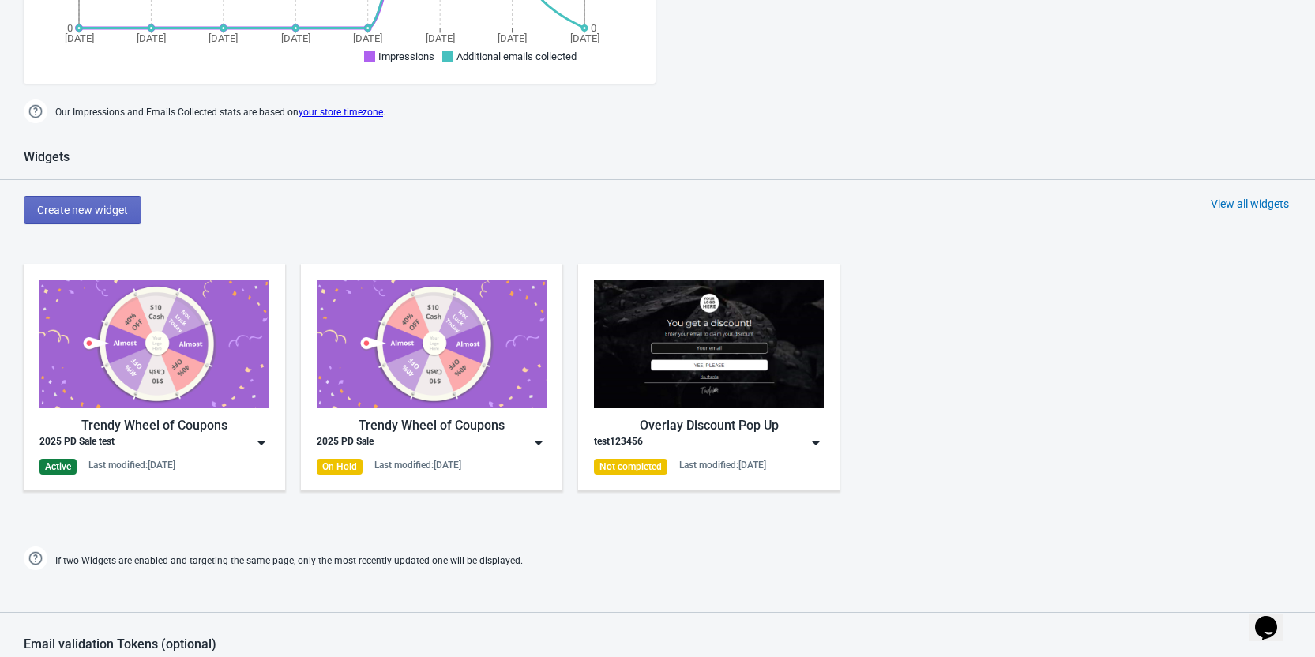
click at [258, 437] on img at bounding box center [261, 443] width 16 height 16
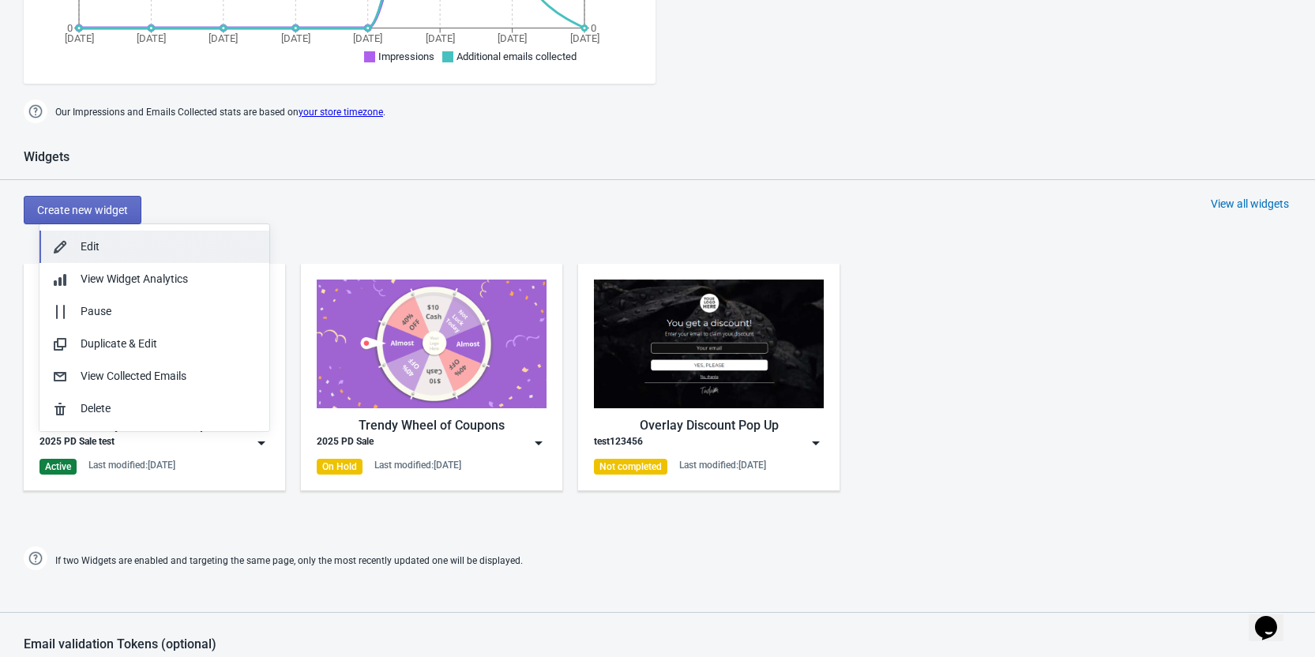
click at [173, 252] on div "Edit" at bounding box center [169, 246] width 176 height 17
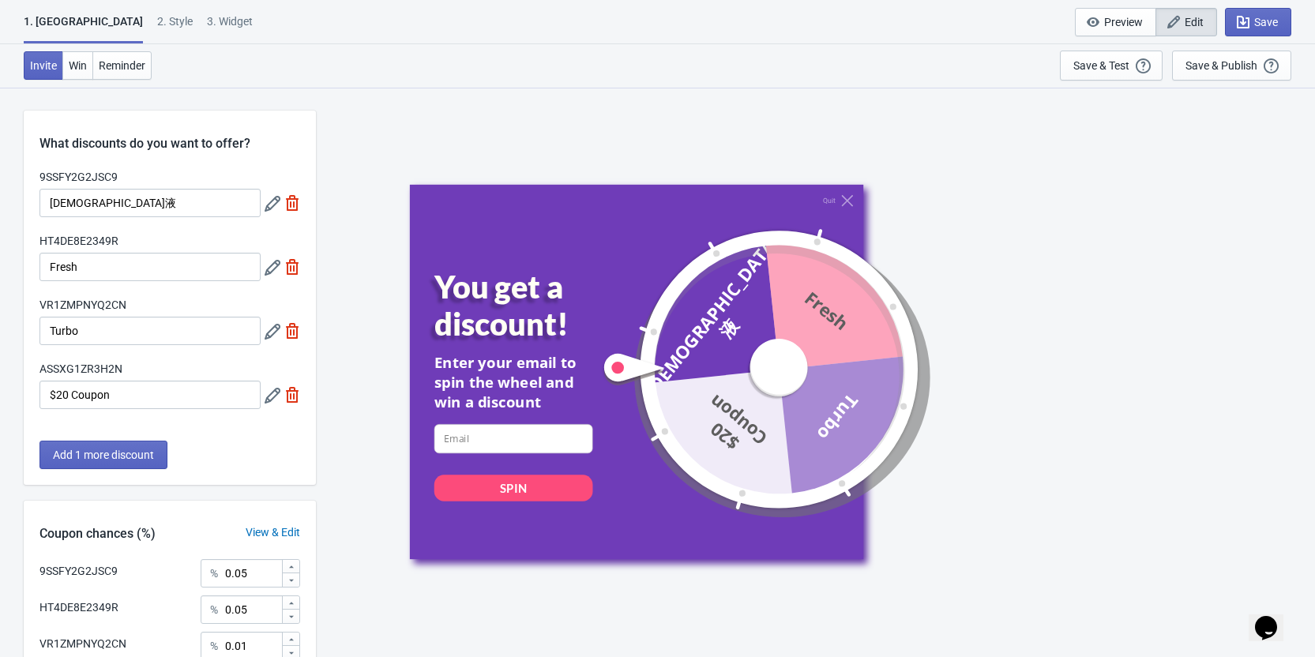
click at [207, 17] on div "3. Widget" at bounding box center [230, 27] width 46 height 28
select select "specificPages"
select select "once"
select select "1"
select select "left"
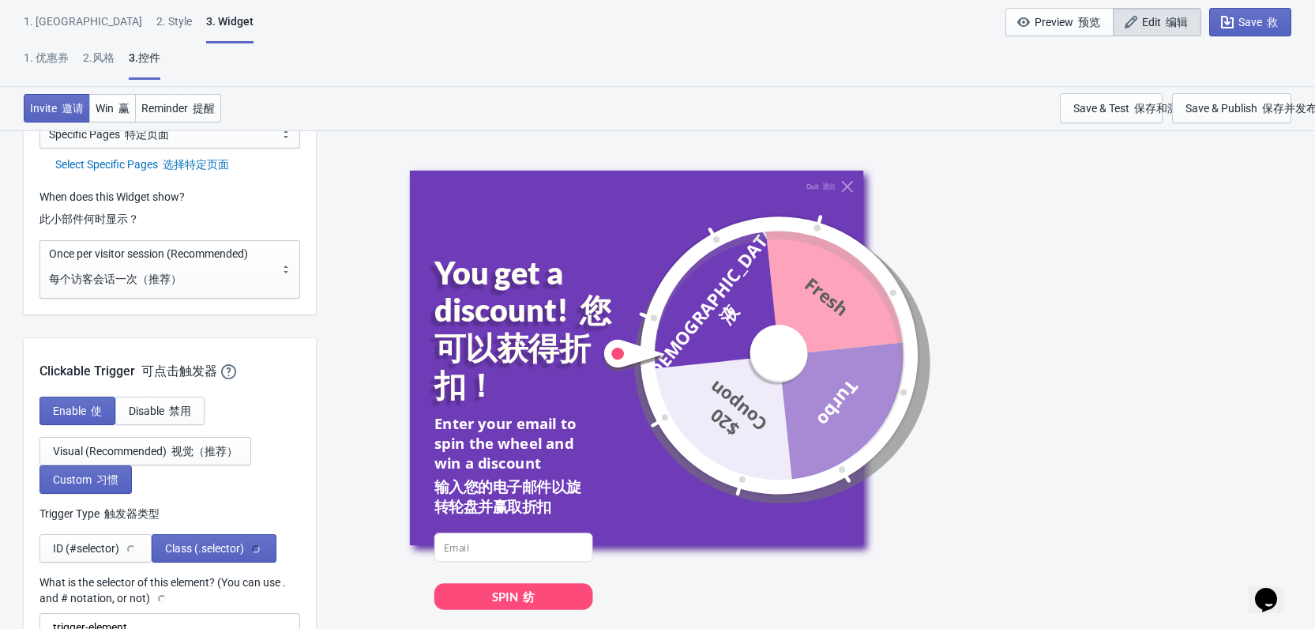
scroll to position [1816, 0]
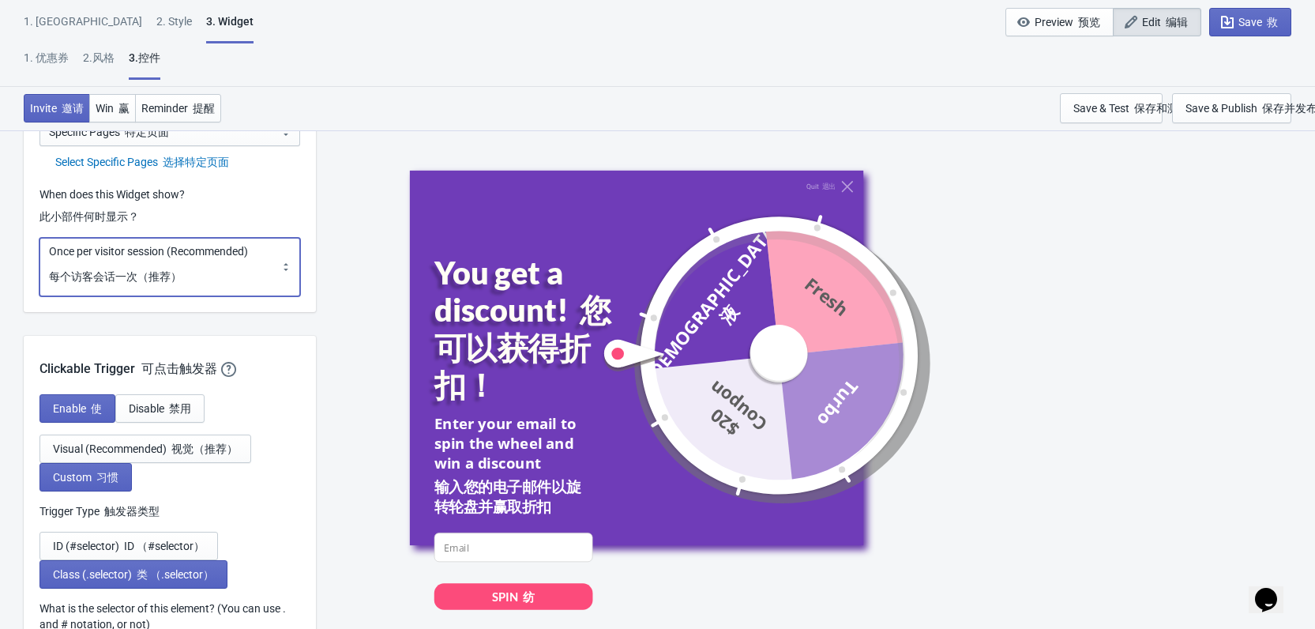
click at [225, 268] on select "Every new visit of page Once every period of time Once per visitor session (Rec…" at bounding box center [169, 267] width 261 height 58
click at [39, 238] on select "Every new visit of page Once every period of time Once per visitor session (Rec…" at bounding box center [169, 267] width 261 height 58
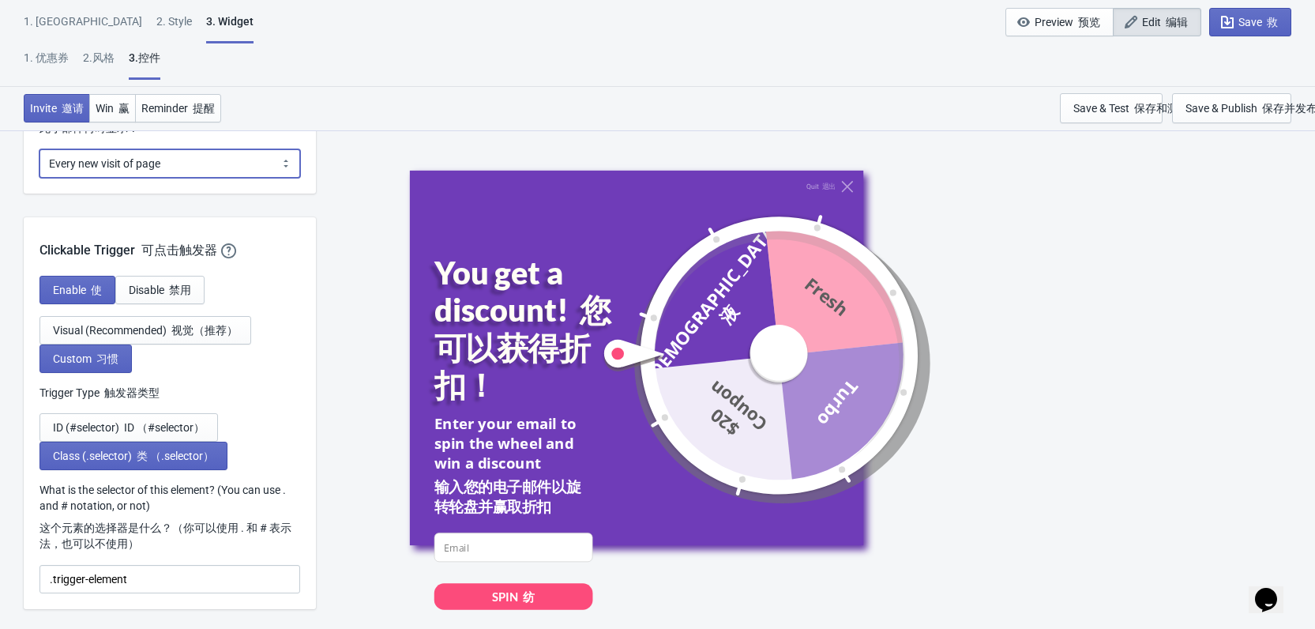
scroll to position [1728, 0]
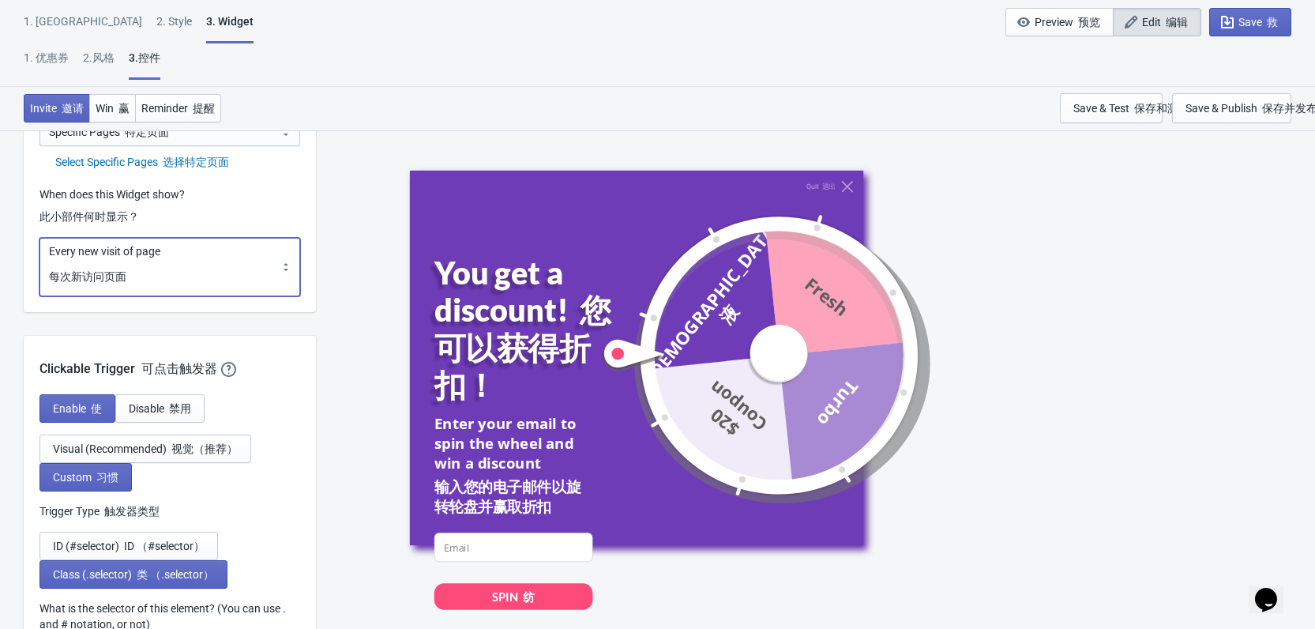
click at [221, 266] on select "Every new visit of page Once every period of time Once per visitor session (Rec…" at bounding box center [169, 267] width 261 height 58
click at [39, 238] on select "Every new visit of page Once every period of time Once per visitor session (Rec…" at bounding box center [169, 267] width 261 height 58
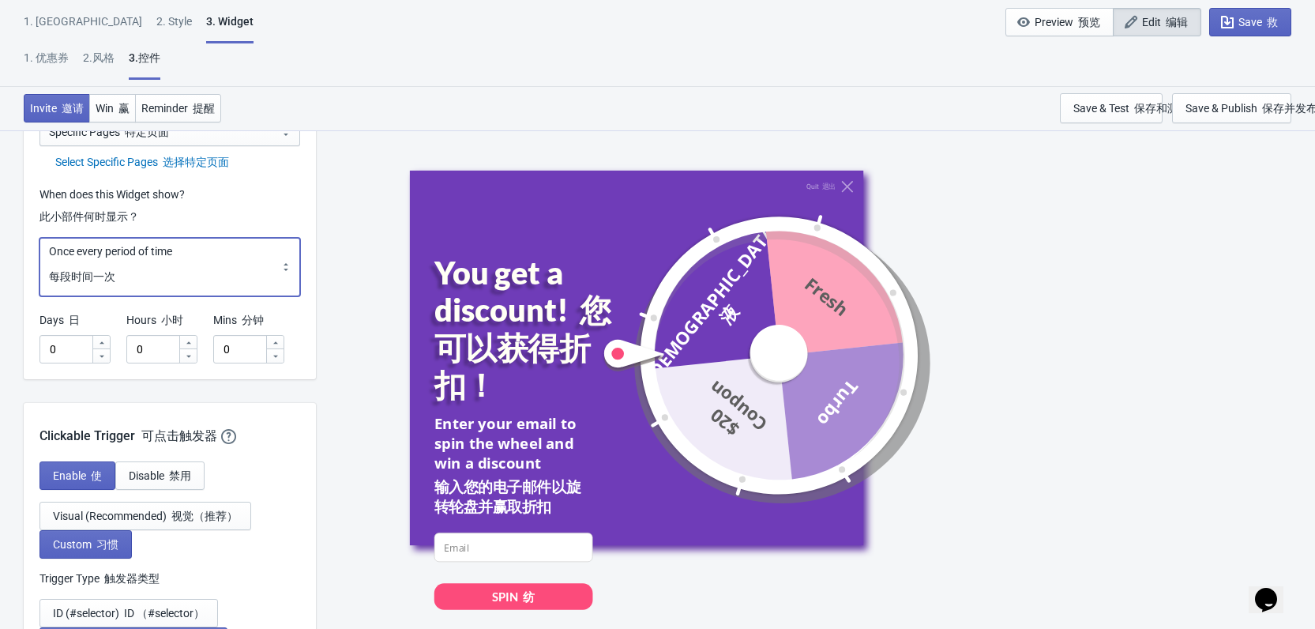
click at [220, 254] on select "Every new visit of page Once every period of time Once per visitor session (Rec…" at bounding box center [169, 267] width 261 height 58
click at [39, 238] on select "Every new visit of page Once every period of time Once per visitor session (Rec…" at bounding box center [169, 267] width 261 height 58
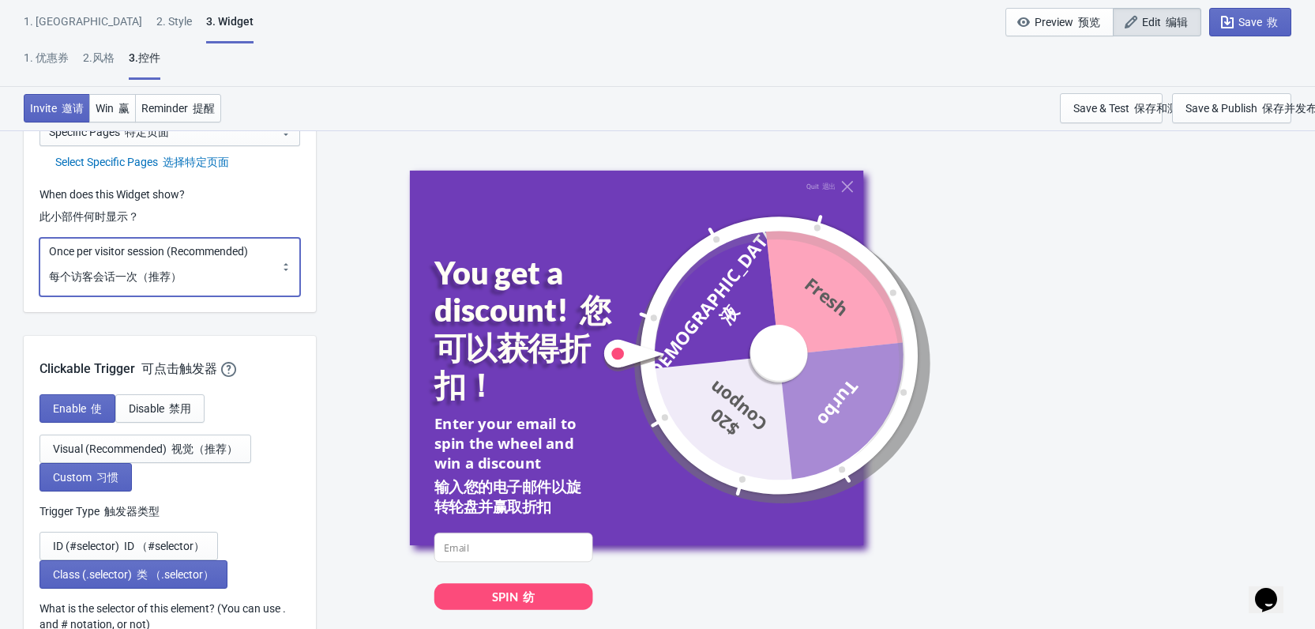
click at [217, 268] on select "Every new visit of page Once every period of time Once per visitor session (Rec…" at bounding box center [169, 267] width 261 height 58
click at [39, 238] on select "Every new visit of page Once every period of time Once per visitor session (Rec…" at bounding box center [169, 267] width 261 height 58
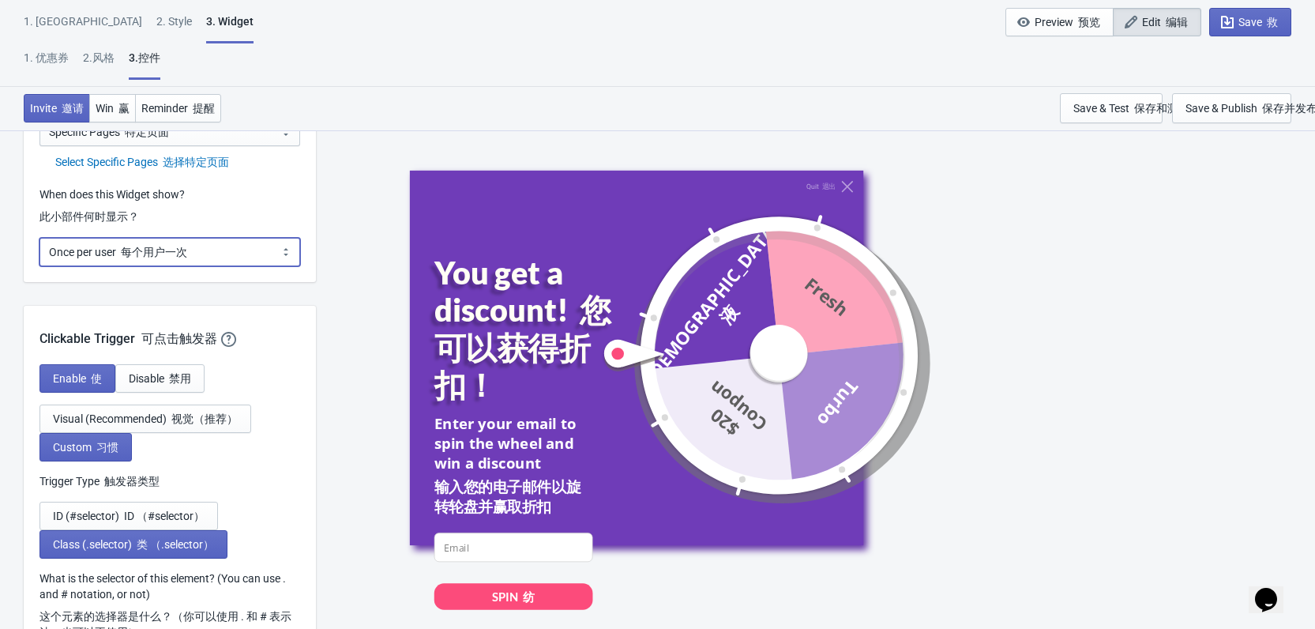
click at [215, 255] on select "Every new visit of page Once every period of time Once per visitor session (Rec…" at bounding box center [169, 252] width 261 height 28
select select "every"
click at [39, 238] on select "Every new visit of page Once every period of time Once per visitor session (Rec…" at bounding box center [169, 252] width 261 height 28
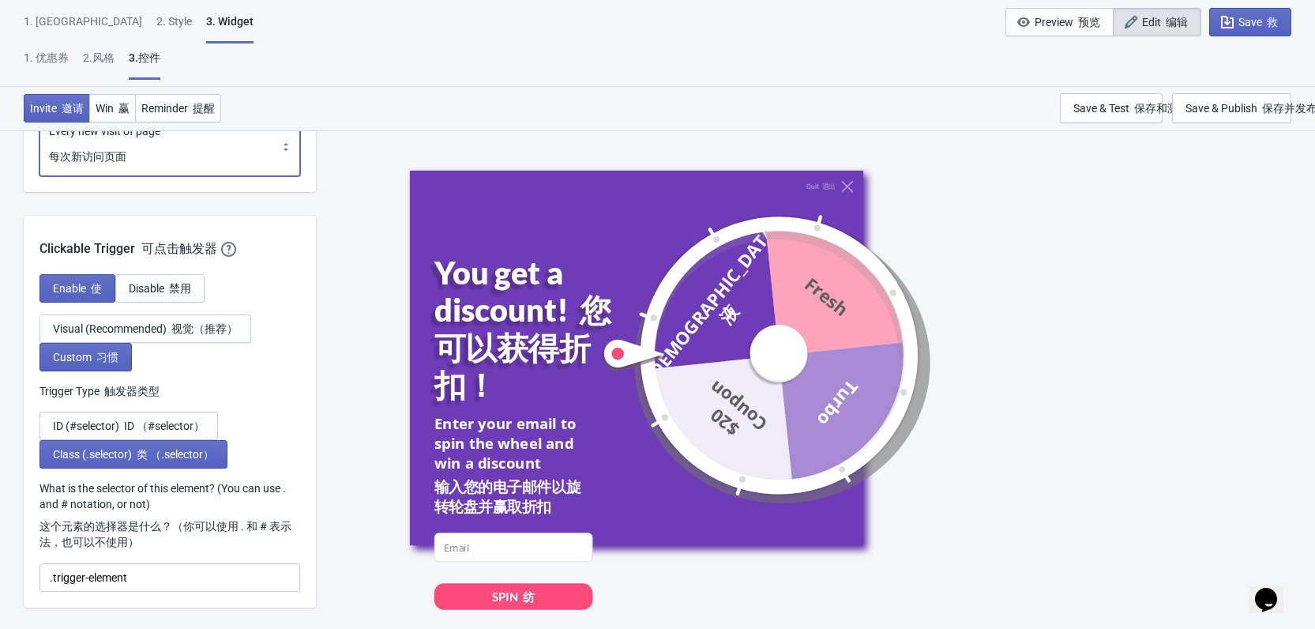
scroll to position [1886, 0]
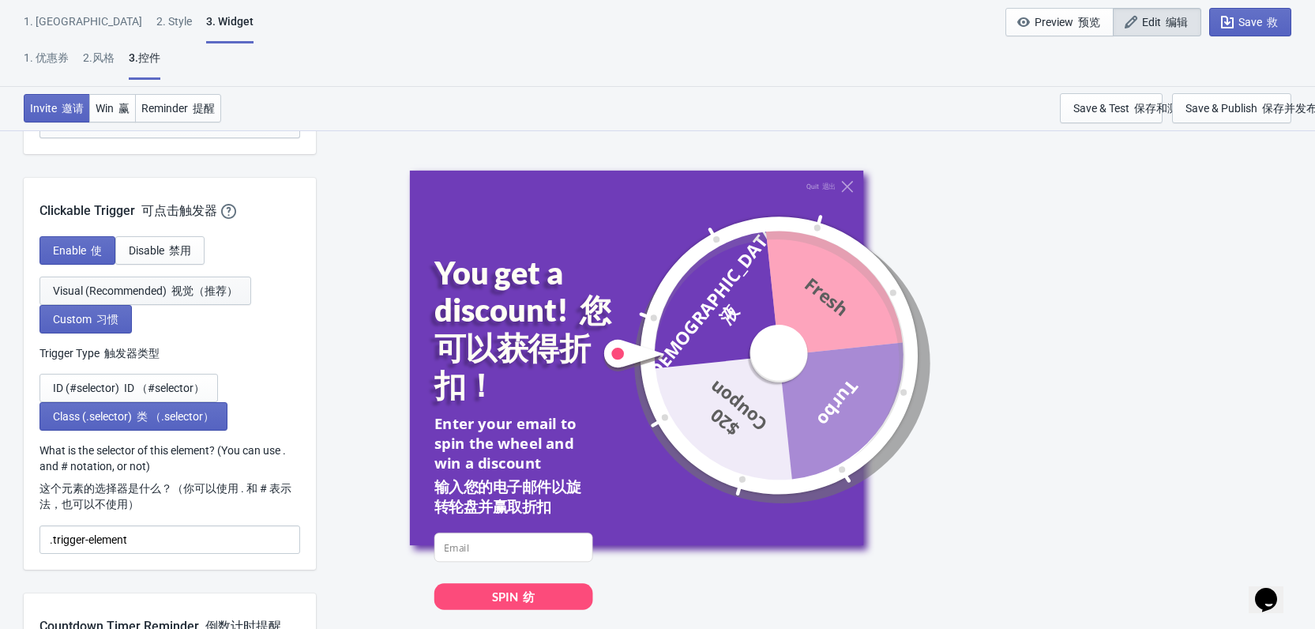
click at [226, 291] on font "视觉（推荐）" at bounding box center [204, 290] width 66 height 13
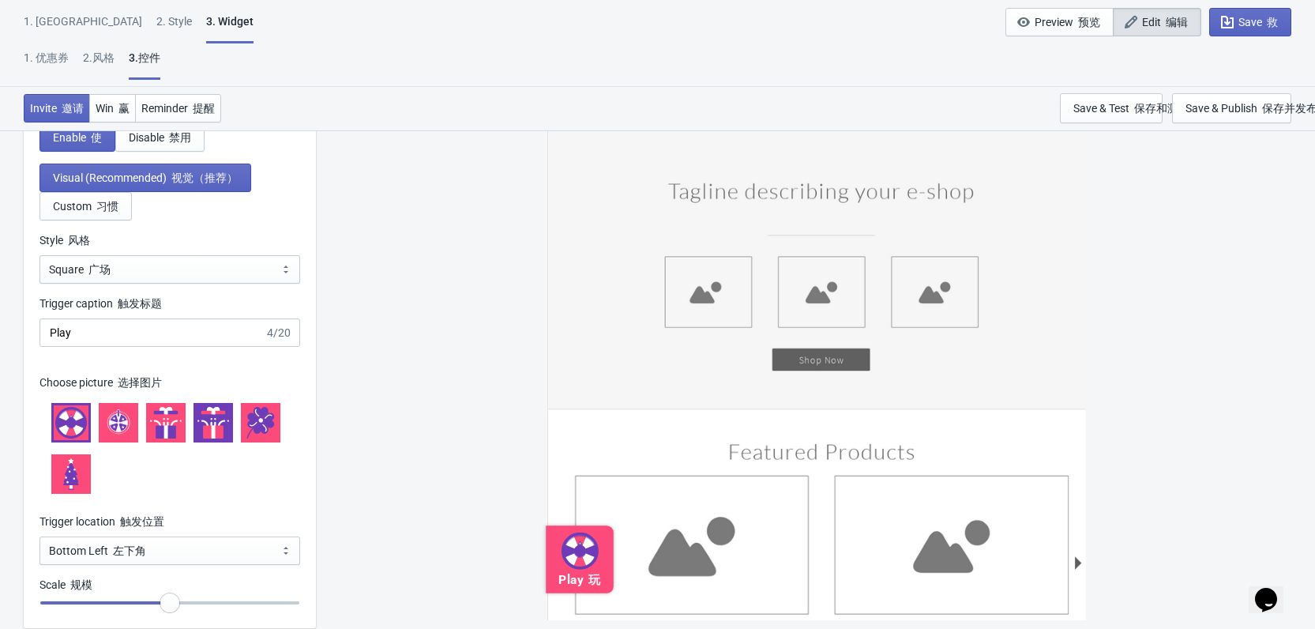
scroll to position [1965, 0]
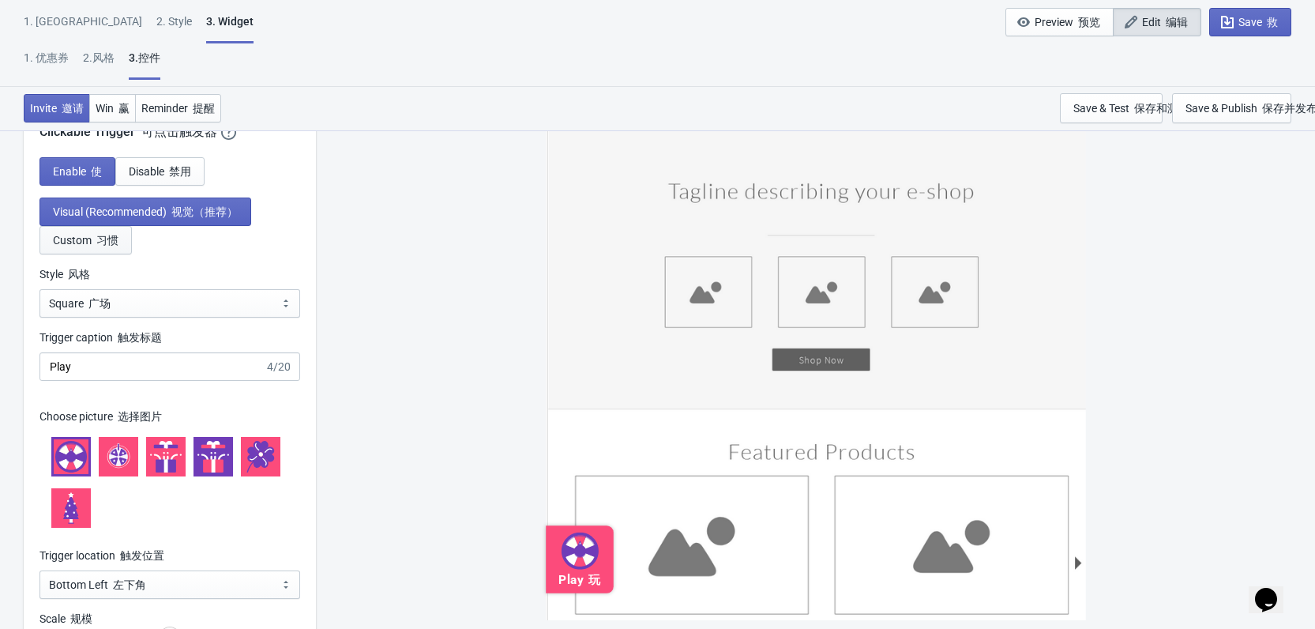
click at [109, 250] on button "Custom 习惯" at bounding box center [85, 240] width 92 height 28
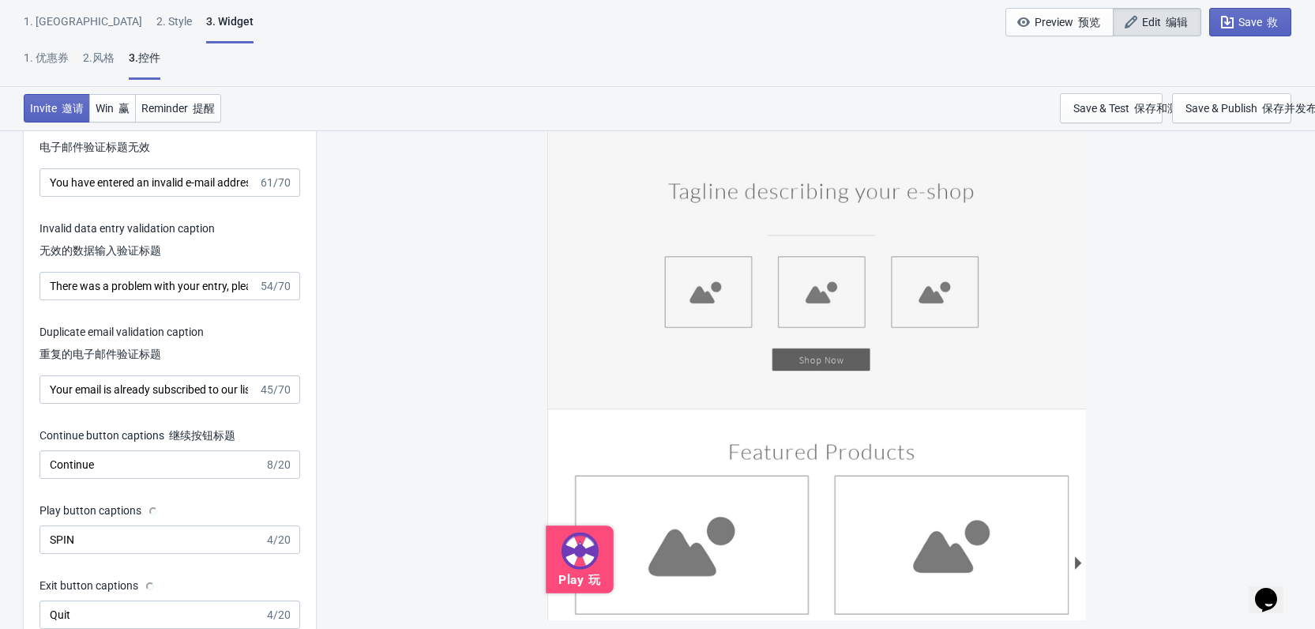
scroll to position [3386, 0]
click at [1254, 21] on span "Save 救" at bounding box center [1257, 22] width 39 height 13
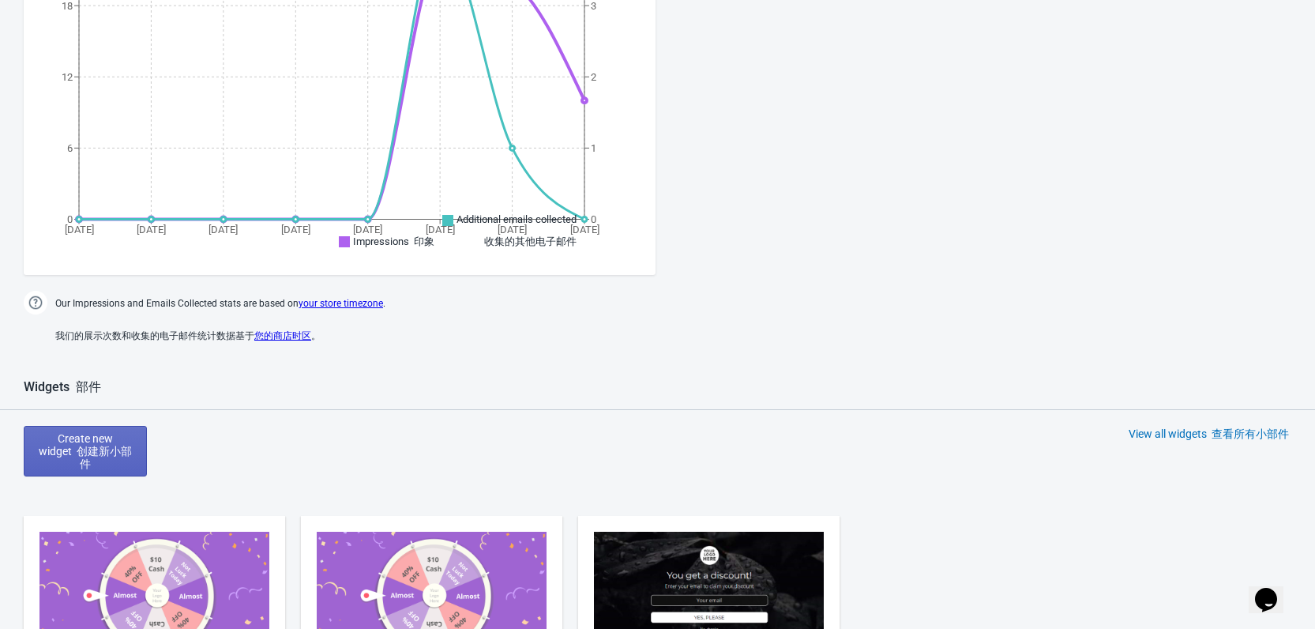
scroll to position [625, 0]
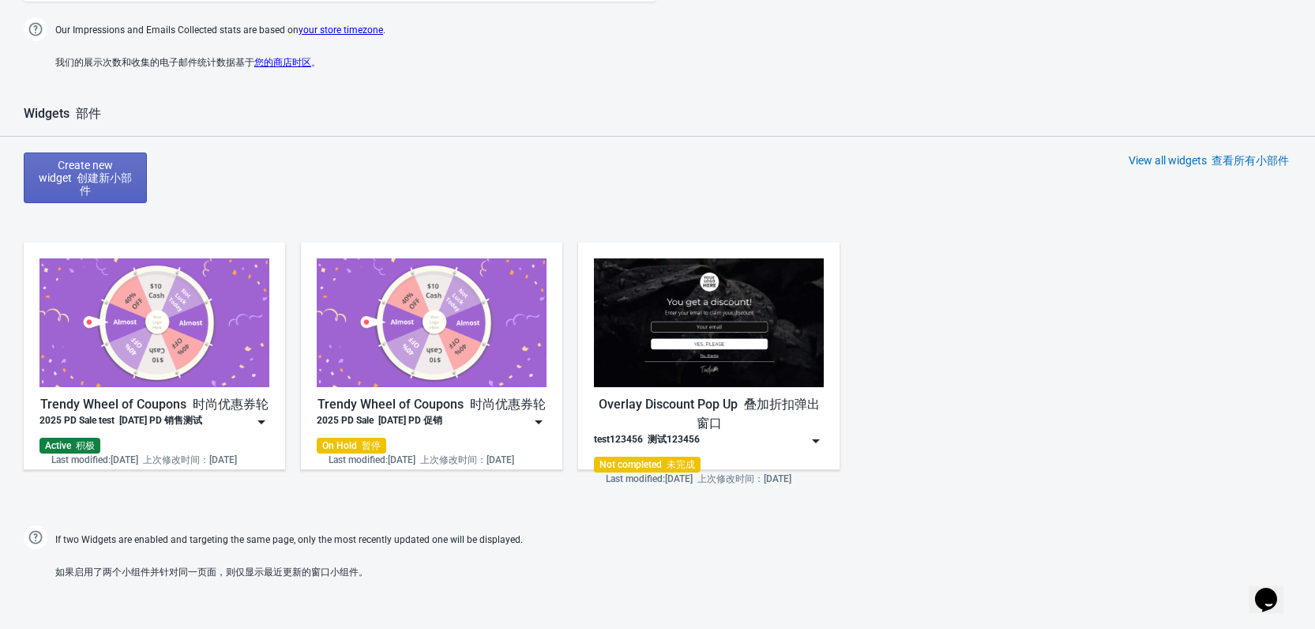
click at [266, 423] on img at bounding box center [261, 422] width 16 height 16
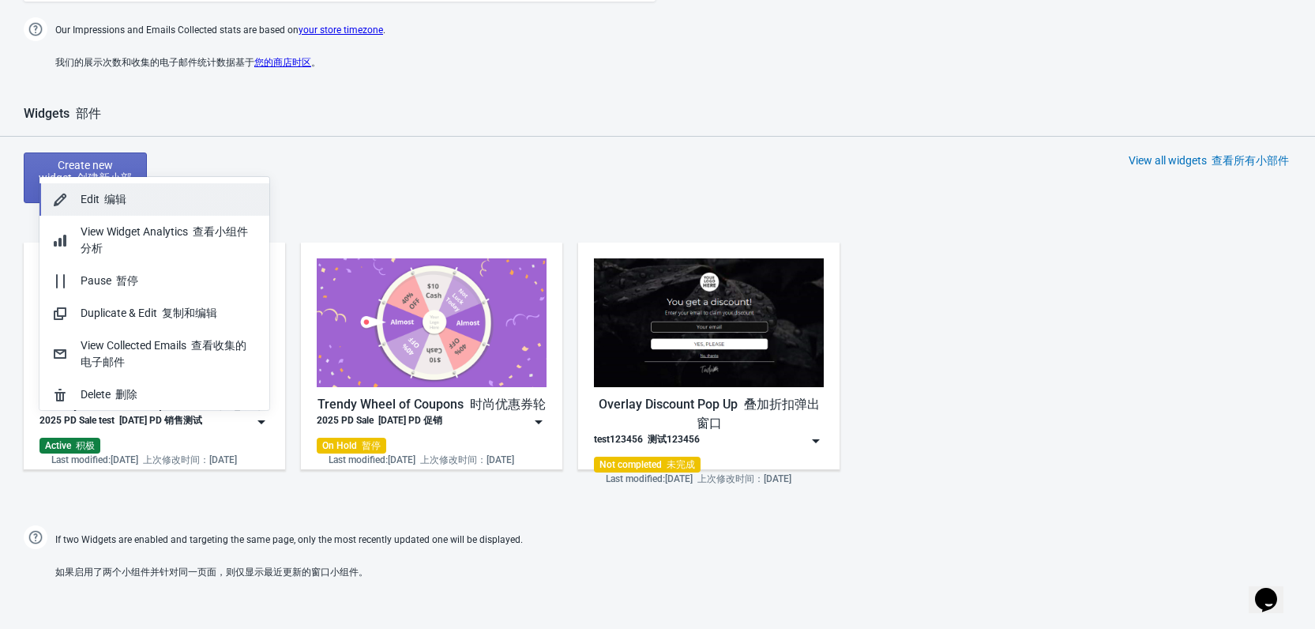
click at [180, 199] on div "Edit 编辑" at bounding box center [169, 199] width 176 height 17
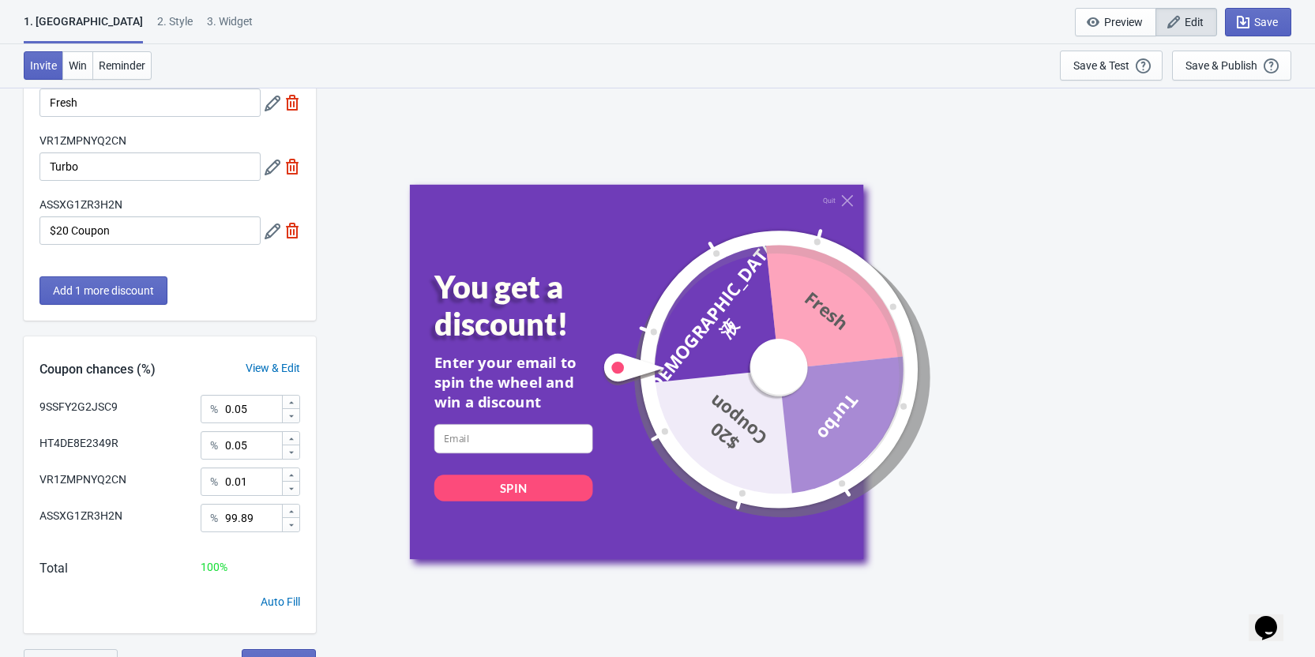
scroll to position [185, 0]
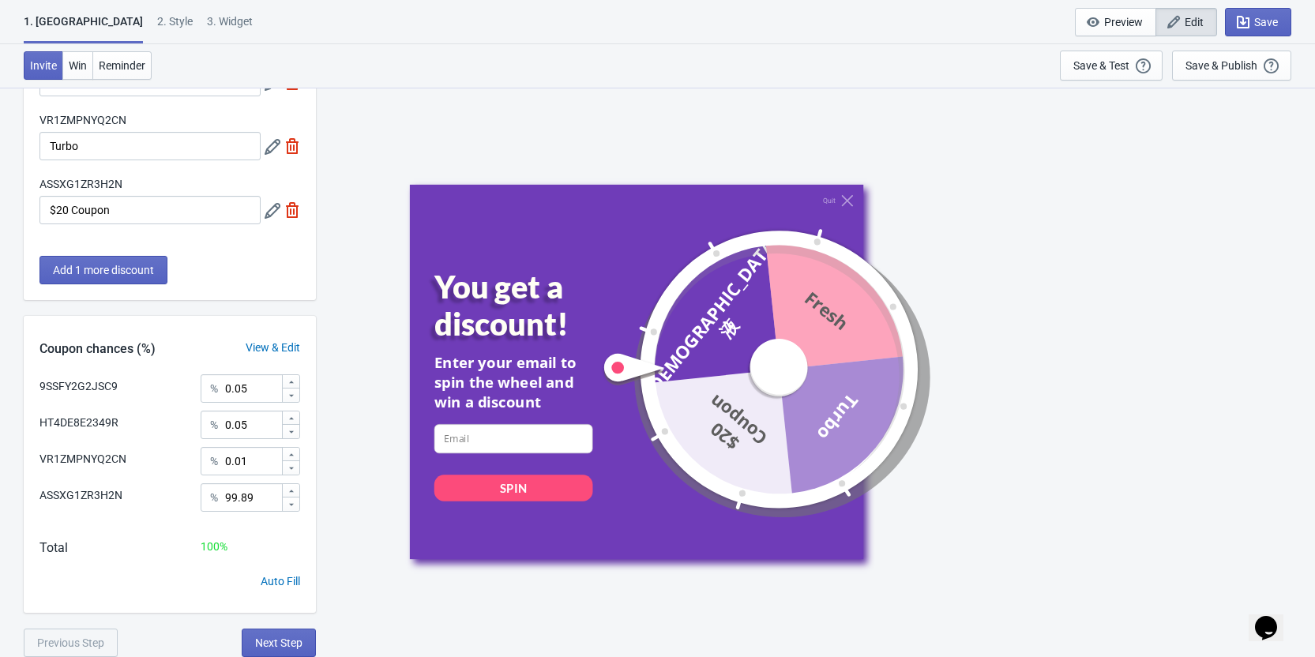
click at [207, 13] on div "3. Widget" at bounding box center [230, 27] width 46 height 28
select select "specificPages"
select select "1"
select select "left"
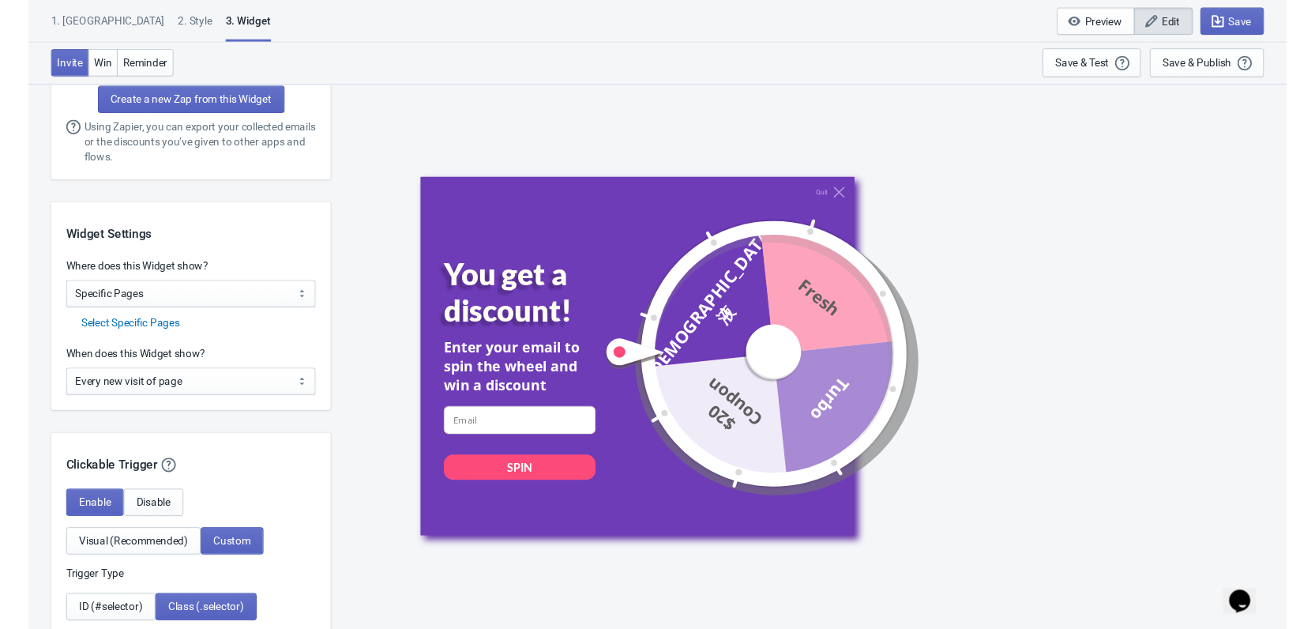
scroll to position [1106, 0]
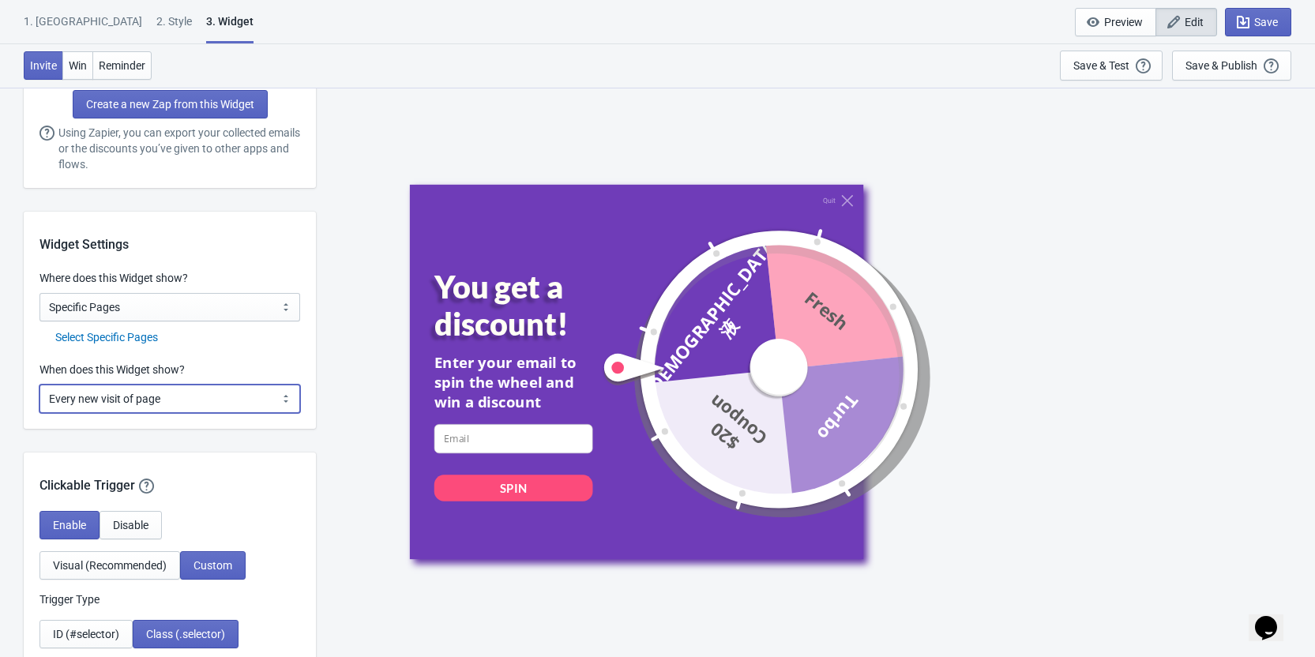
click at [199, 399] on select "Every new visit of page Once every period of time Once per visitor session (Rec…" at bounding box center [169, 399] width 261 height 28
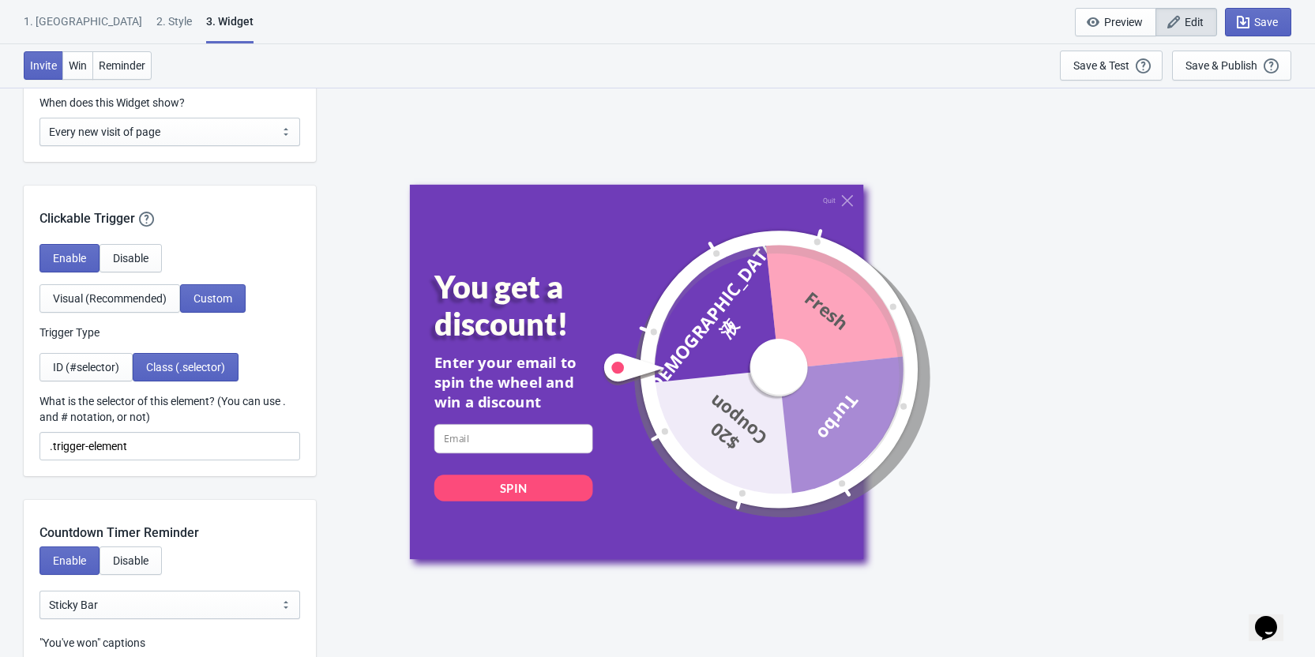
scroll to position [1421, 0]
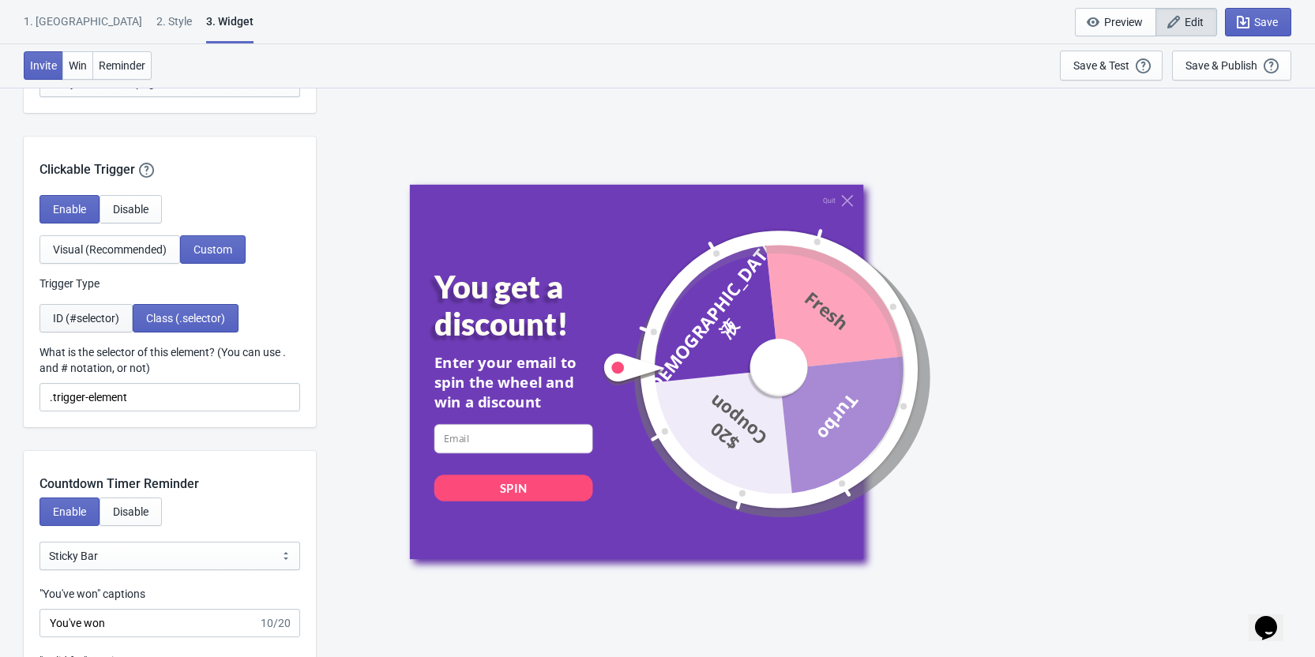
click at [84, 319] on span "ID (#selector)" at bounding box center [86, 318] width 66 height 13
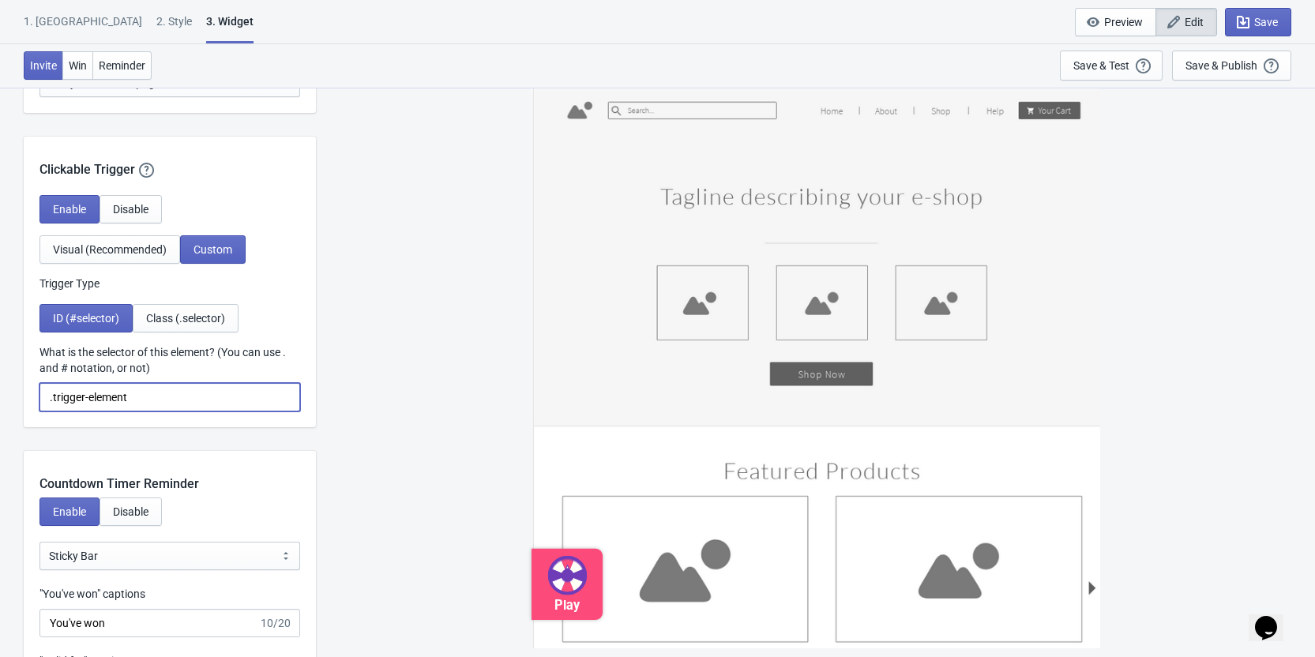
click at [160, 391] on input ".trigger-element" at bounding box center [169, 397] width 261 height 28
paste input "tada-trigger-element"
type input "#tada-trigger-element"
click at [1244, 21] on icon "button" at bounding box center [1243, 22] width 16 height 16
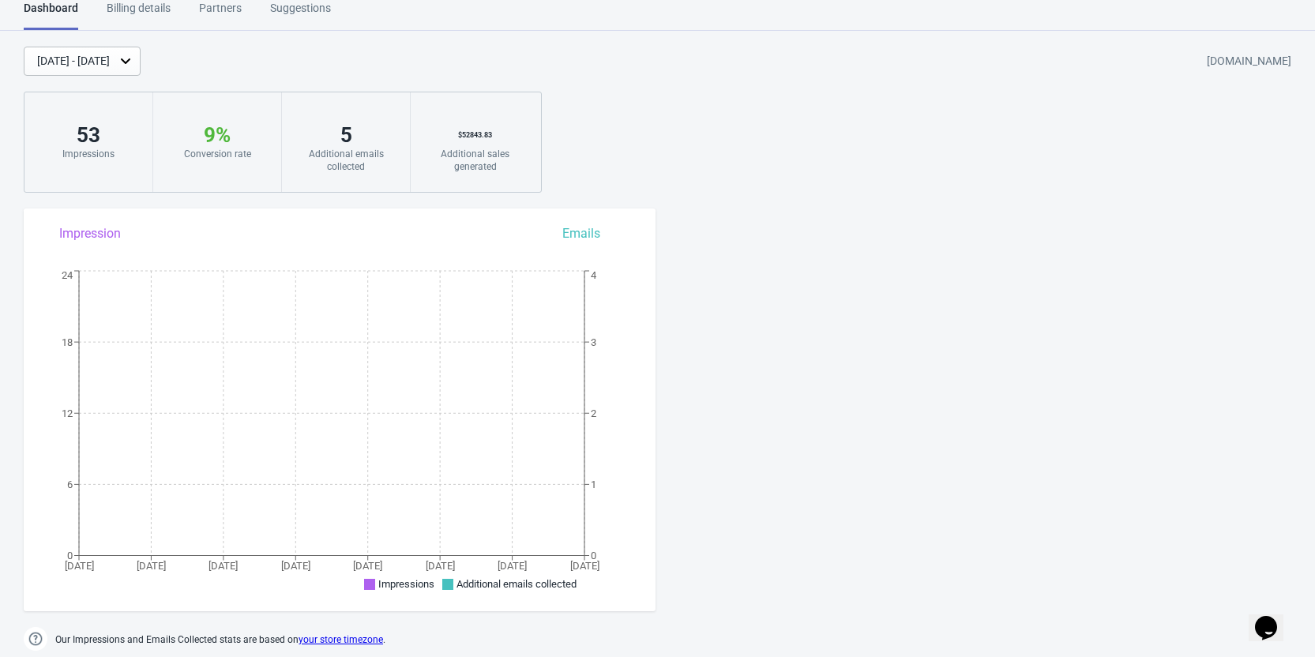
scroll to position [1017, 0]
